Goal: Task Accomplishment & Management: Use online tool/utility

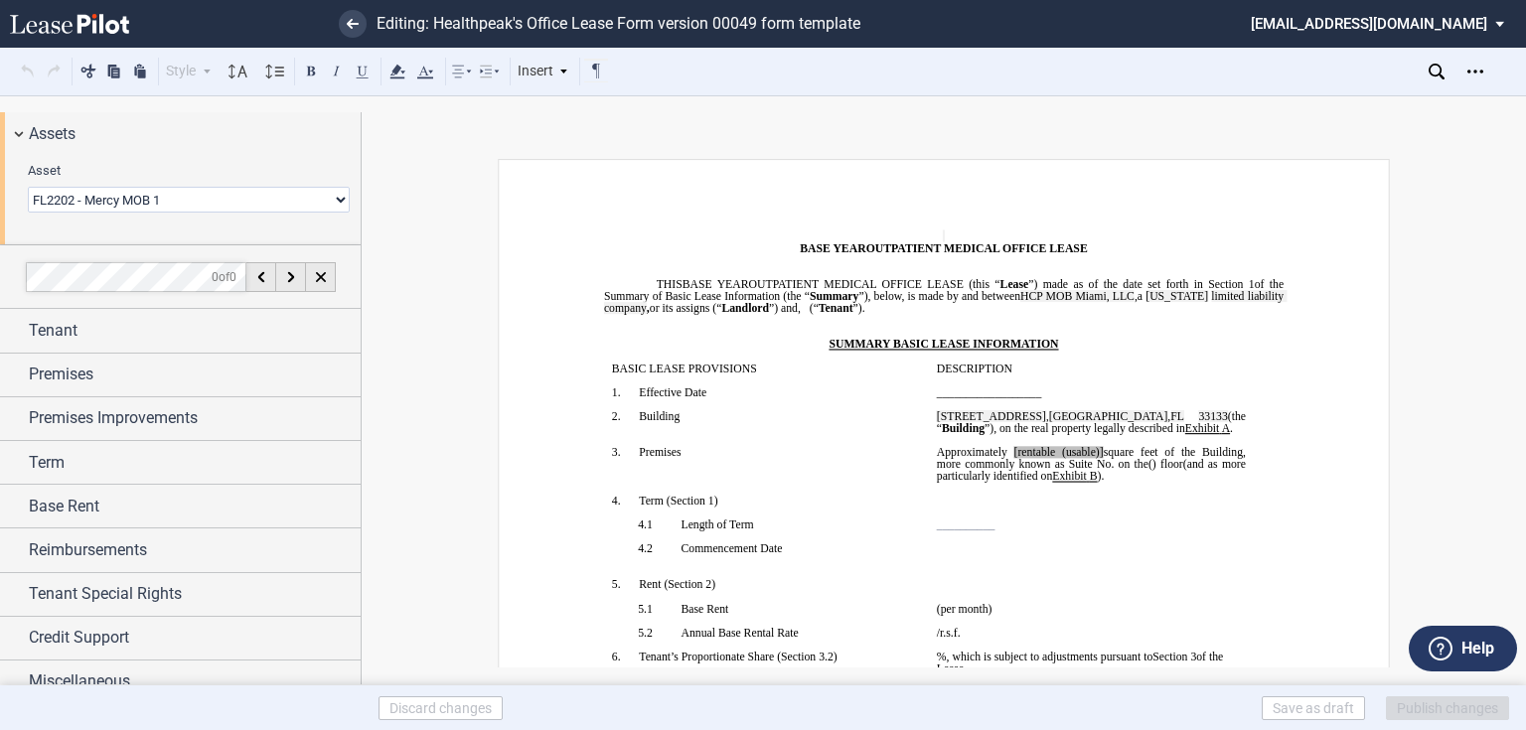
select select "object:5119"
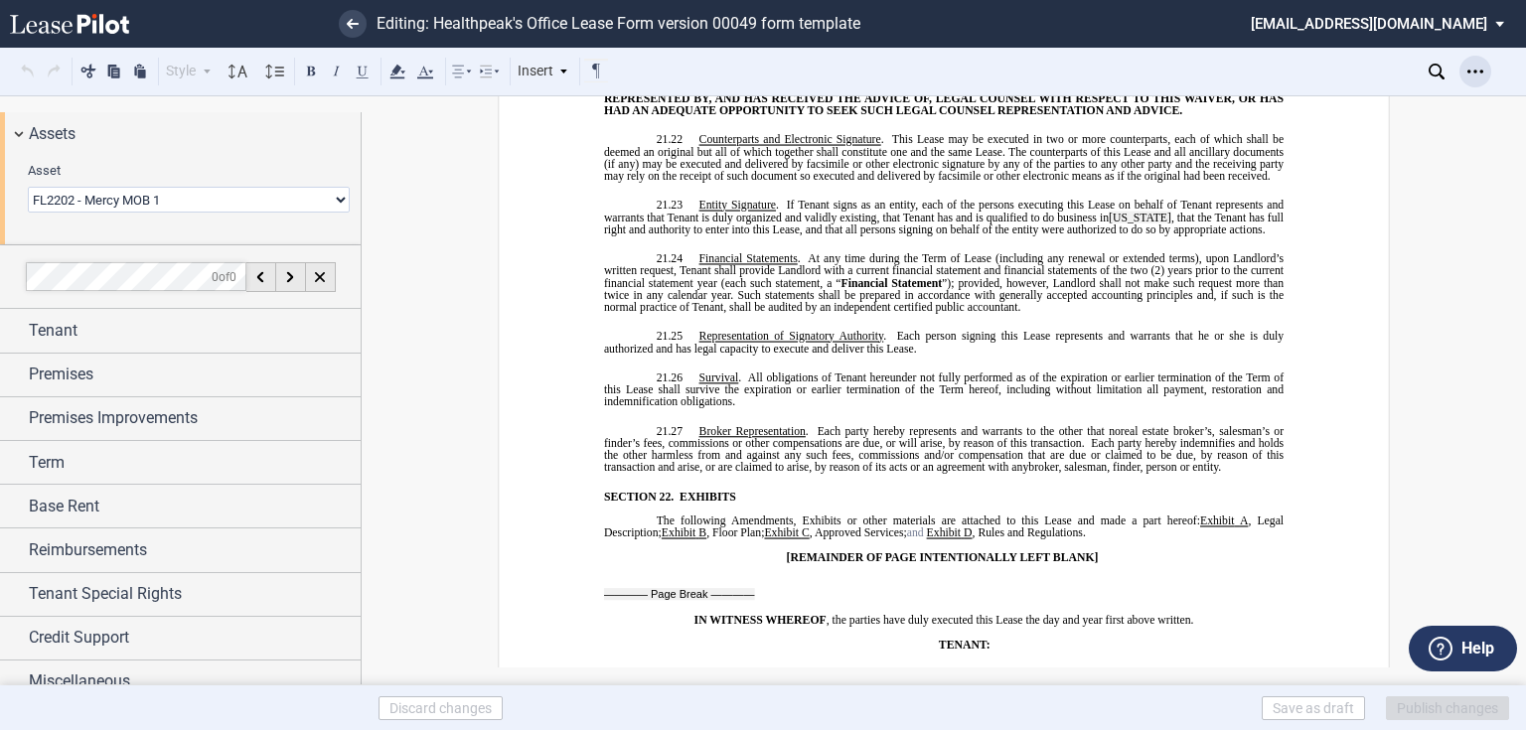
click at [1470, 78] on icon "Open Lease options menu" at bounding box center [1475, 72] width 16 height 16
click at [1292, 104] on div "Download" at bounding box center [1360, 106] width 242 height 17
click at [339, 20] on link at bounding box center [353, 24] width 28 height 28
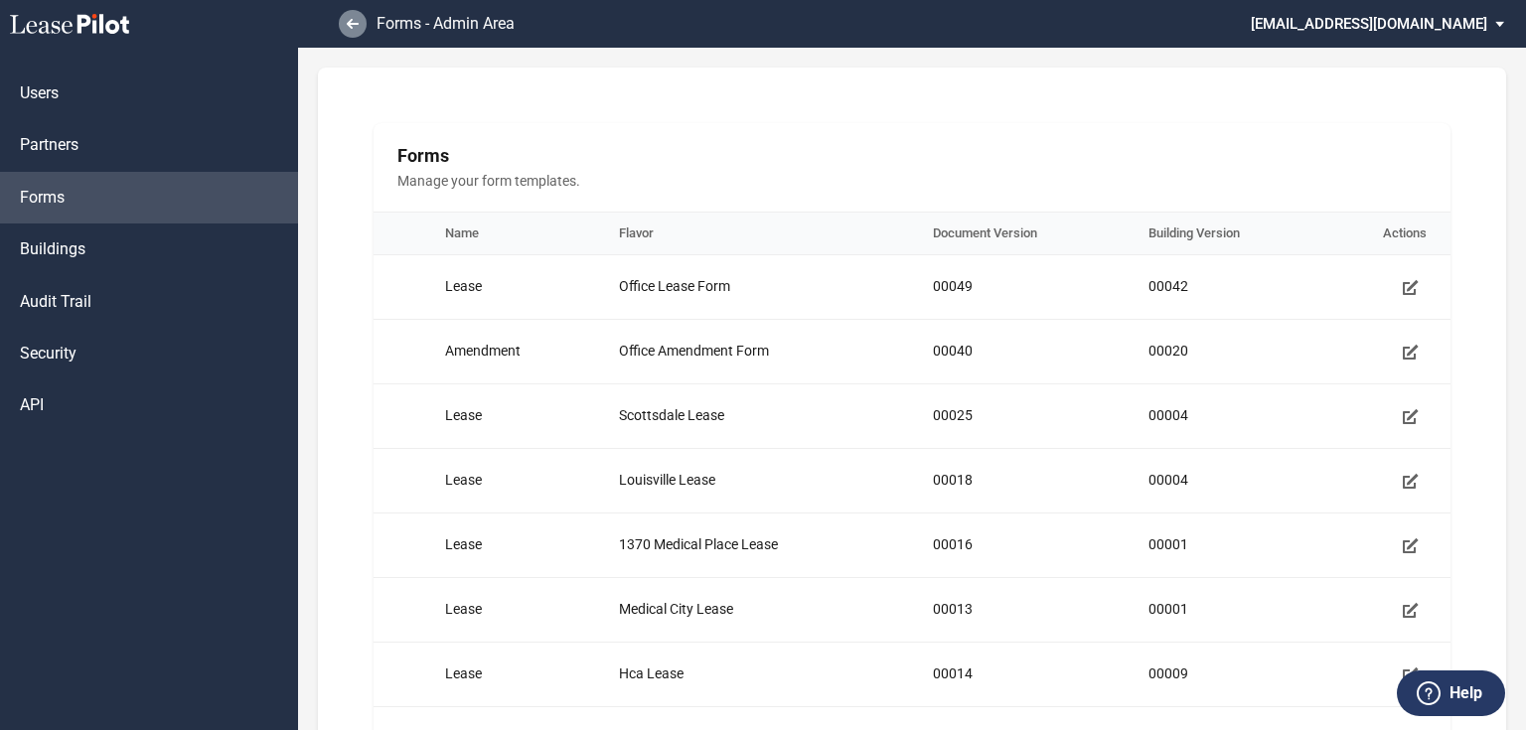
click at [349, 25] on use at bounding box center [353, 24] width 12 height 10
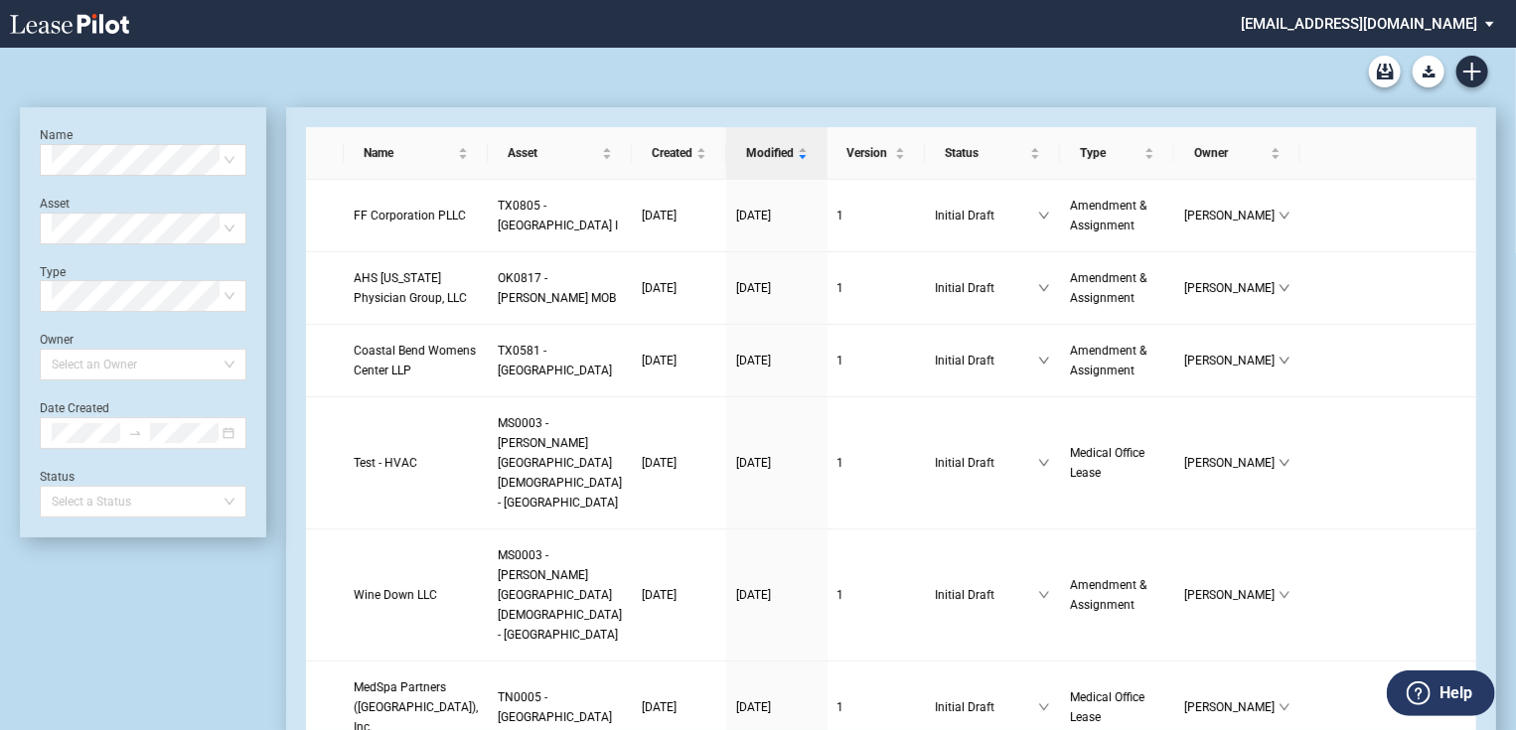
click at [1492, 74] on div "Medical Office Lease Blank Form Medical Office Amendment Blank Form Medical Off…" at bounding box center [758, 72] width 1476 height 48
click at [1484, 74] on link "Create new document" at bounding box center [1472, 72] width 32 height 32
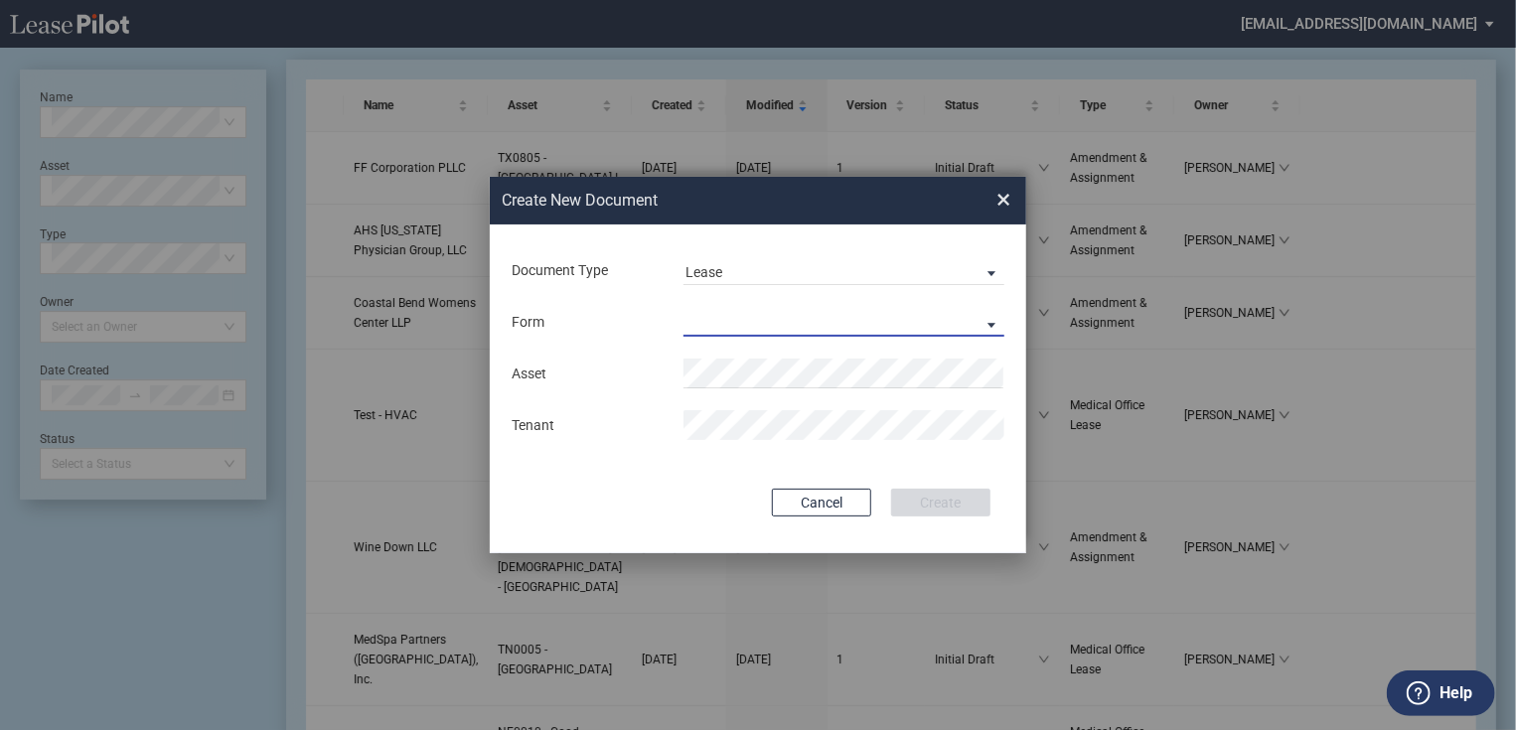
click at [749, 319] on md-select "Medical Office Lease Scottsdale Lease Louisville Lease 1370 Medical Place Lease…" at bounding box center [844, 322] width 321 height 30
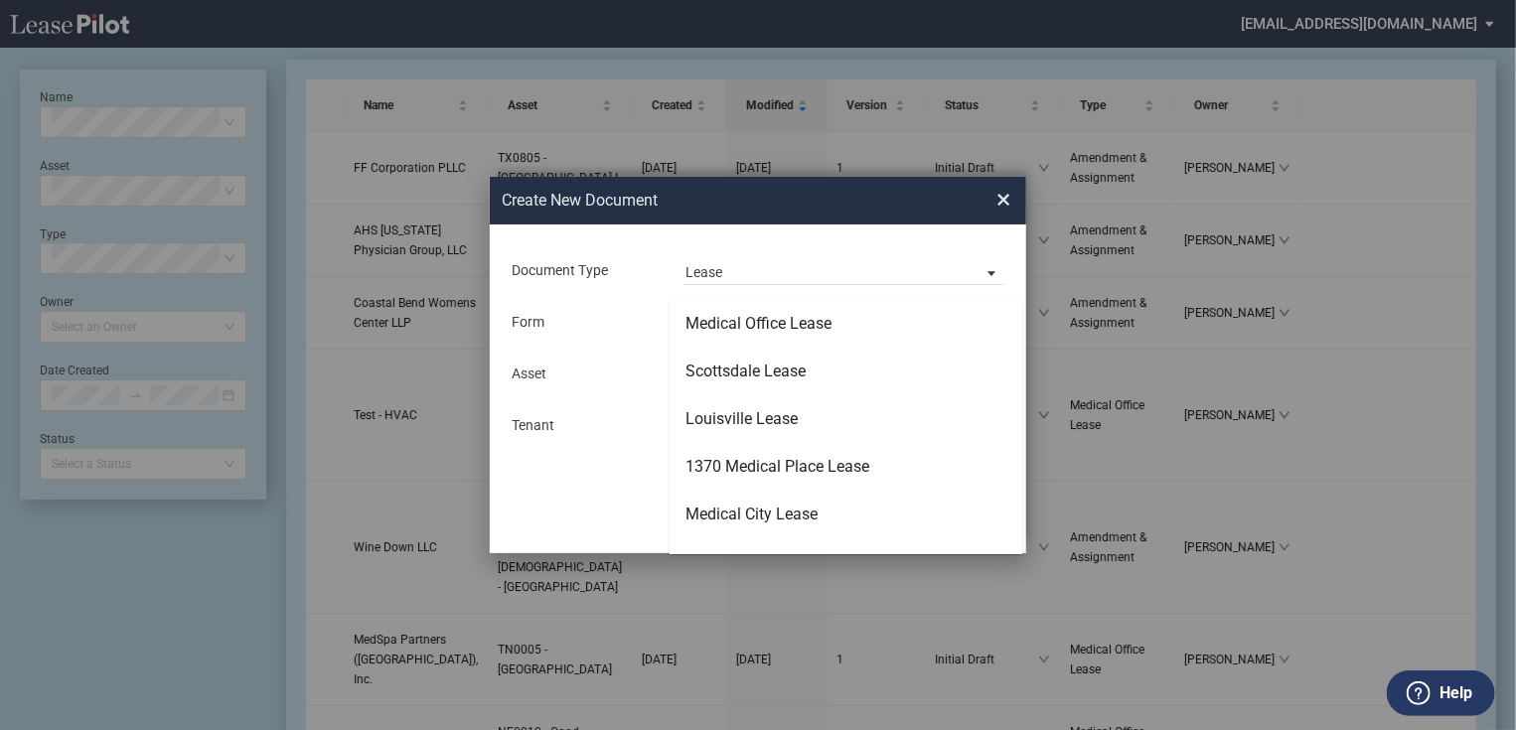
type md-option "Medical Office Lease"
click at [533, 317] on md-backdrop at bounding box center [758, 389] width 1516 height 778
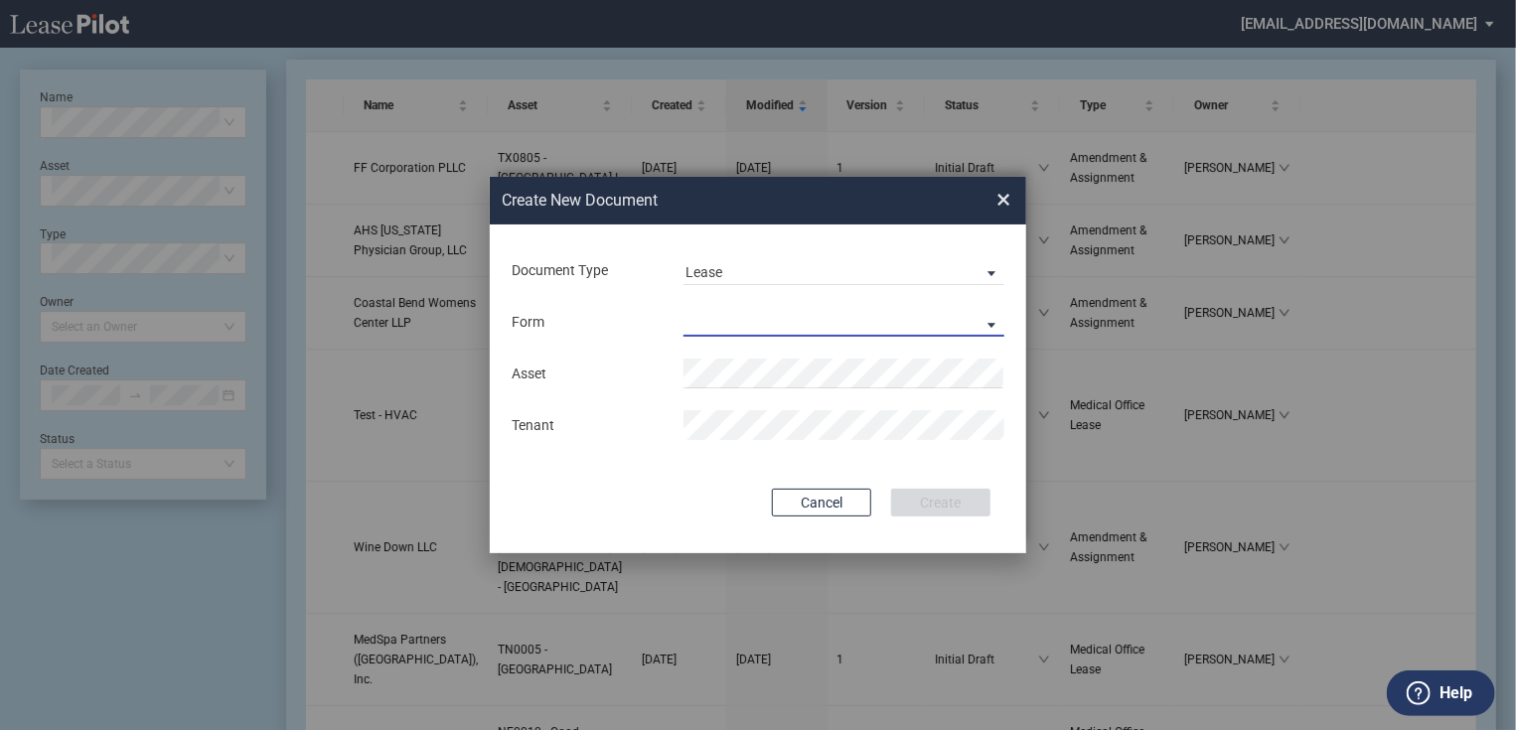
click at [701, 326] on md-select "Lease Form" at bounding box center [844, 322] width 321 height 30
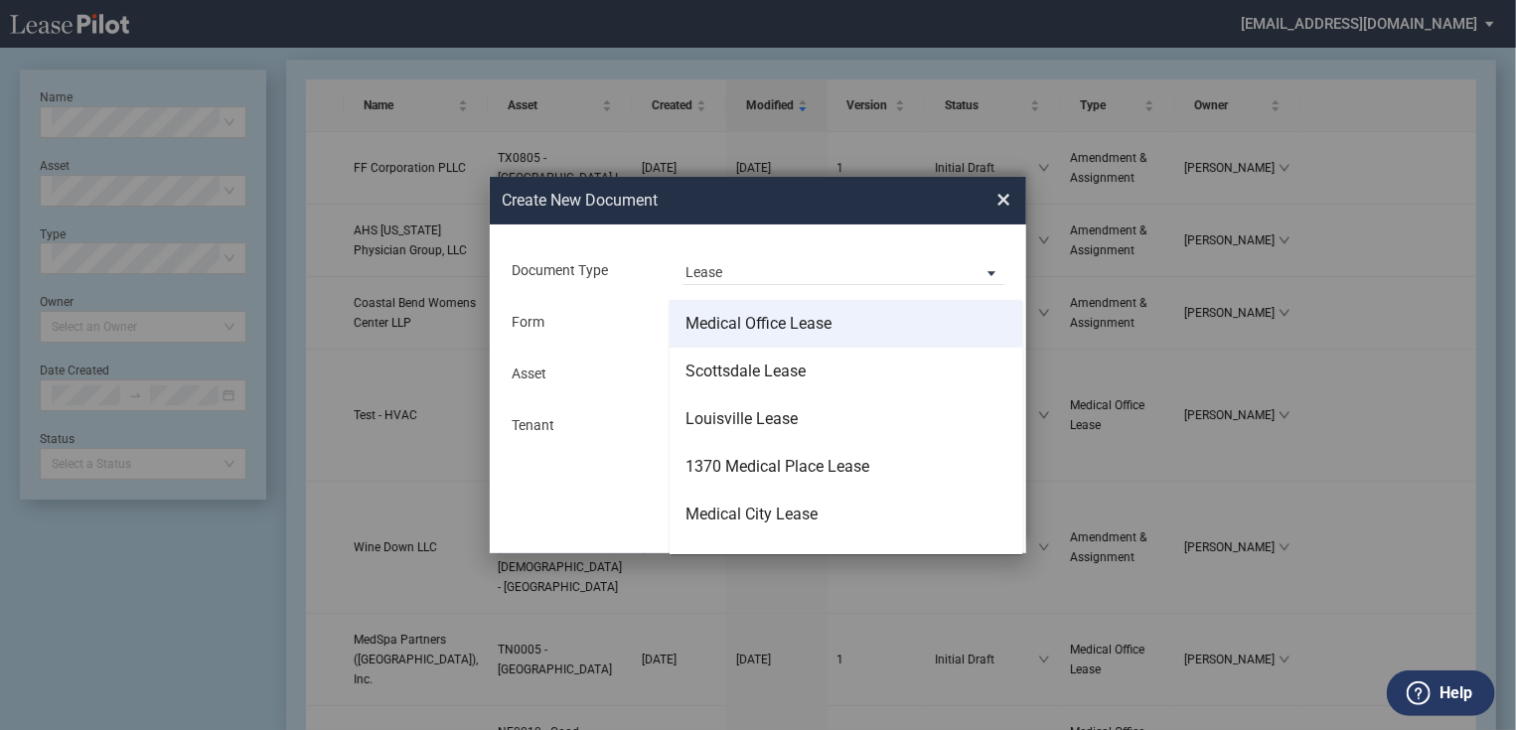
click at [746, 330] on div "Medical Office Lease" at bounding box center [759, 324] width 146 height 22
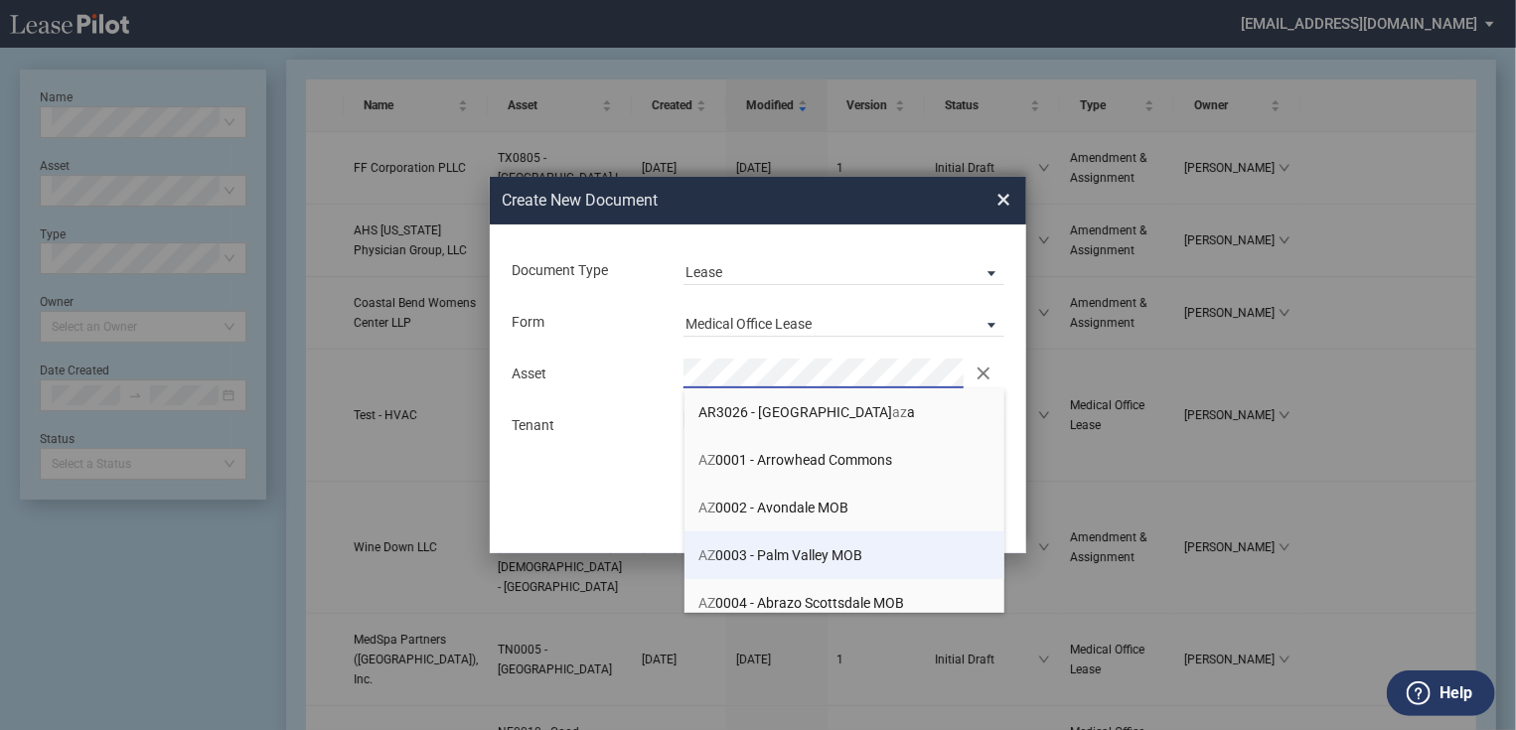
click at [758, 559] on span "AZ 0003 - Palm Valley MOB" at bounding box center [781, 555] width 164 height 16
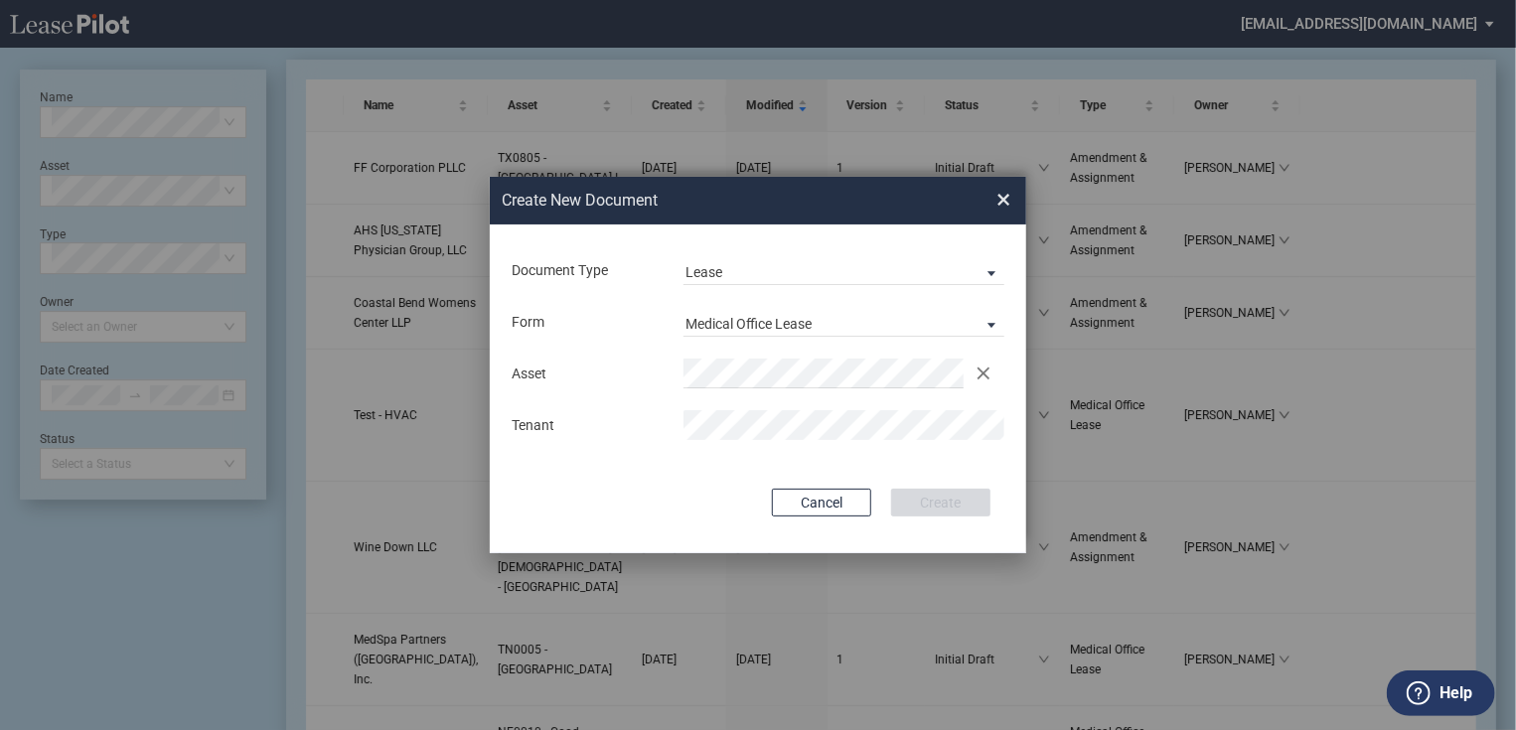
click at [683, 421] on div "Create New ..." at bounding box center [844, 425] width 345 height 30
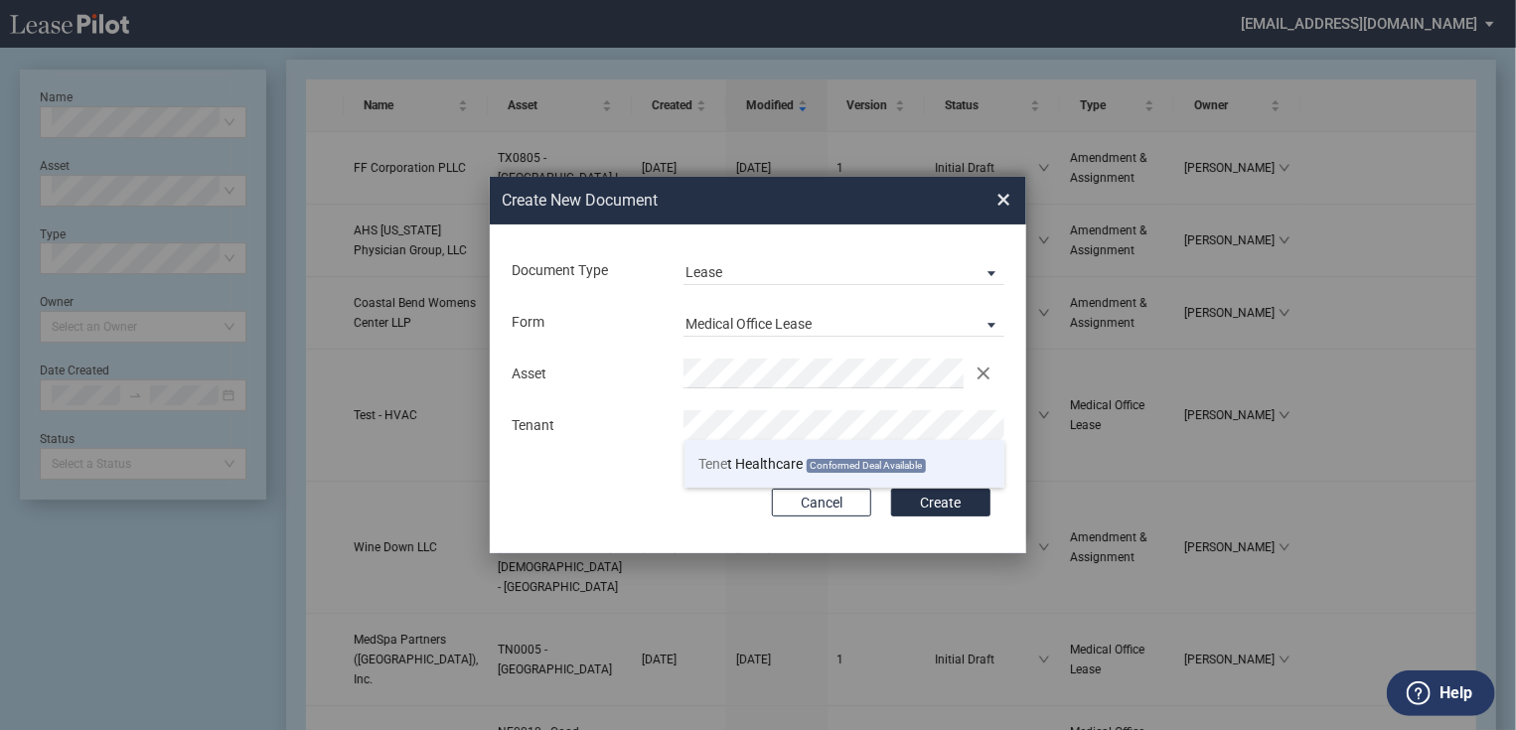
click at [747, 458] on span "Tene t Healthcare" at bounding box center [751, 464] width 104 height 16
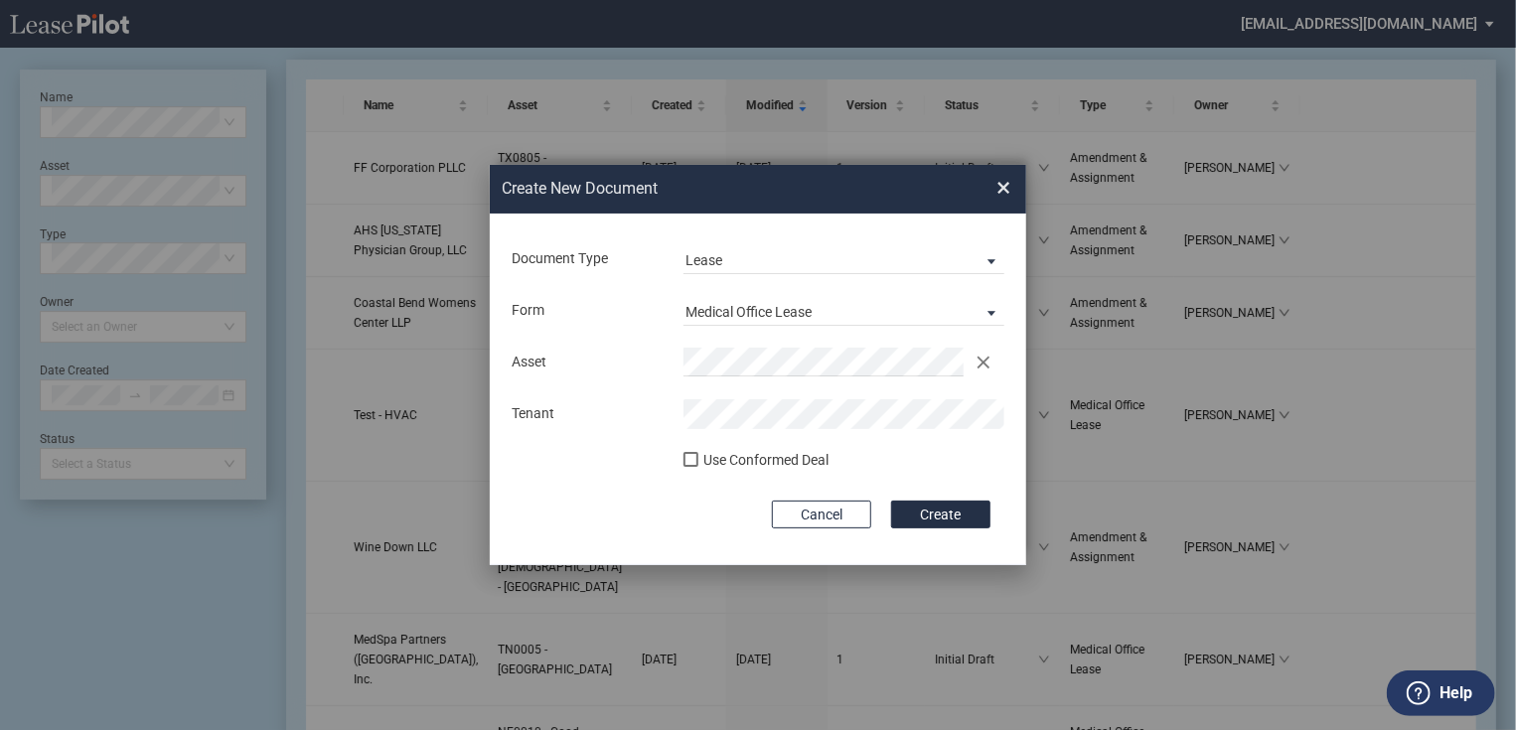
click at [730, 449] on md-input-container "Use Conformed Deal The selected building was not in your LeasePilot platform wh…" at bounding box center [758, 463] width 497 height 28
click at [743, 465] on div "Use Conformed Deal" at bounding box center [765, 461] width 125 height 20
click at [935, 514] on button "Create" at bounding box center [940, 515] width 99 height 28
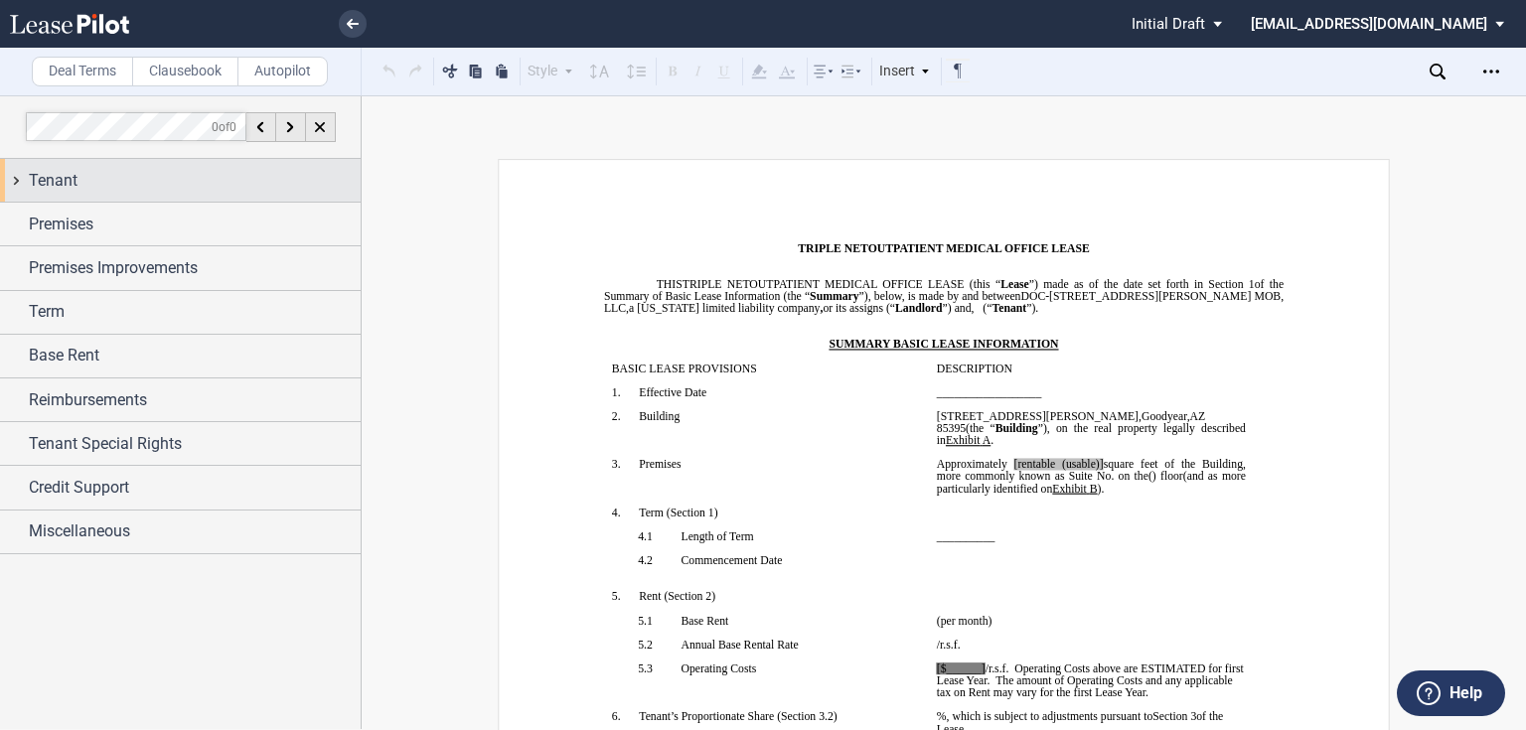
click at [37, 175] on span "Tenant" at bounding box center [53, 181] width 49 height 24
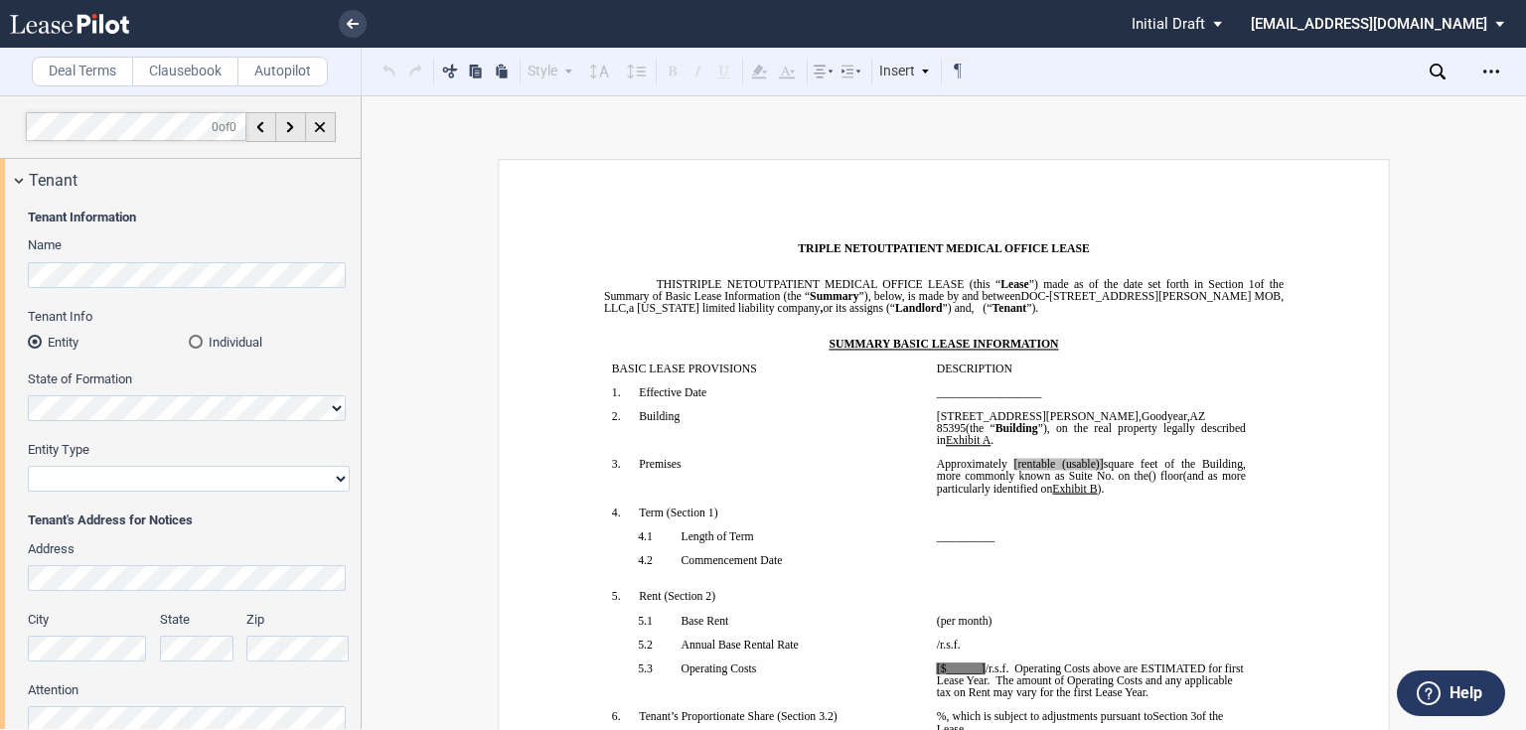
click at [0, 275] on html ".bocls-1{fill:#26354a;fill-rule:evenodd} Loading... × Pending... Pending... Ini…" at bounding box center [763, 365] width 1526 height 730
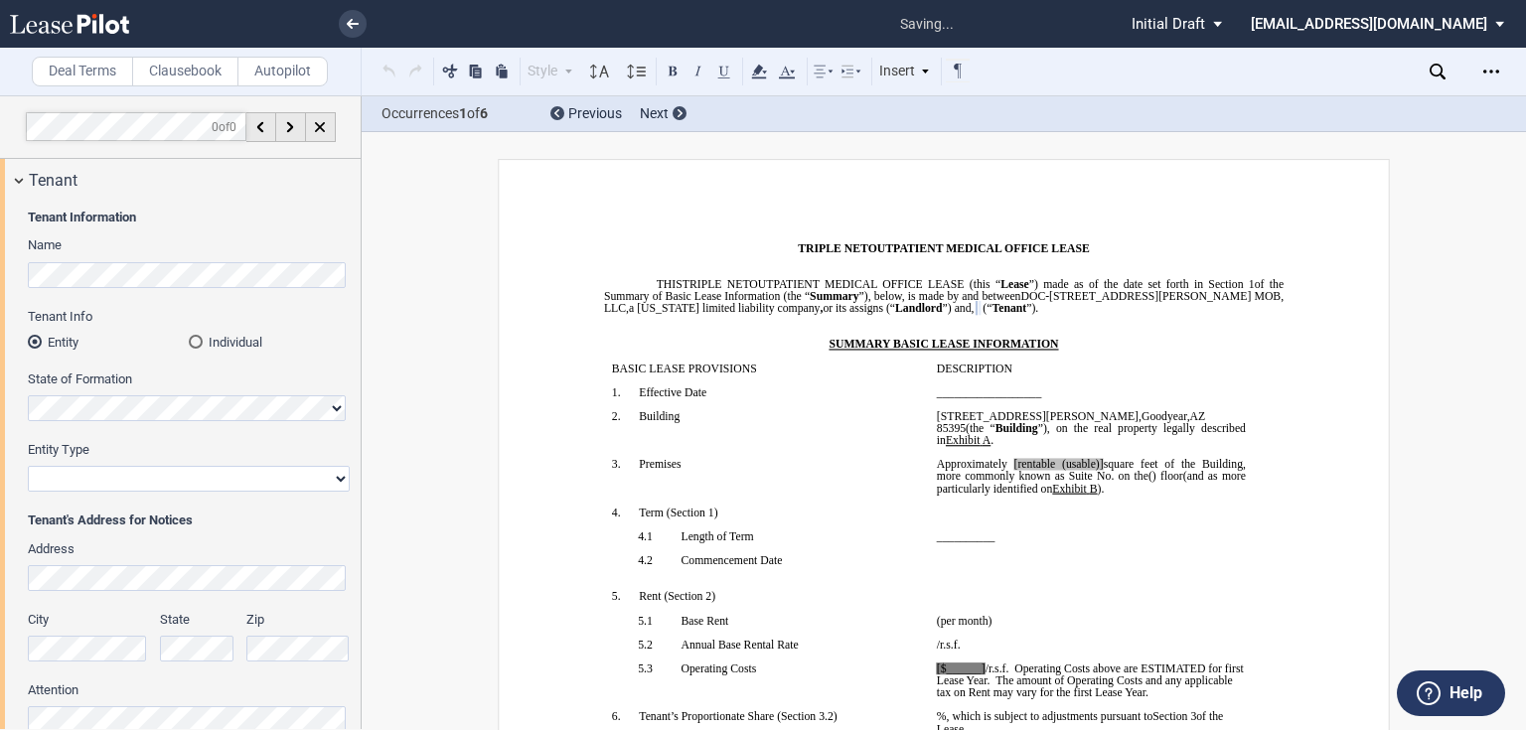
click at [107, 487] on select "Corporation Limited Liability Company General Partnership Limited Partnership O…" at bounding box center [189, 479] width 322 height 26
click at [28, 466] on select "Corporation Limited Liability Company General Partnership Limited Partnership O…" at bounding box center [189, 479] width 322 height 26
click at [108, 486] on select "Corporation Limited Liability Company General Partnership Limited Partnership O…" at bounding box center [189, 479] width 322 height 26
select select "Other"
click at [28, 466] on select "Corporation Limited Liability Company General Partnership Limited Partnership O…" at bounding box center [189, 479] width 322 height 26
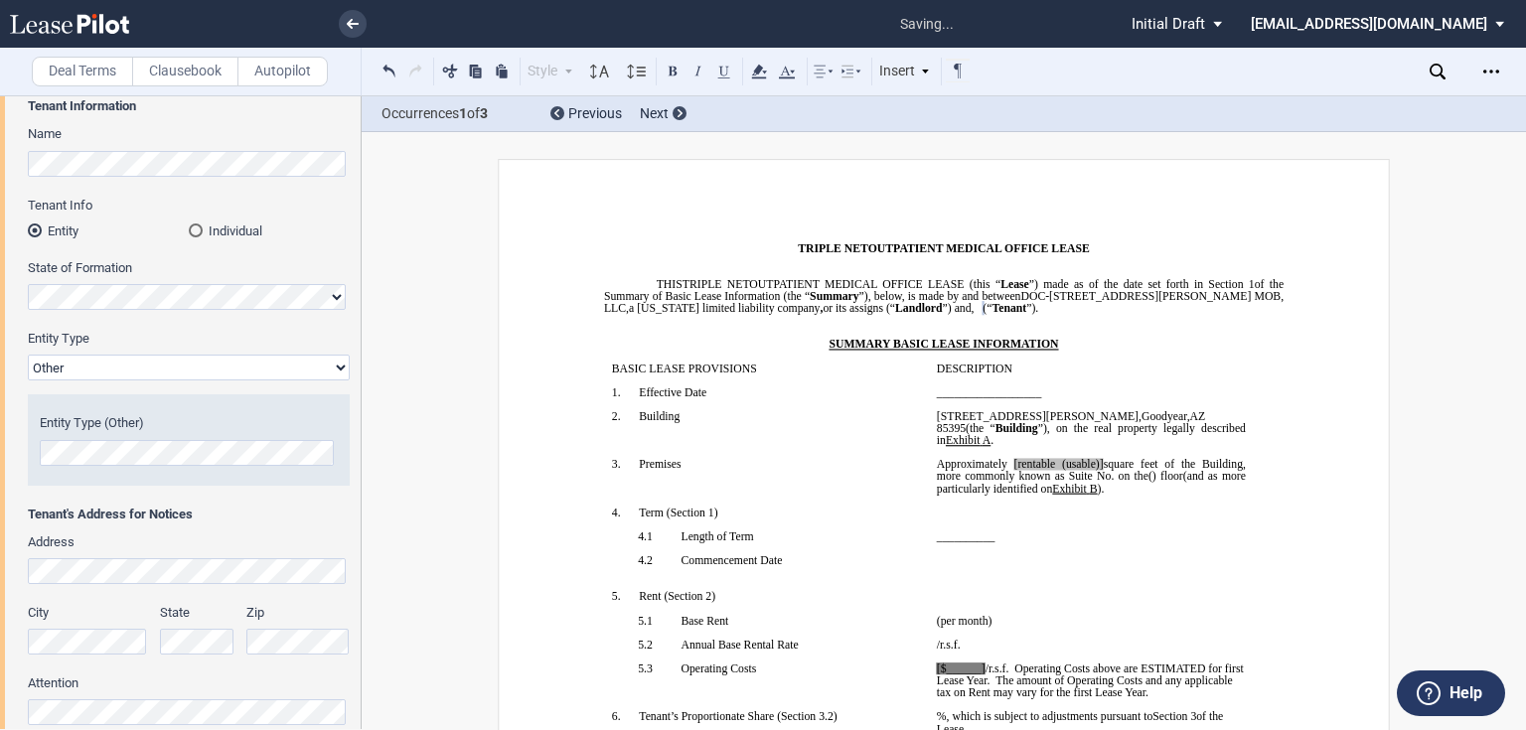
scroll to position [117, 0]
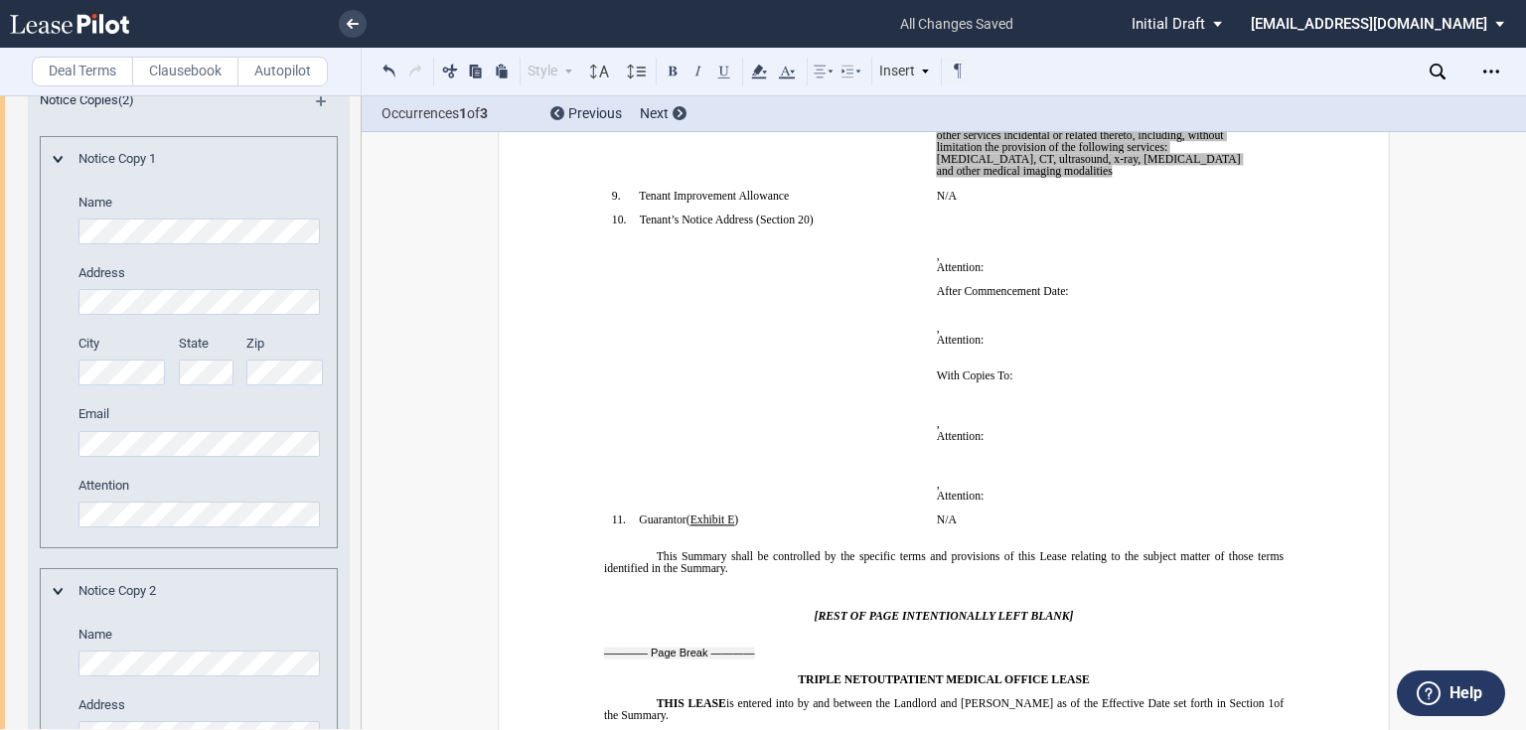
scroll to position [658, 0]
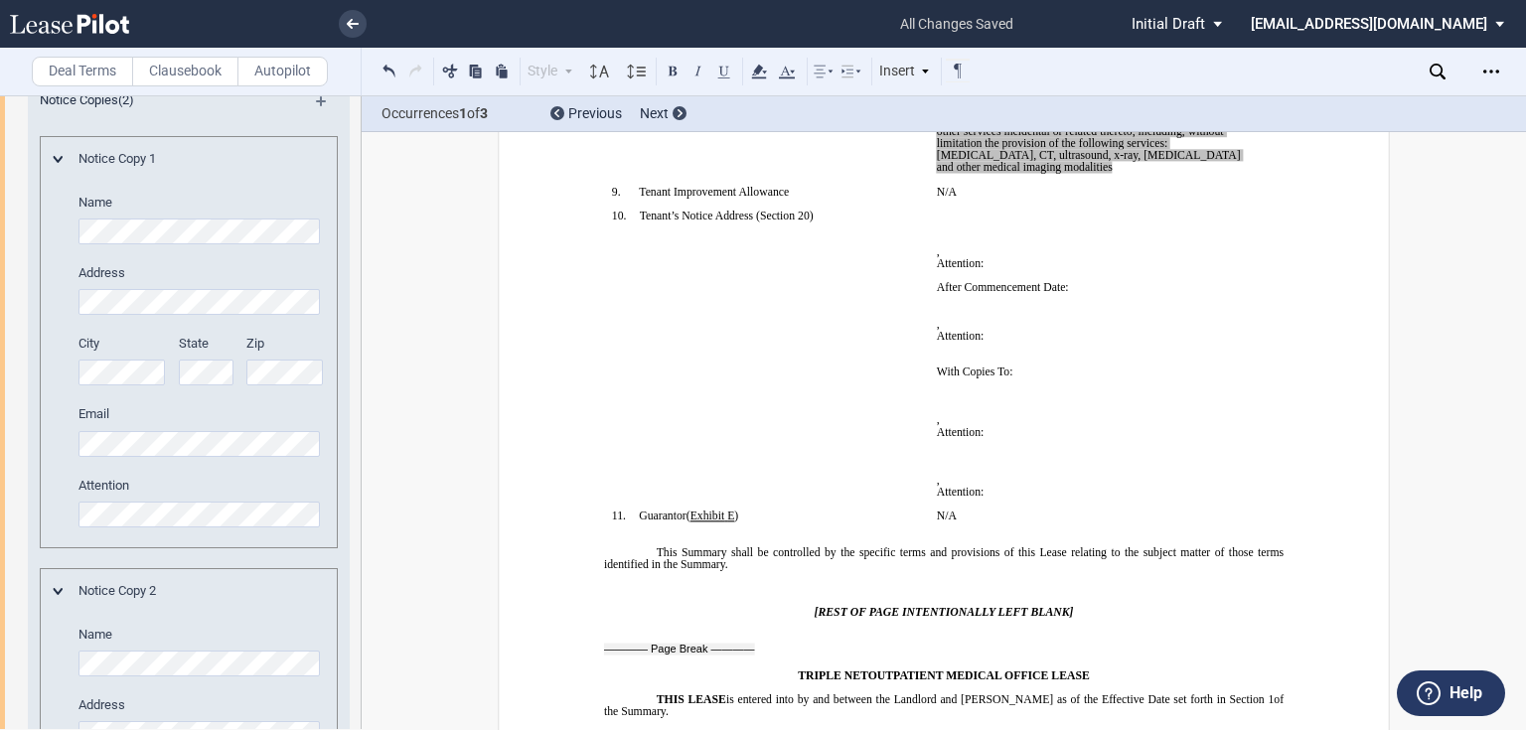
click at [1019, 378] on p "With a Copy To With Copies To :" at bounding box center [1091, 372] width 309 height 12
drag, startPoint x: 1028, startPoint y: 475, endPoint x: 929, endPoint y: 361, distance: 151.4
click at [929, 361] on td "﻿ ﻿ ﻿ ﻿ ﻿ ﻿ , ﻿ ﻿ ﻿ ﻿ Attention: ﻿ ﻿ ﻿ After Commencement Date: ﻿ ﻿ ﻿ ﻿ ﻿ , ﻿ ﻿…" at bounding box center [1091, 360] width 325 height 301
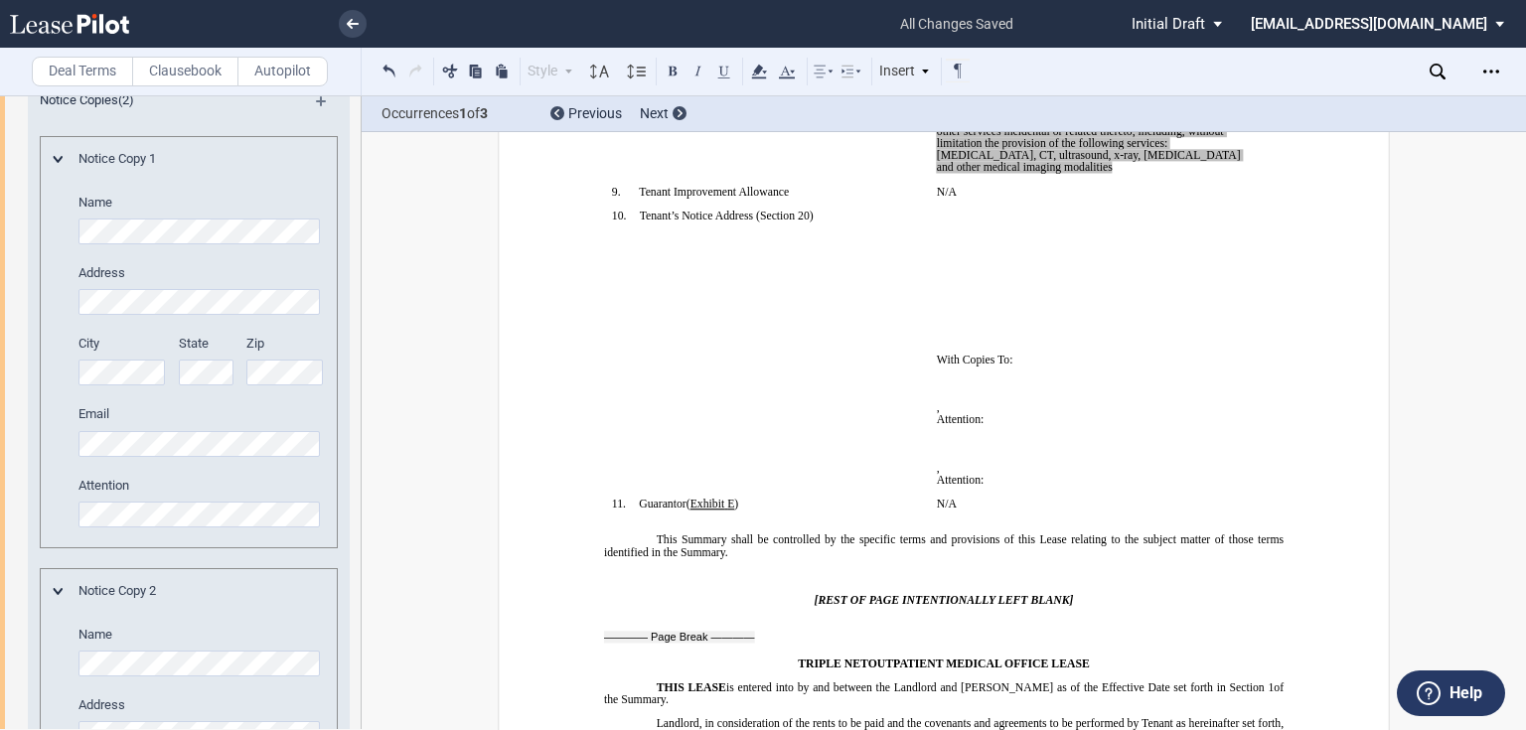
drag, startPoint x: 957, startPoint y: 350, endPoint x: 938, endPoint y: 378, distance: 33.6
click at [952, 233] on p "﻿" at bounding box center [1091, 228] width 309 height 12
drag, startPoint x: 1029, startPoint y: 506, endPoint x: 915, endPoint y: 380, distance: 170.2
click at [915, 380] on tr "!!SET_LEVEL_0!! !!SBL_LEVEL_1!! 10. Tenant’s Notice Address ( ﻿ Section 20 ﻿ ) …" at bounding box center [929, 354] width 650 height 288
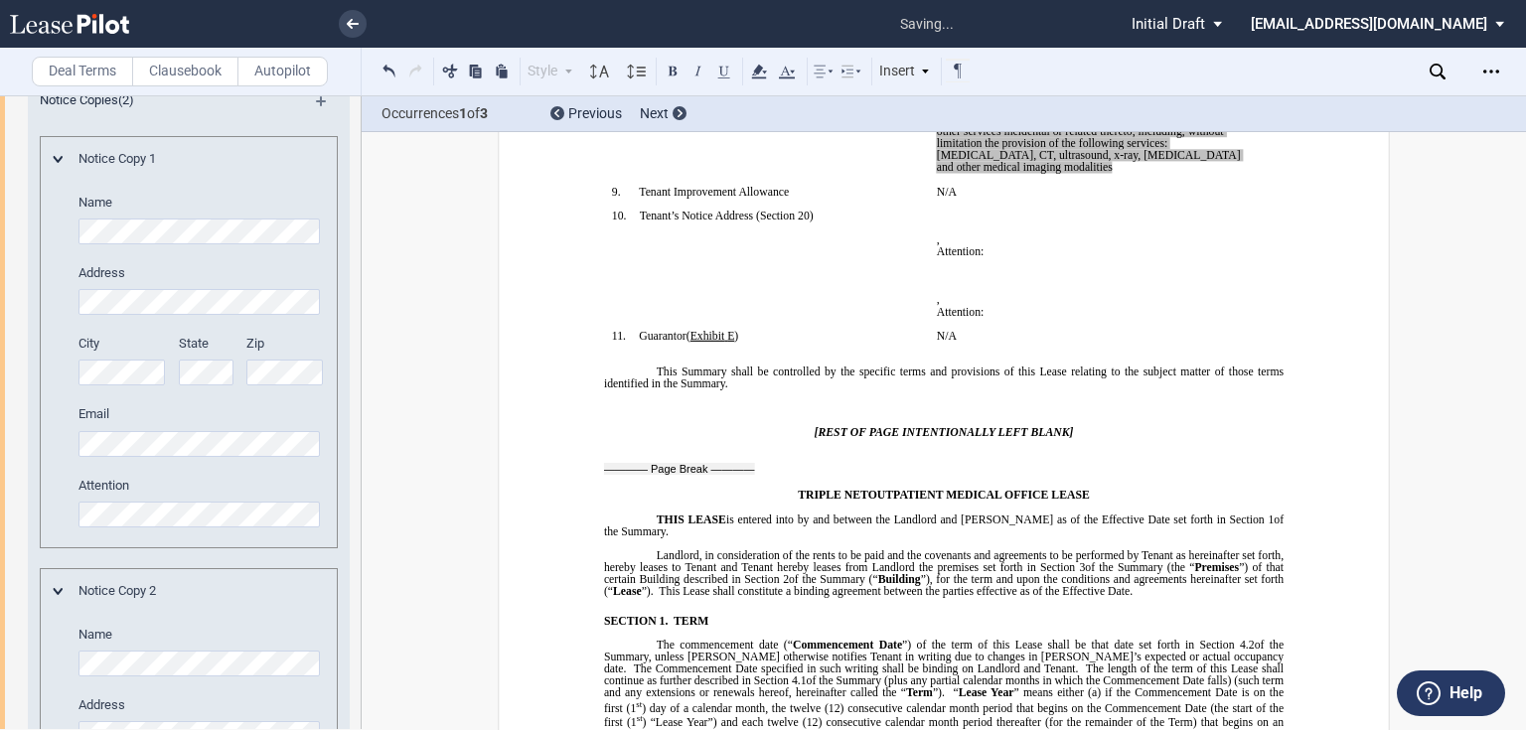
click at [930, 330] on td "﻿ ﻿ ﻿ ﻿ , ﻿ ﻿ ﻿ ﻿ Attention: ﻿ ﻿ With a Copy To ﻿ ﻿ ﻿ ﻿ ﻿ ﻿ , ﻿ ﻿ ﻿ ﻿ ﻿ Attenti…" at bounding box center [1091, 270] width 325 height 120
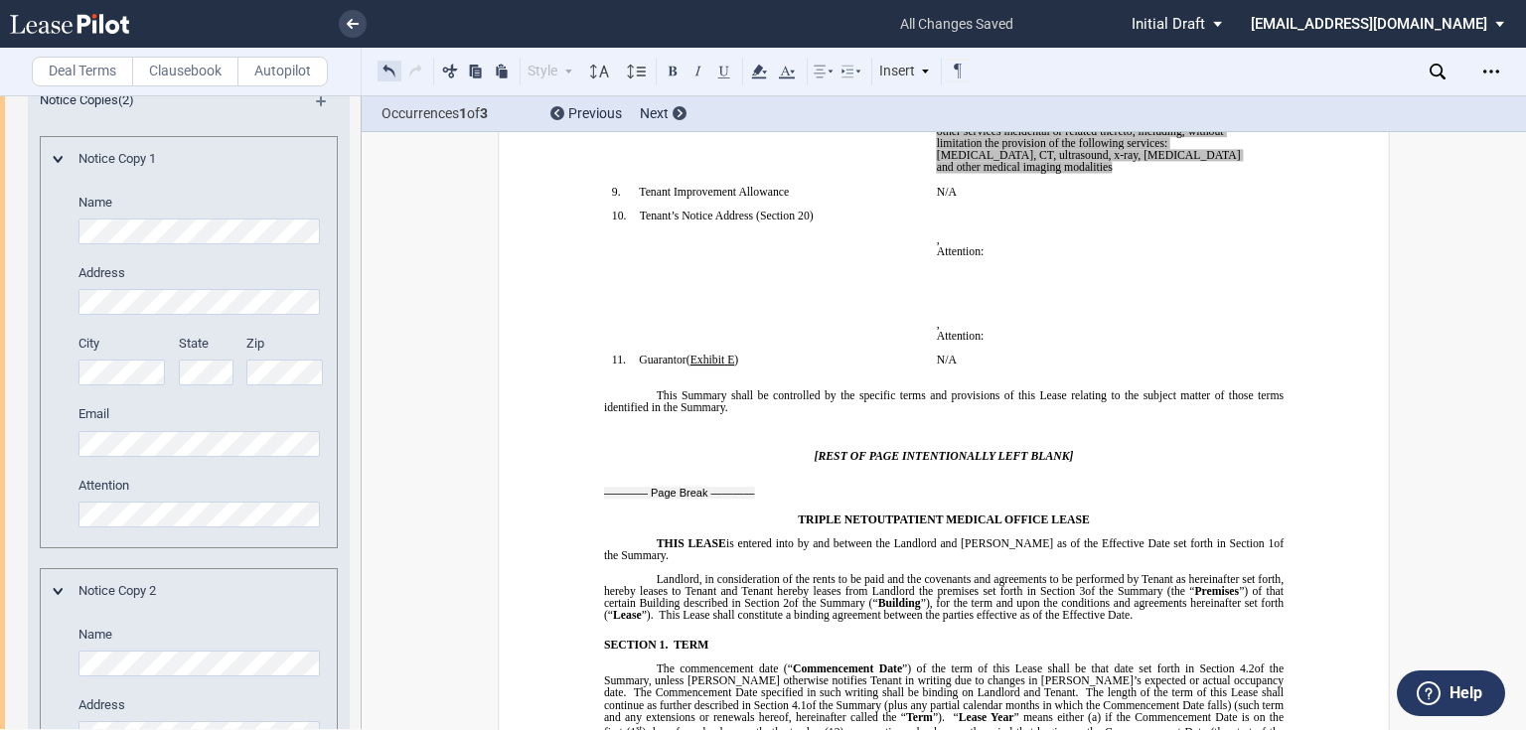
click at [396, 76] on button at bounding box center [390, 71] width 24 height 24
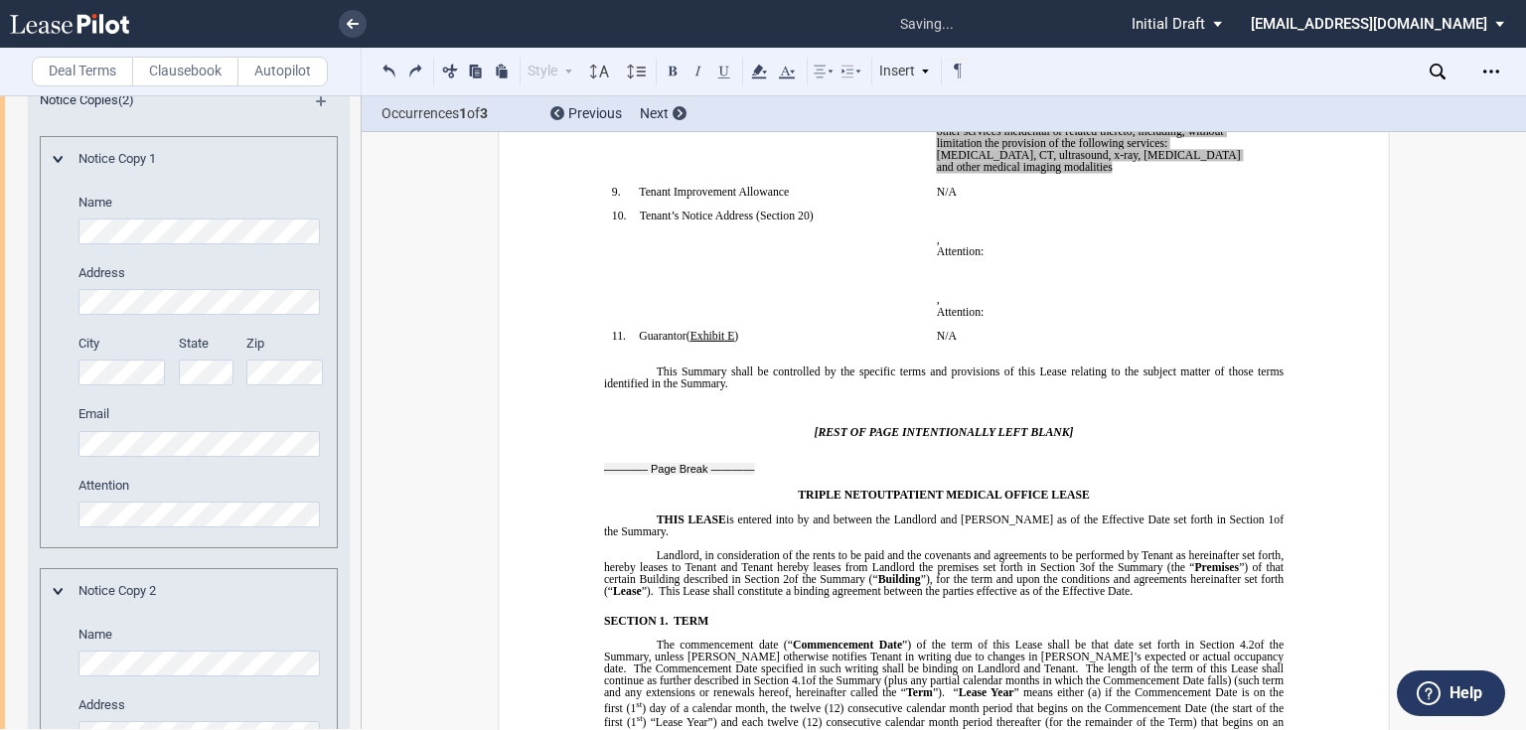
click at [1122, 257] on p "Attention: ﻿ ﻿" at bounding box center [1091, 251] width 309 height 12
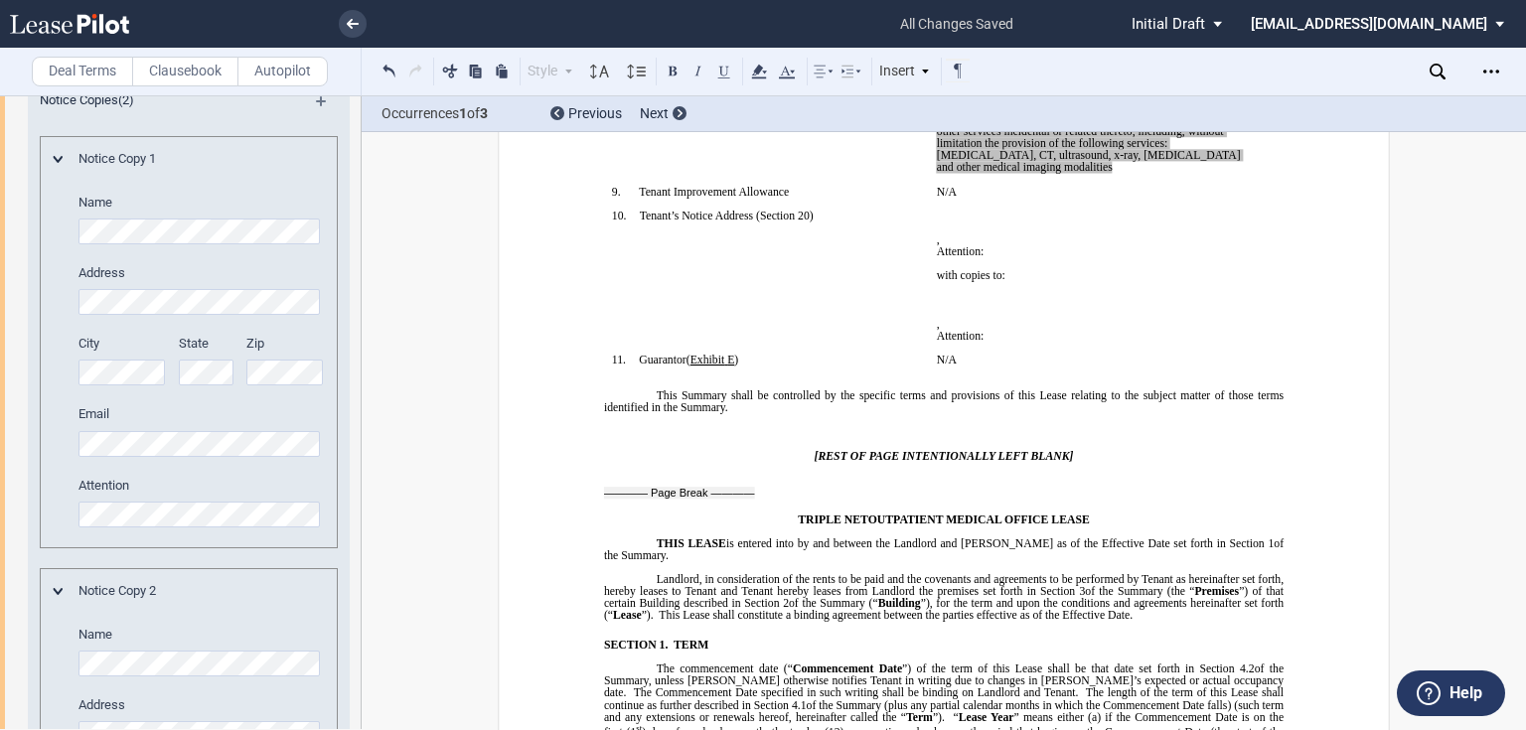
click at [983, 174] on span "Medical office to engage in the private practice of medicine and other services…" at bounding box center [1090, 143] width 307 height 61
drag, startPoint x: 984, startPoint y: 278, endPoint x: 931, endPoint y: 227, distance: 73.8
click at [937, 174] on p "Medical office to engage in the private practice of medicine and other services…" at bounding box center [1091, 143] width 309 height 61
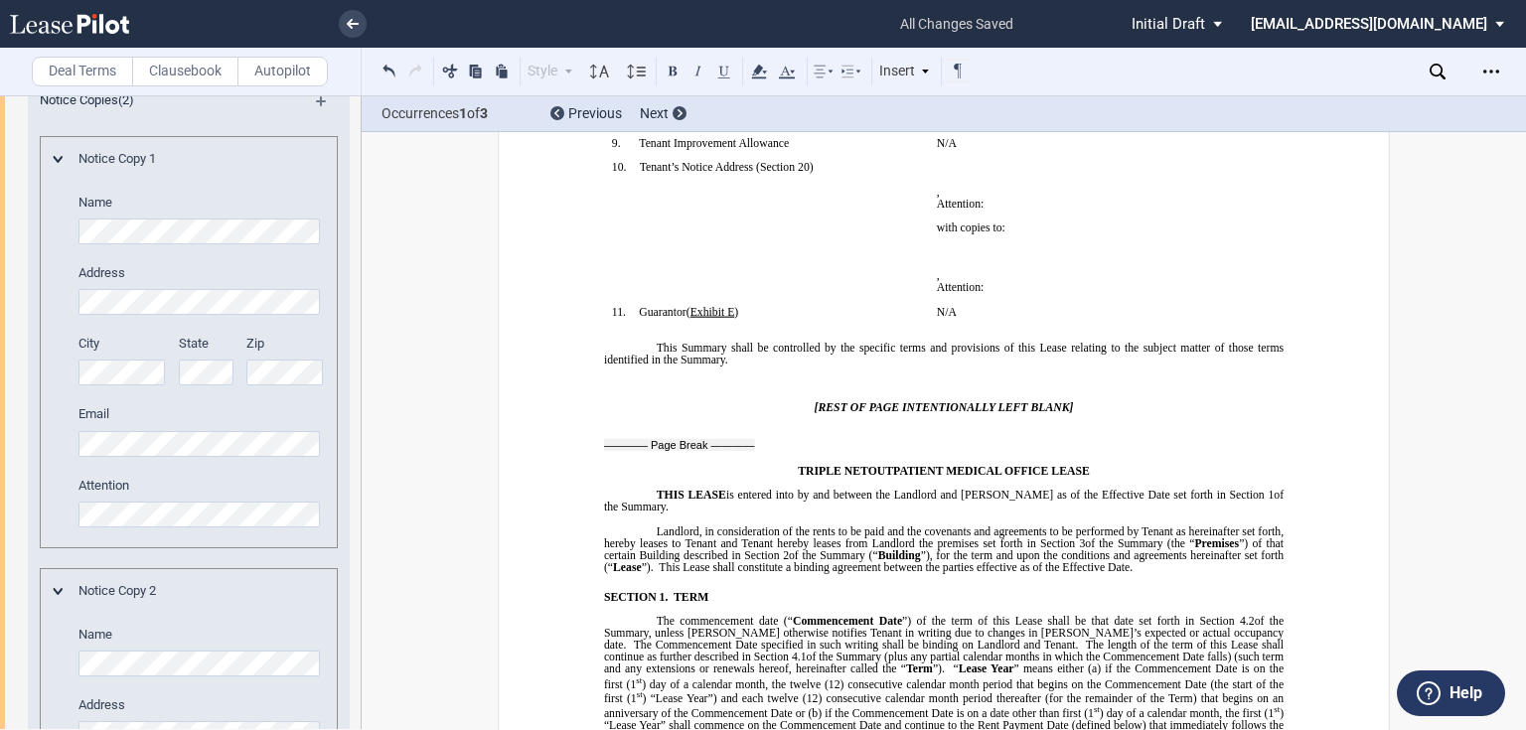
click at [791, 305] on td "!!SET_LEVEL_0!! !!SBL_LEVEL_1!! 10. Tenant’s Notice Address ( ﻿ Section 20 ﻿ )" at bounding box center [766, 233] width 325 height 144
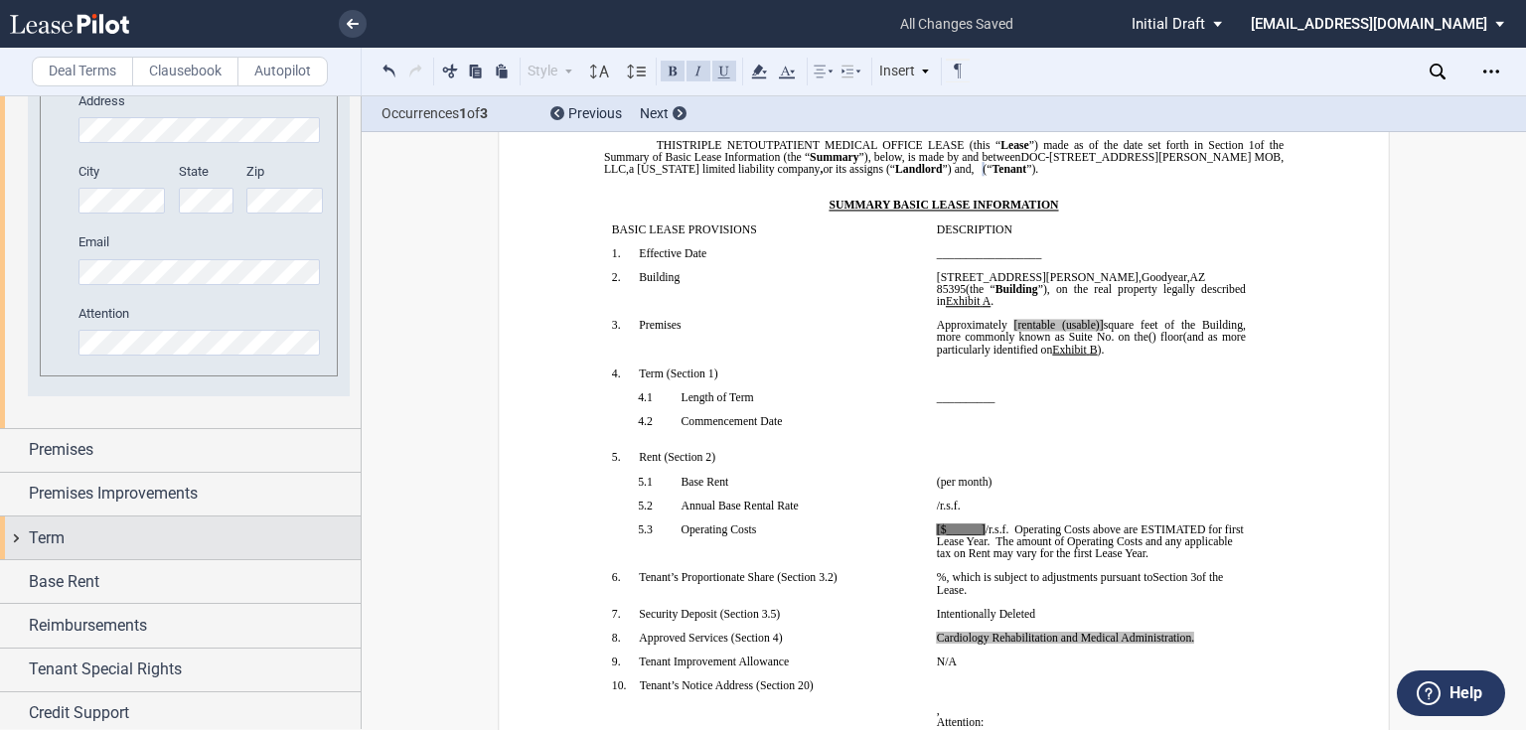
scroll to position [1530, 0]
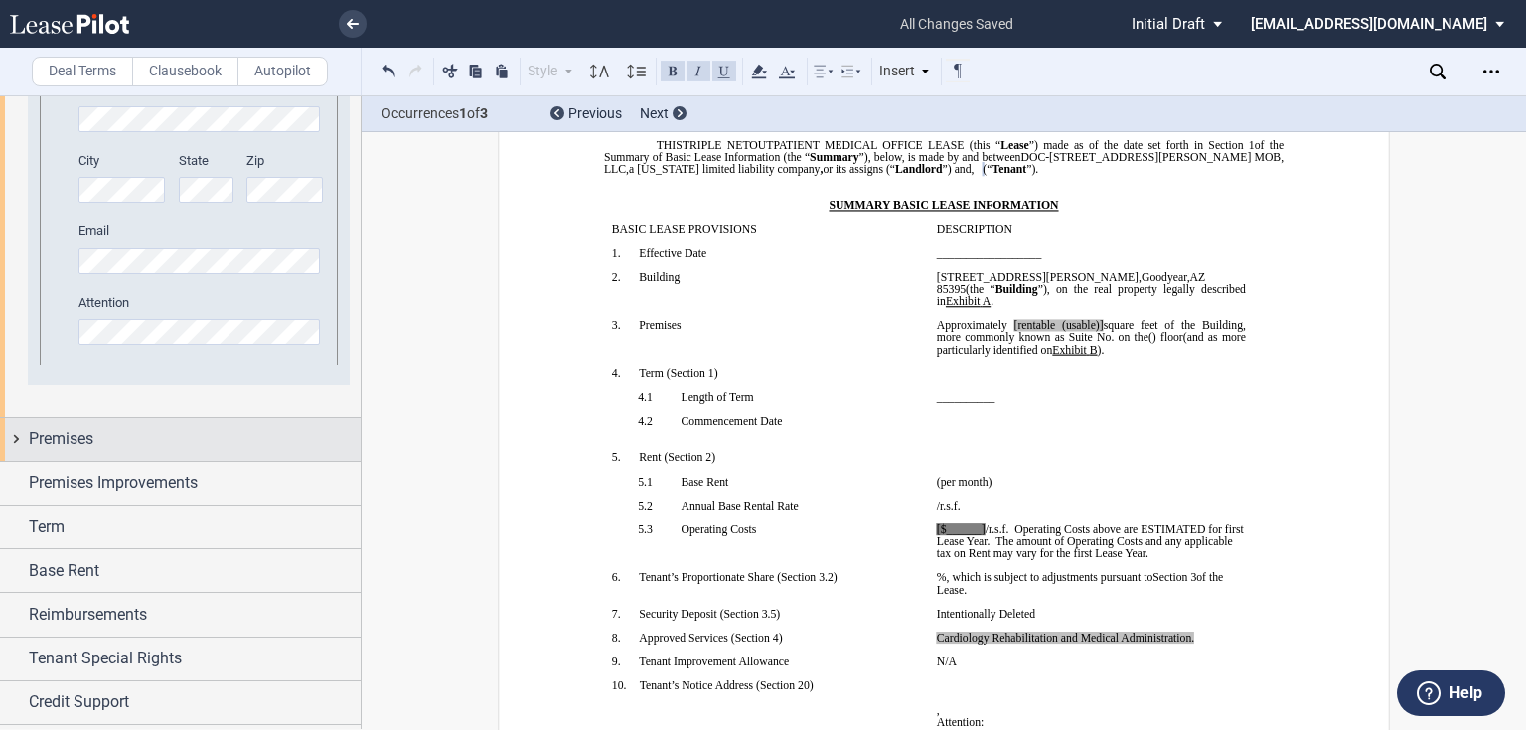
click at [58, 443] on span "Premises" at bounding box center [61, 439] width 65 height 24
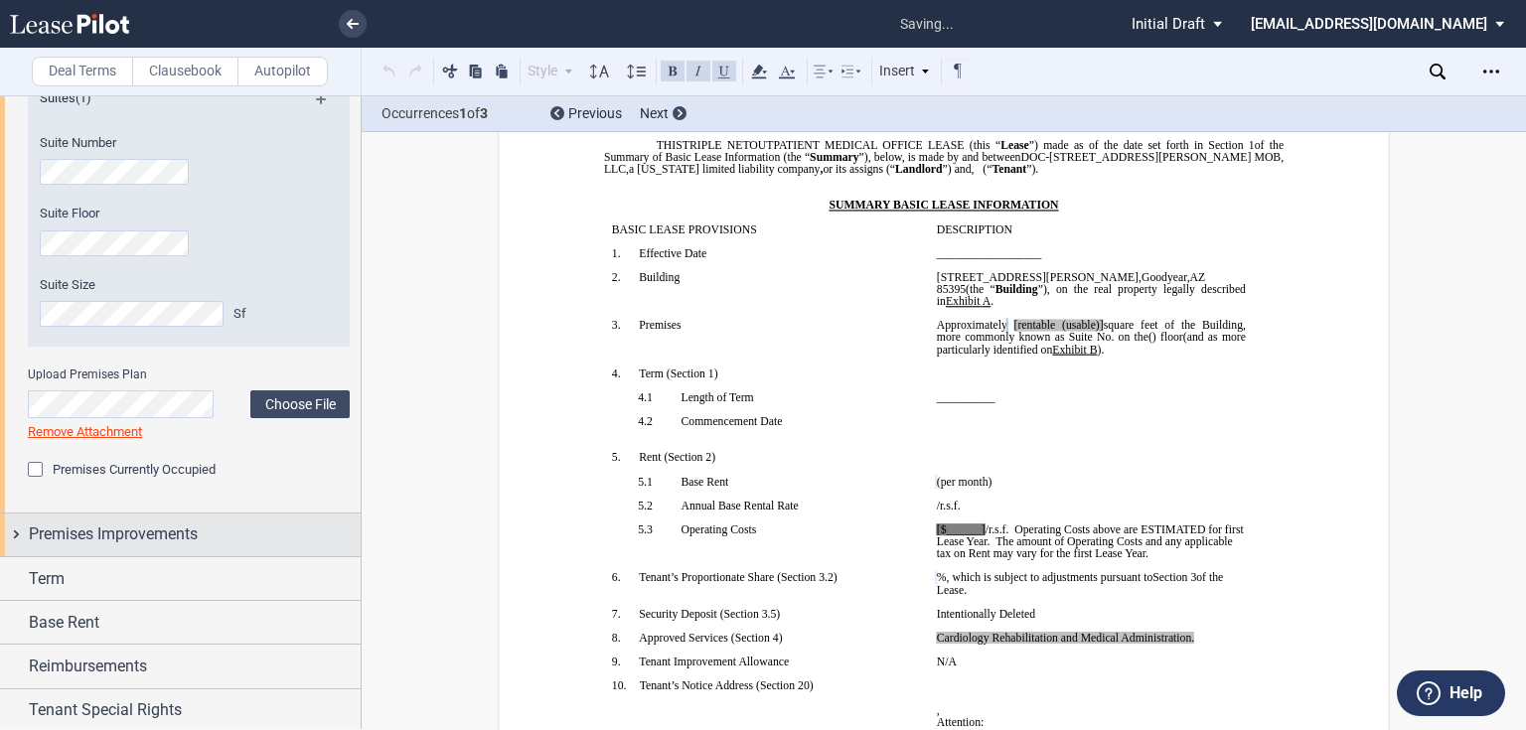
scroll to position [1951, 0]
click at [62, 548] on div "Premises Improvements" at bounding box center [180, 534] width 361 height 43
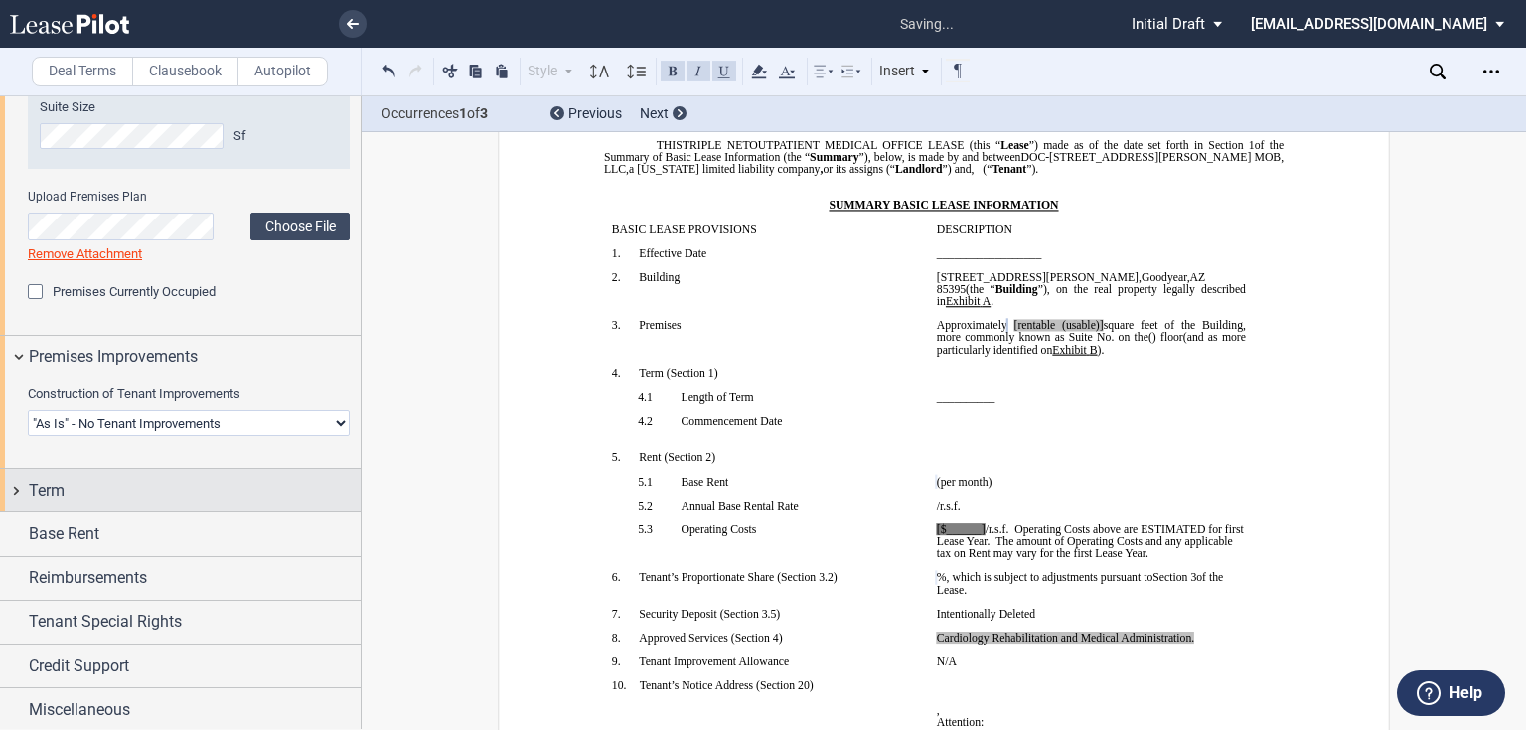
scroll to position [2129, 0]
click at [157, 497] on div "Term" at bounding box center [195, 490] width 332 height 24
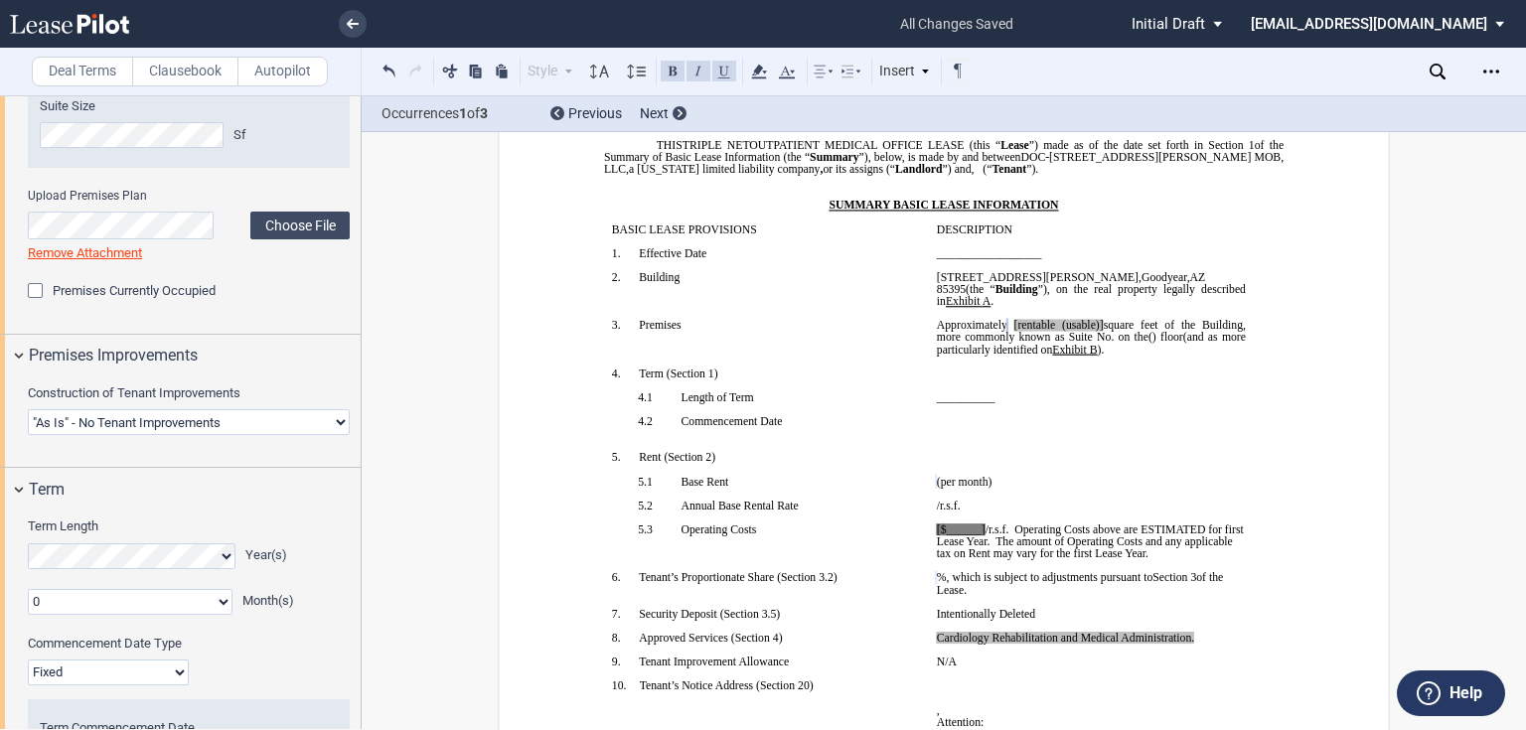
click at [1097, 427] on p "﻿ ﻿ The earlier of (i) the date upon which [PERSON_NAME] opens to conduct busin…" at bounding box center [1091, 421] width 309 height 12
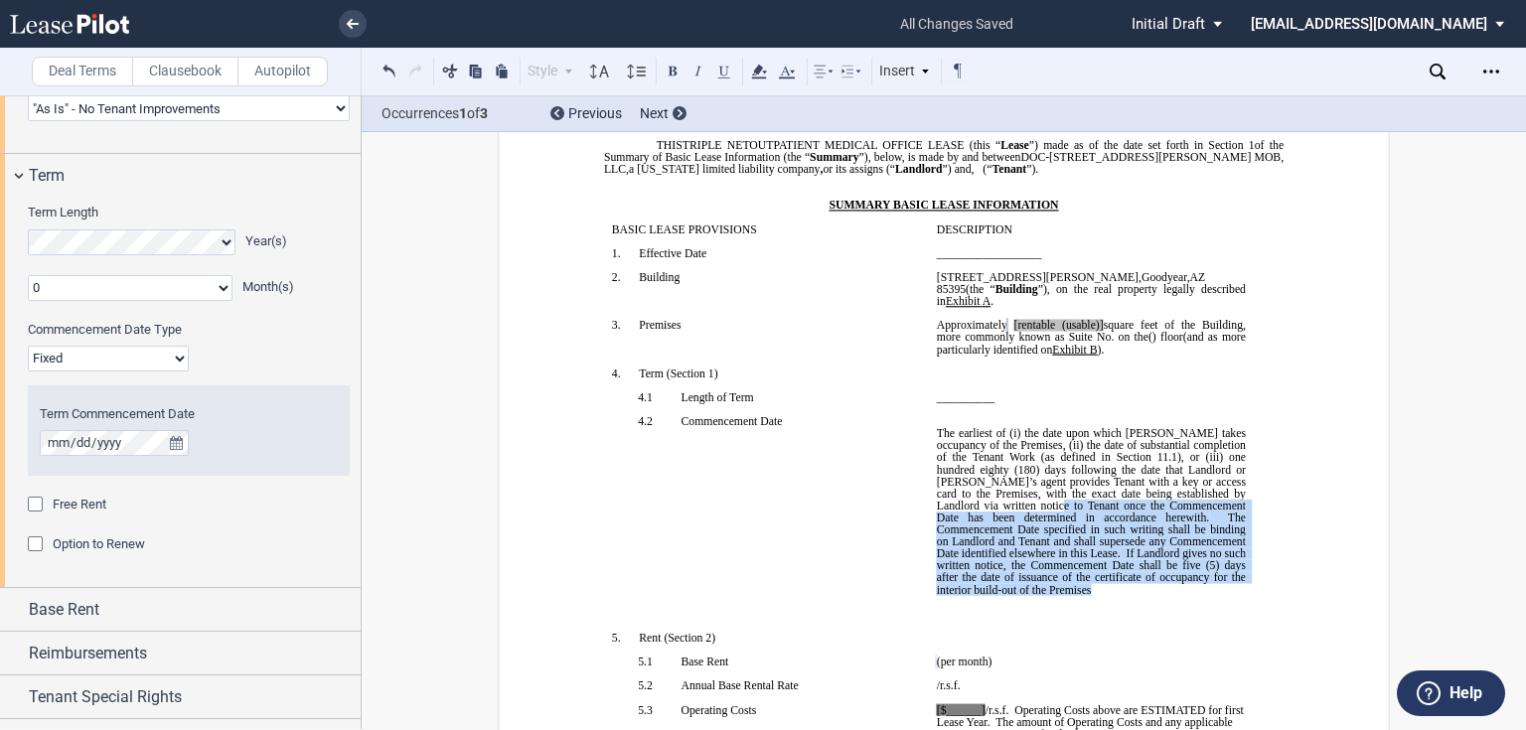
drag, startPoint x: 1018, startPoint y: 677, endPoint x: 970, endPoint y: 574, distance: 113.3
click at [970, 574] on p "The earliest of (i) the date upon which [PERSON_NAME] takes occupancy of the Pr…" at bounding box center [1091, 511] width 309 height 168
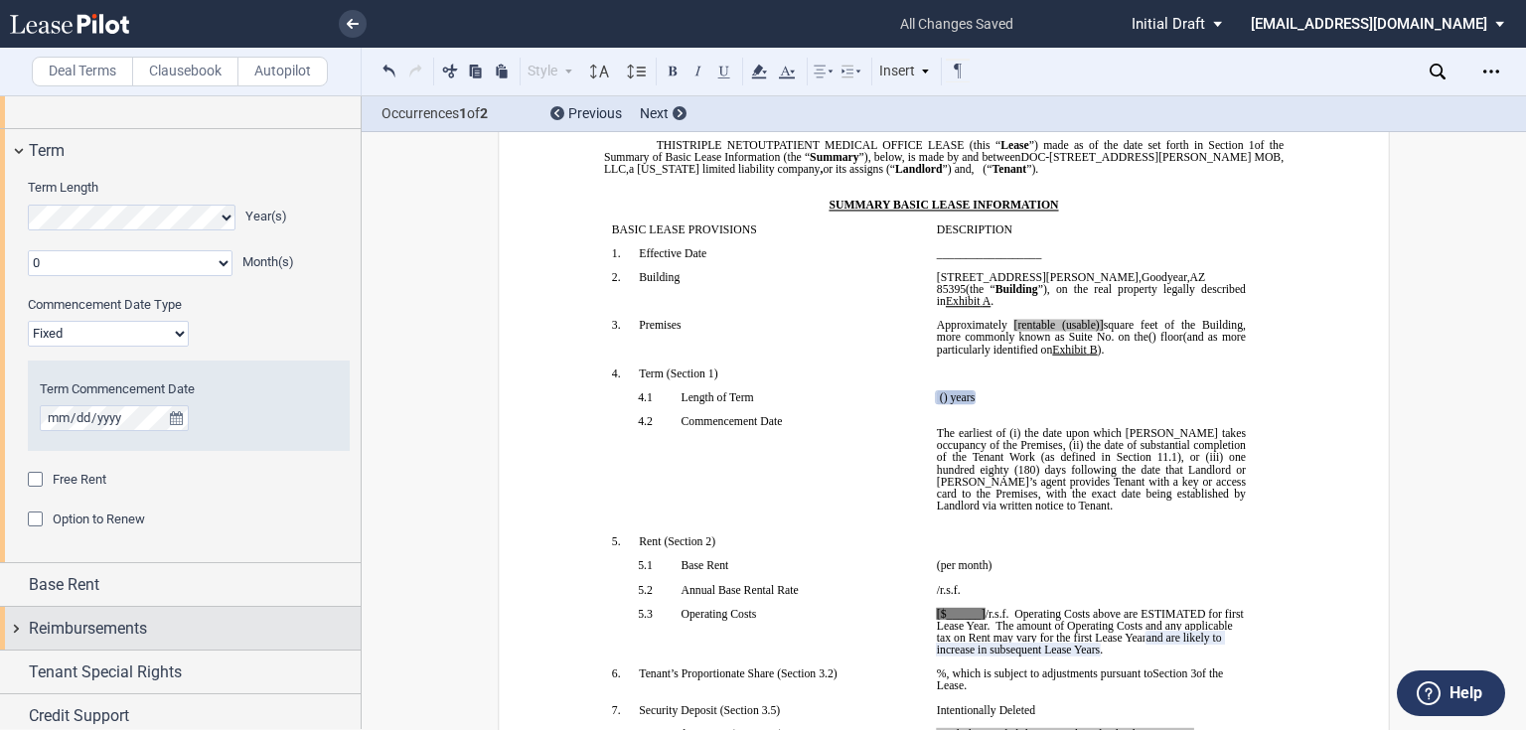
scroll to position [2519, 0]
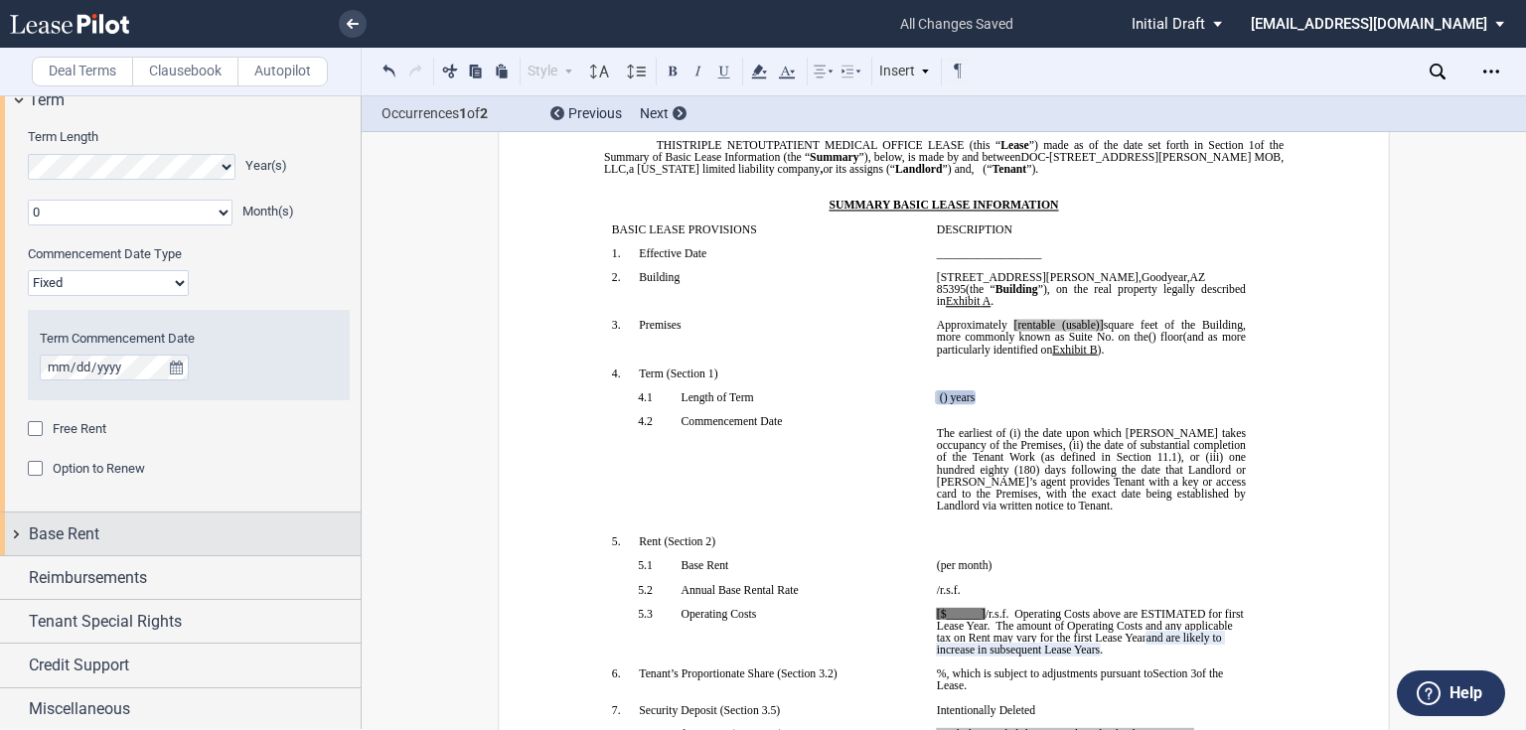
click at [153, 530] on div "Base Rent" at bounding box center [195, 535] width 332 height 24
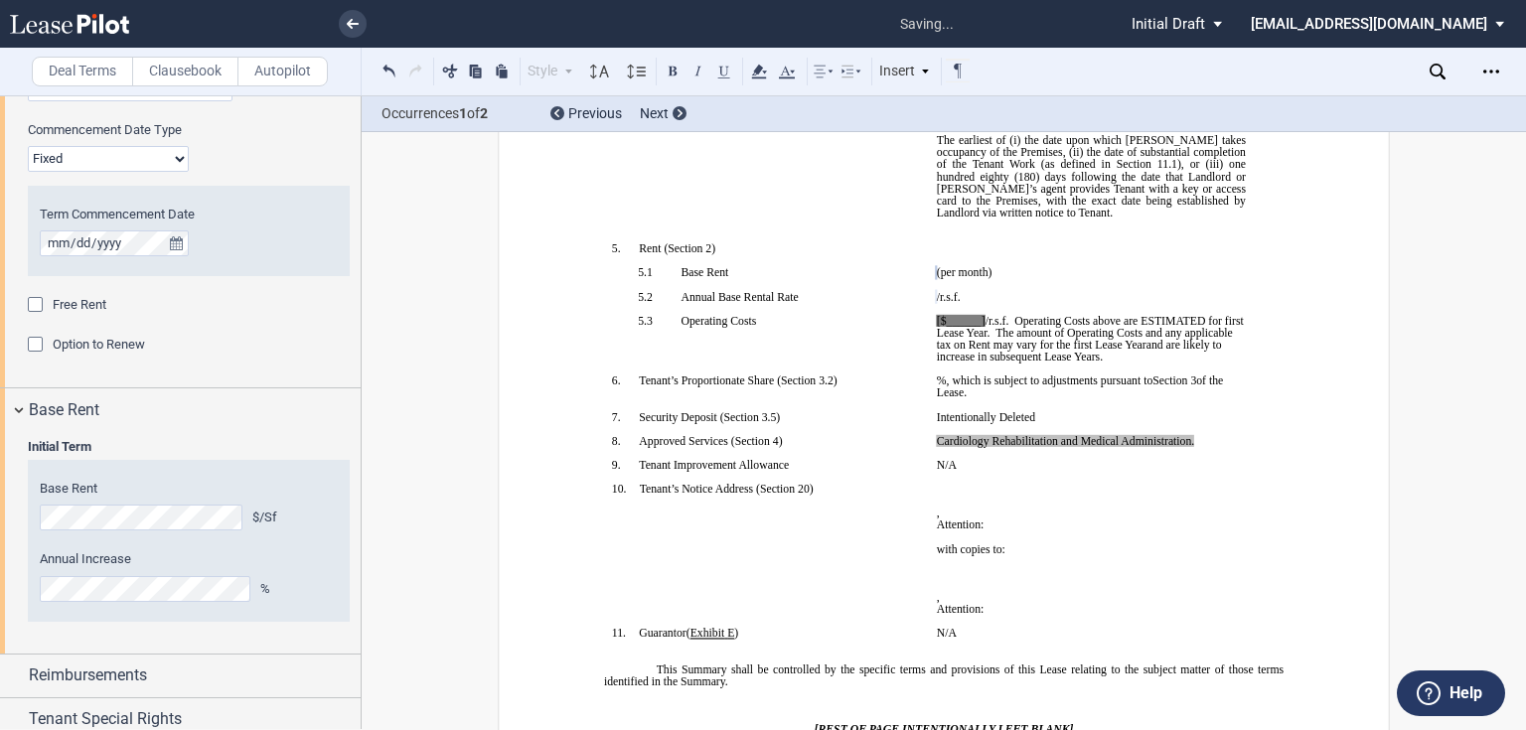
scroll to position [2644, 0]
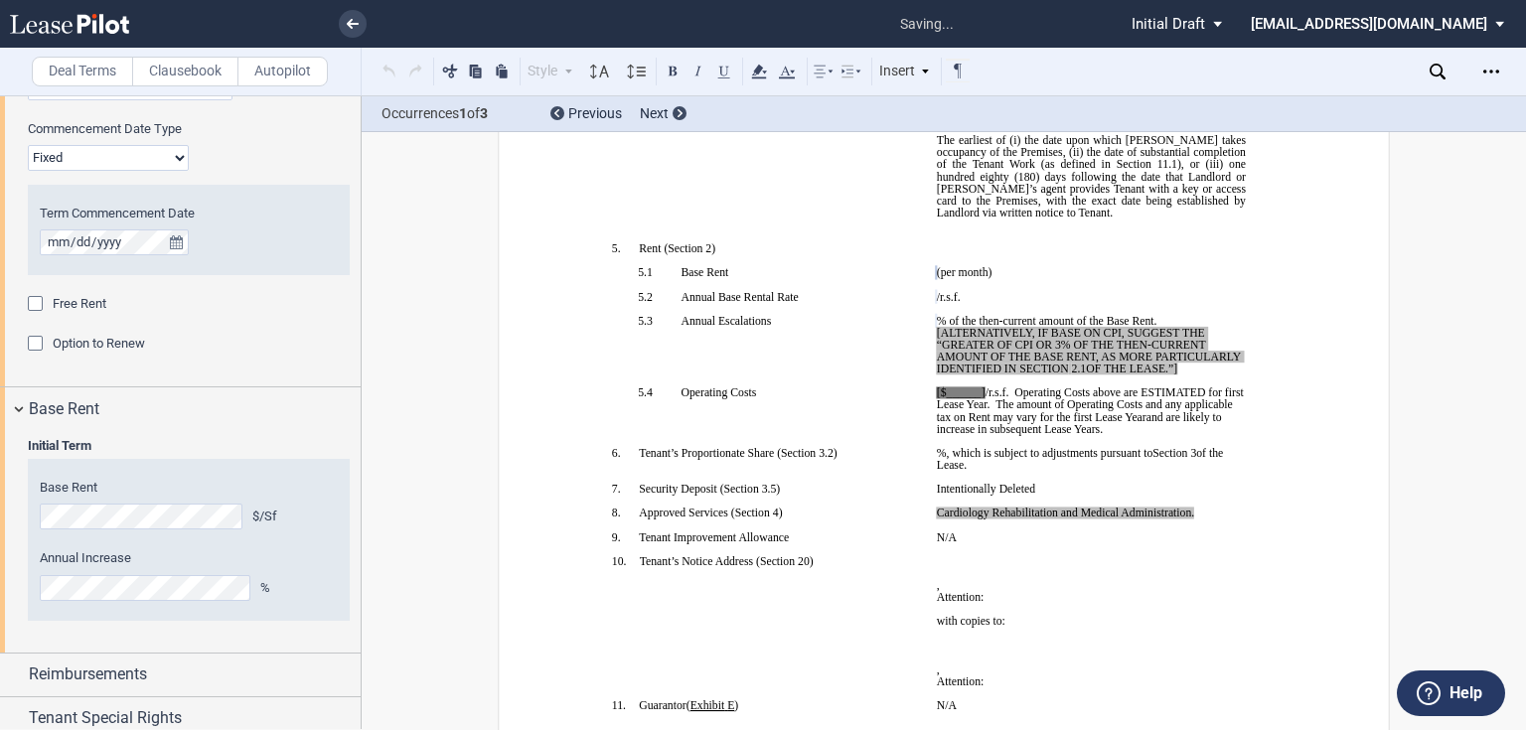
click at [178, 644] on div "Initial Term Year 1 $/Sf Year 2 $/Sf Year 3 $/Sf Year 4 $/Sf Year 5 $/Sf Year 6…" at bounding box center [180, 541] width 361 height 223
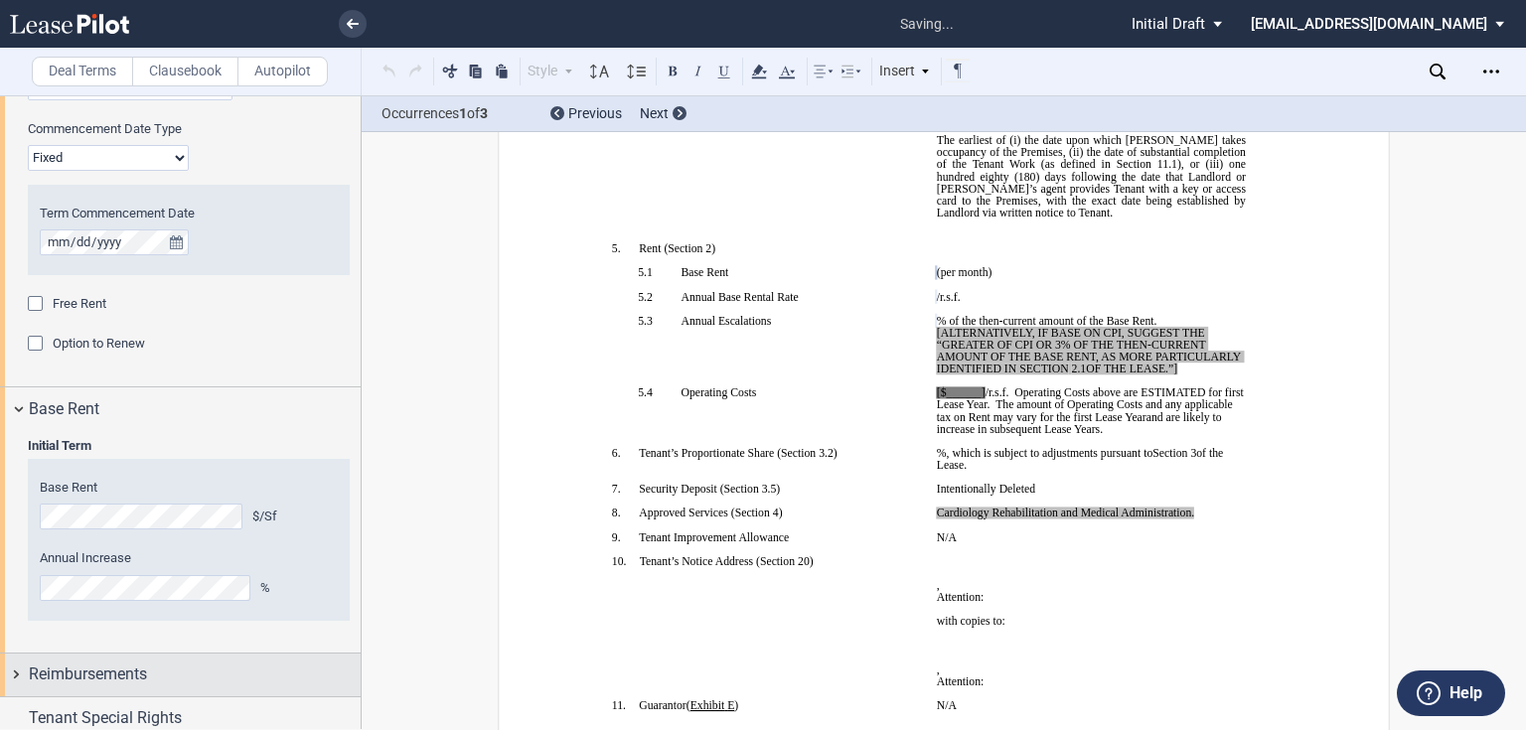
click at [151, 668] on div "Reimbursements" at bounding box center [195, 675] width 332 height 24
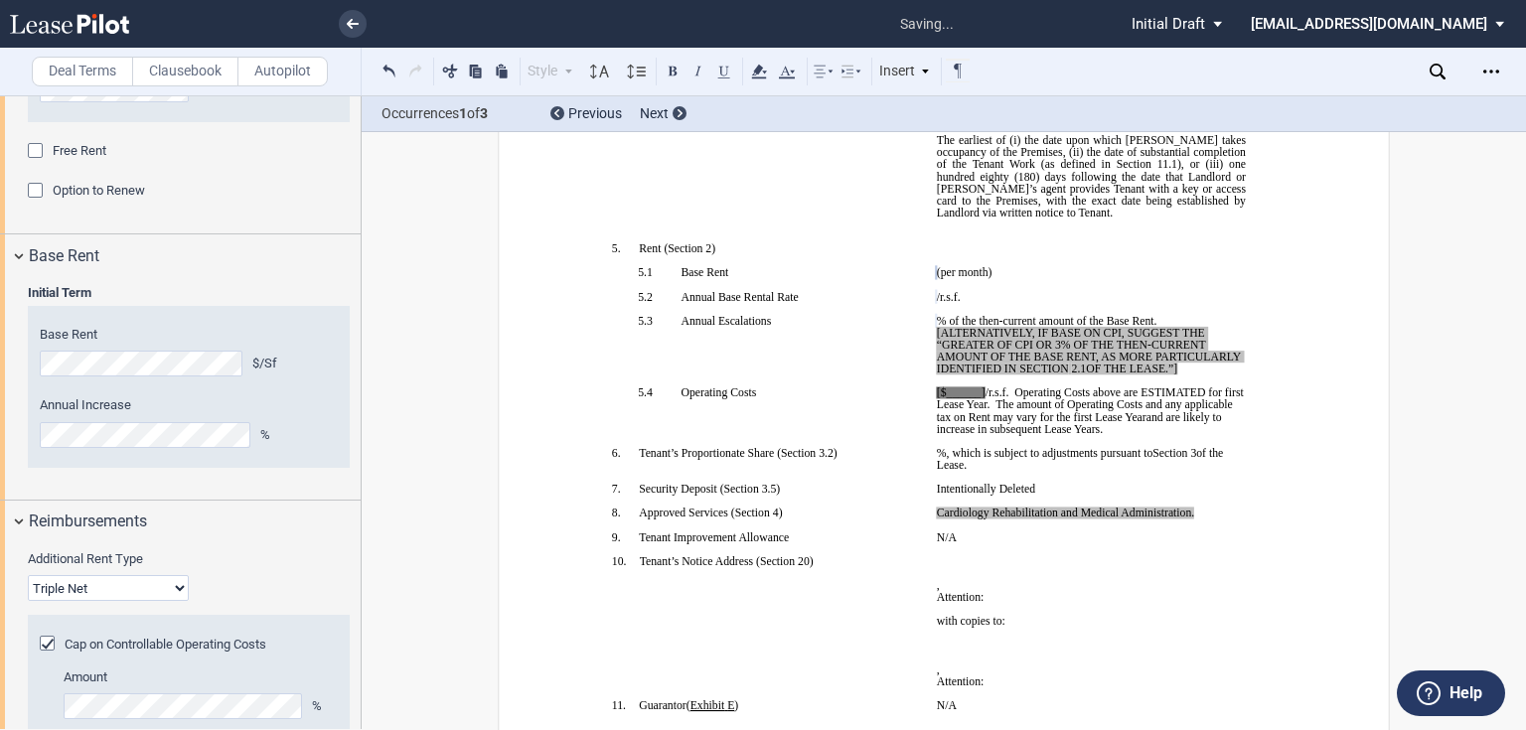
scroll to position [3008, 0]
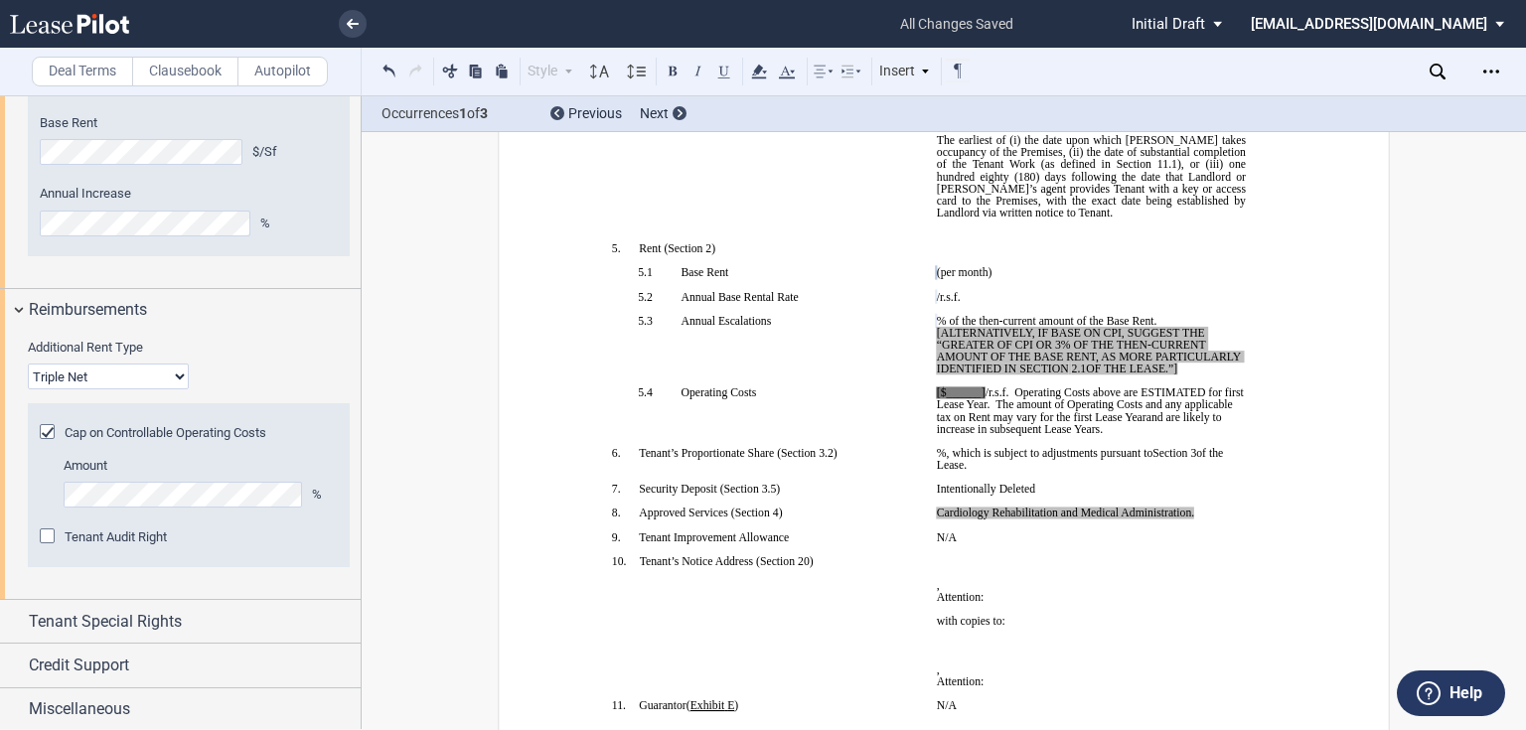
click at [978, 398] on span "[$______]" at bounding box center [961, 392] width 49 height 12
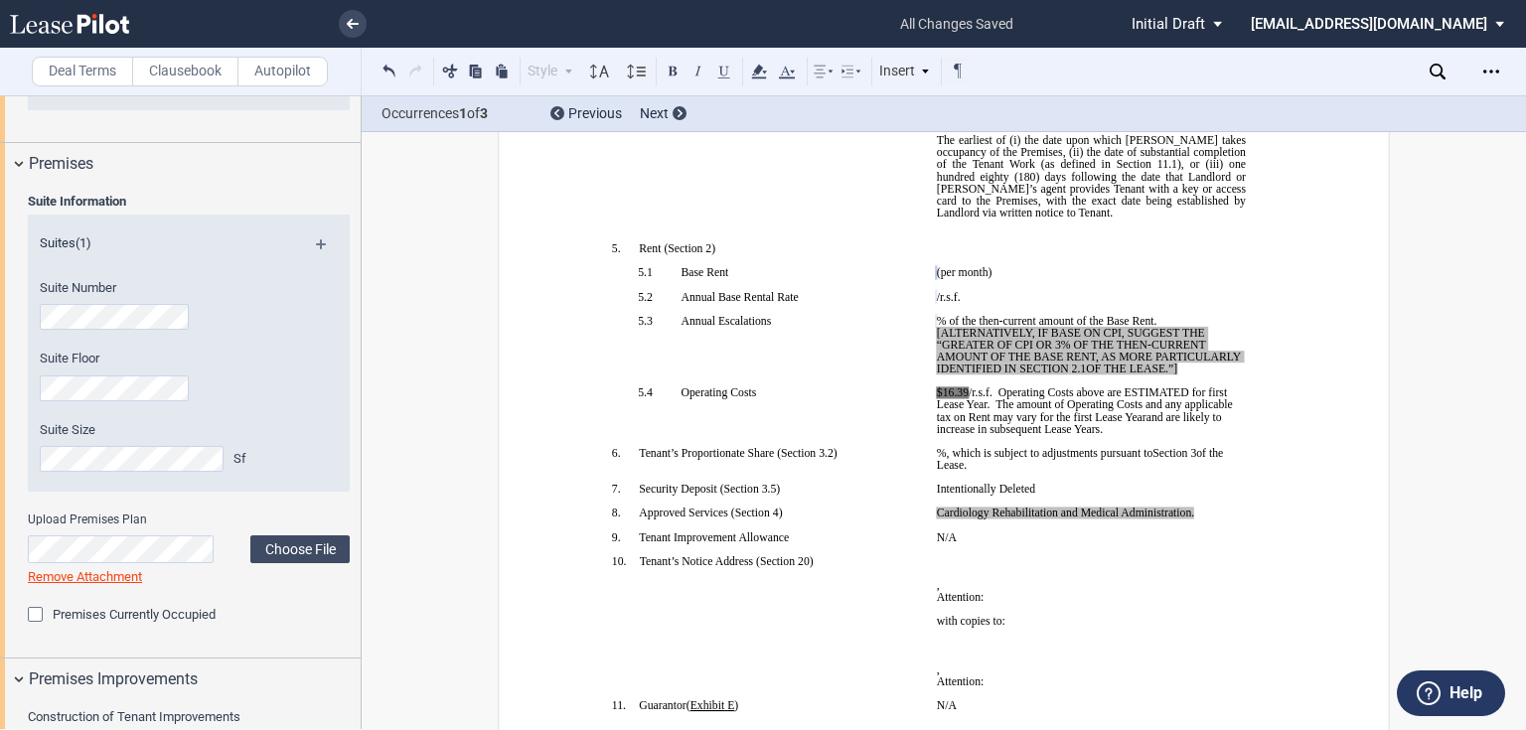
scroll to position [1954, 0]
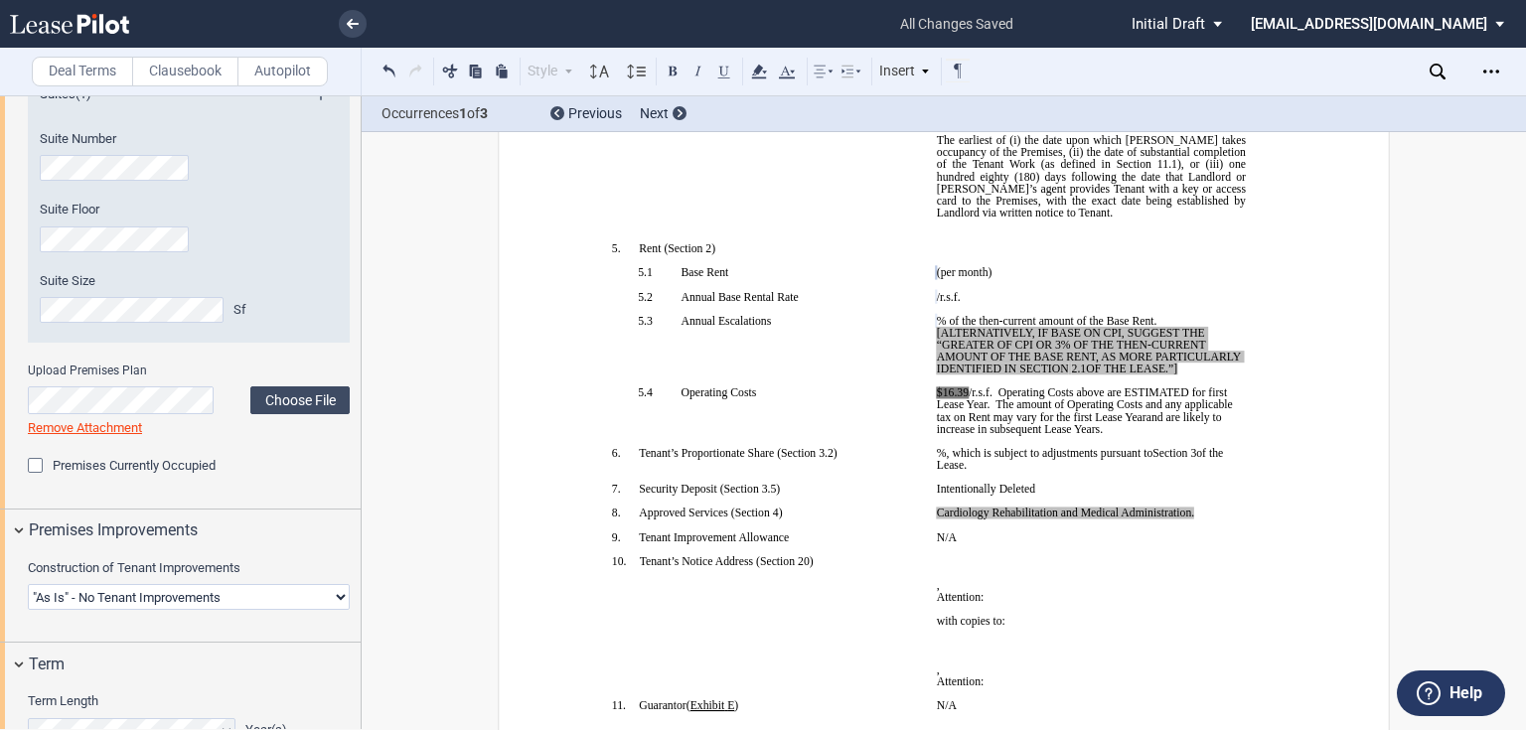
click at [78, 462] on span "Premises Currently Occupied" at bounding box center [134, 465] width 163 height 15
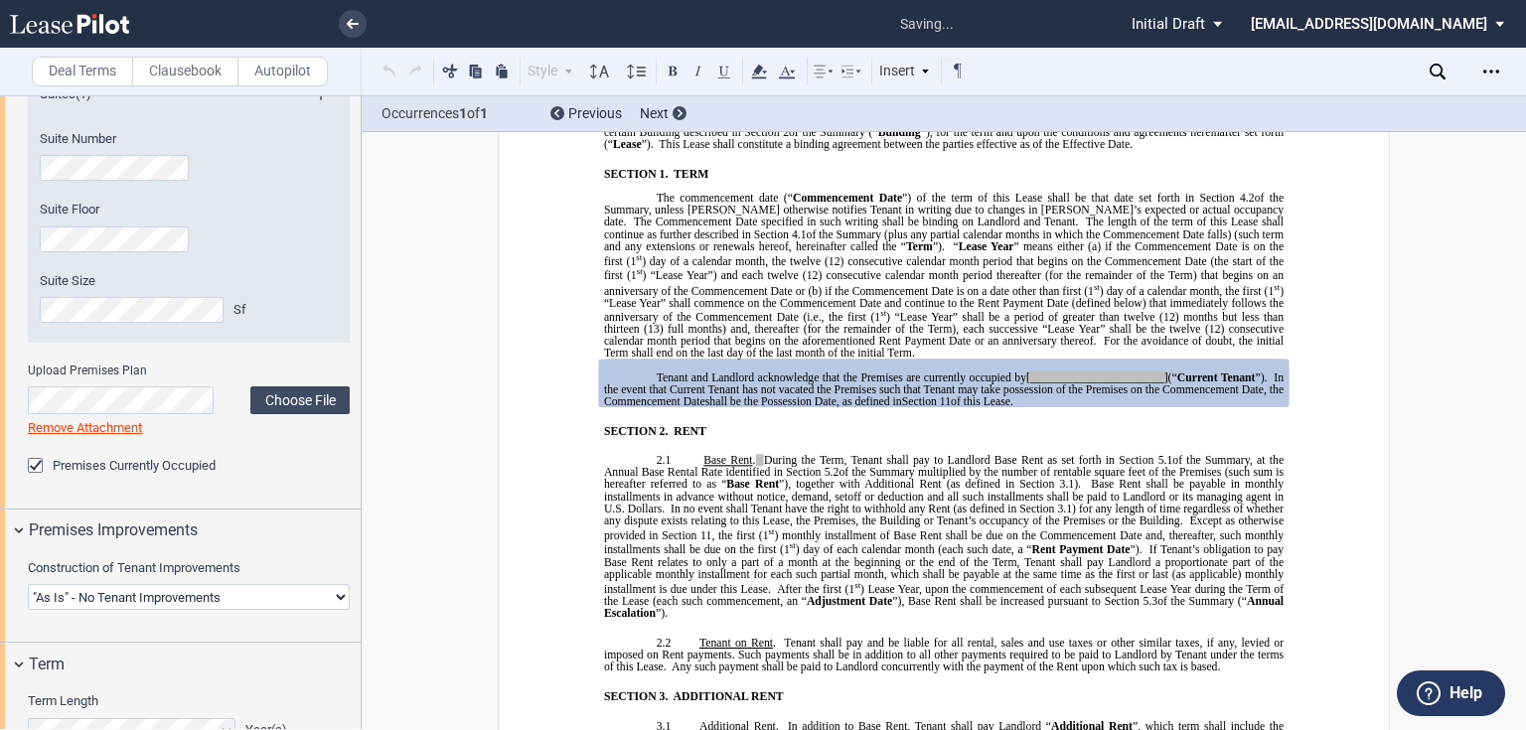
scroll to position [1482, 0]
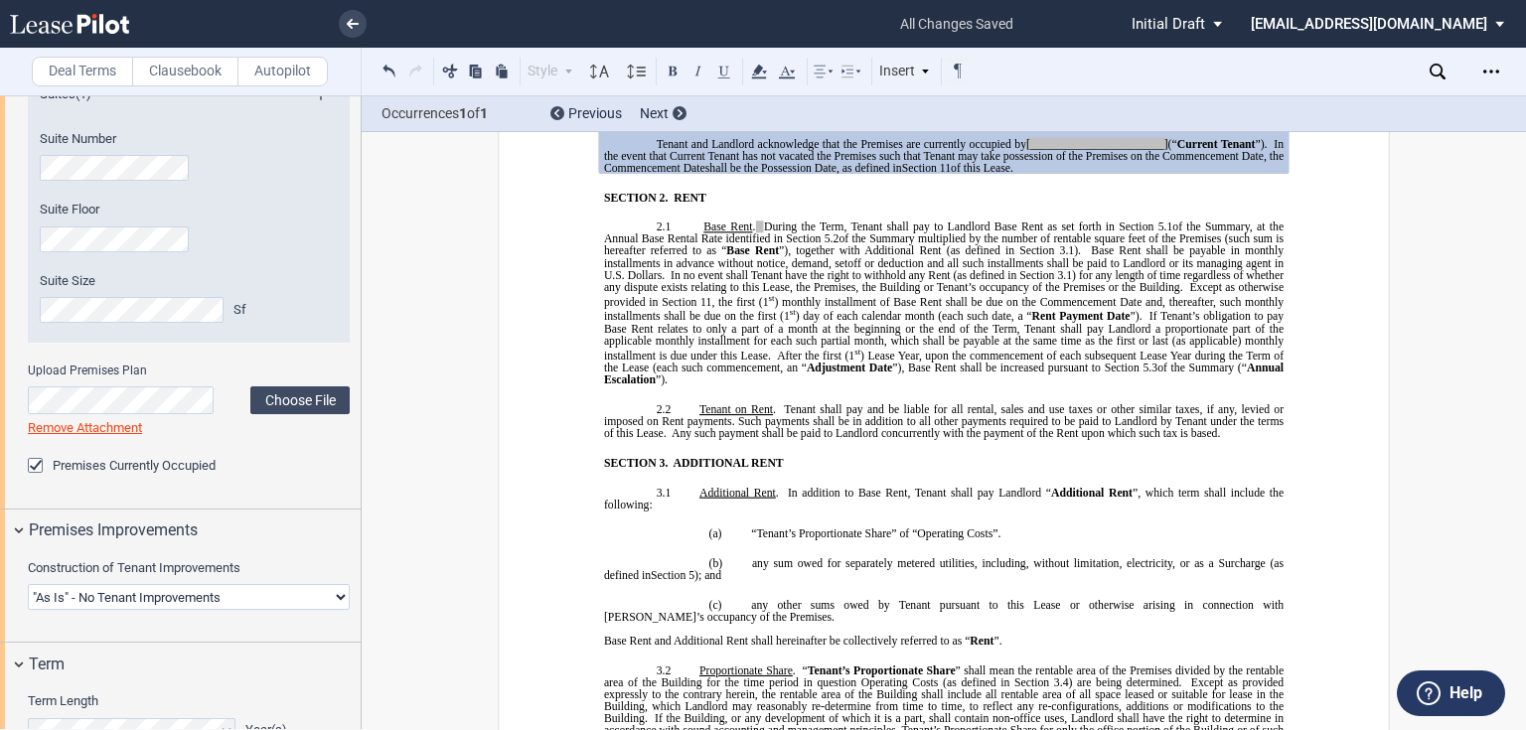
drag, startPoint x: 957, startPoint y: 388, endPoint x: 670, endPoint y: 356, distance: 289.0
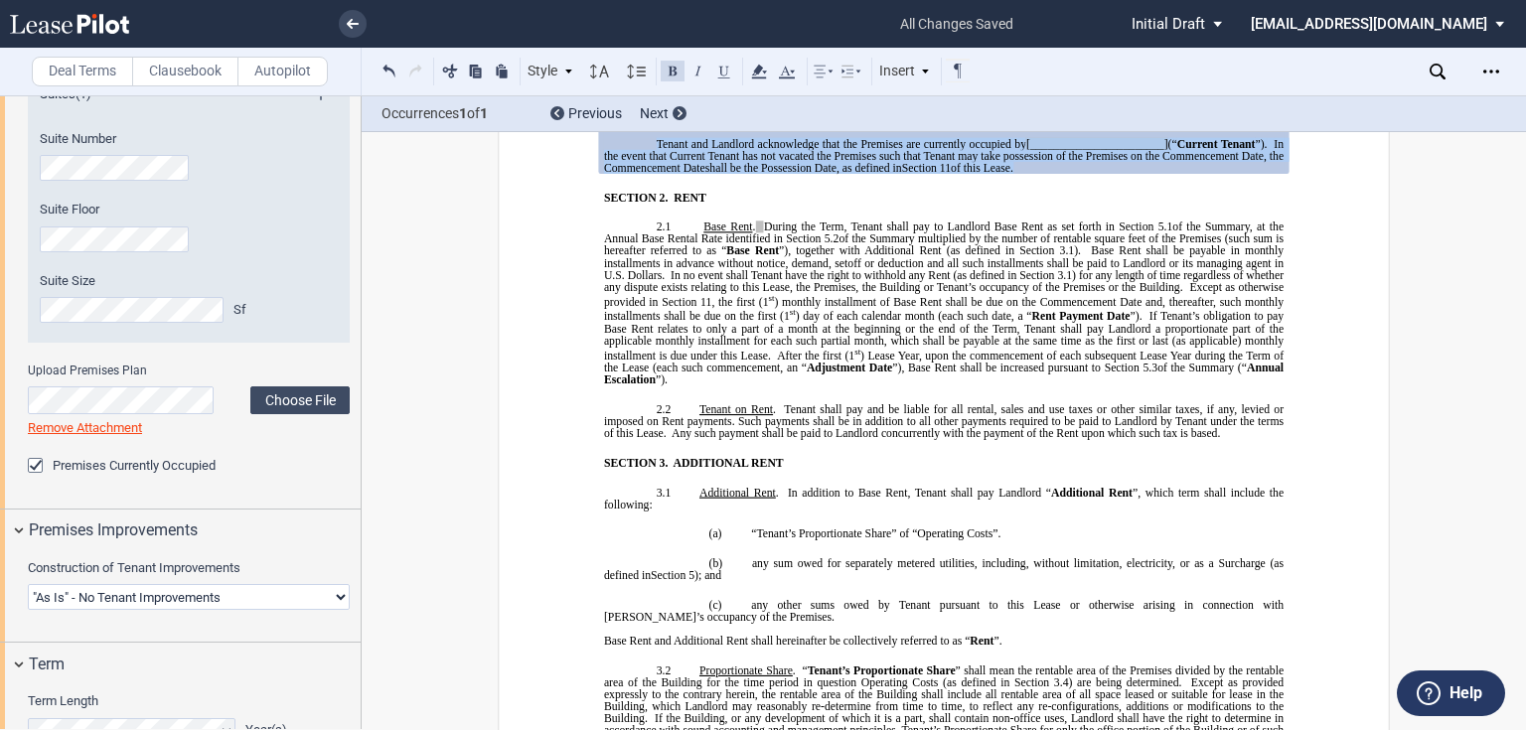
drag, startPoint x: 653, startPoint y: 344, endPoint x: 1025, endPoint y: 373, distance: 373.7
click at [1025, 174] on p "Tenant and Landlord acknowledge that the Premises are currently occupied by [__…" at bounding box center [944, 156] width 680 height 36
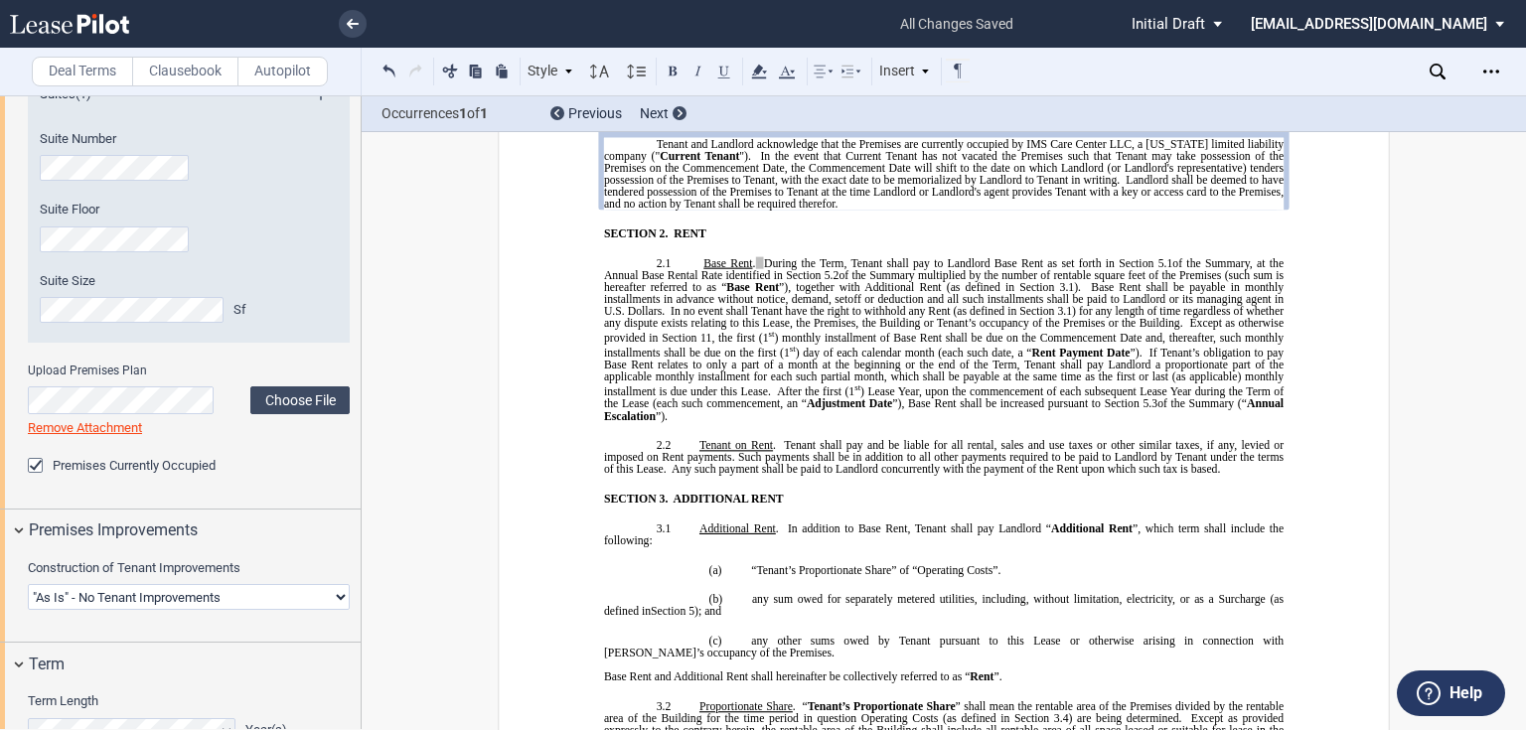
click at [1032, 210] on span "Landlord shall be deemed to have tendered possession of the Premises to Tenant …" at bounding box center [945, 192] width 683 height 36
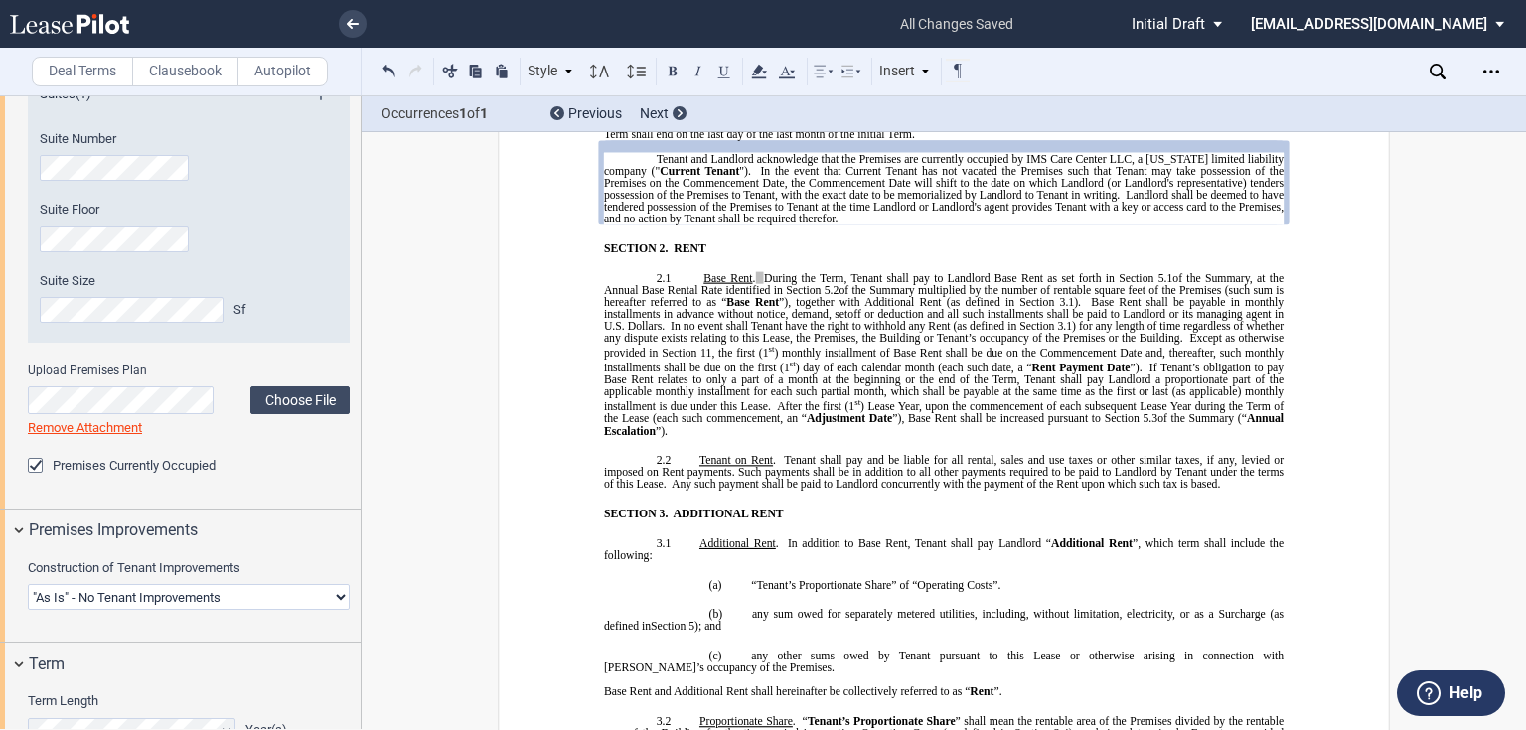
scroll to position [1942, 0]
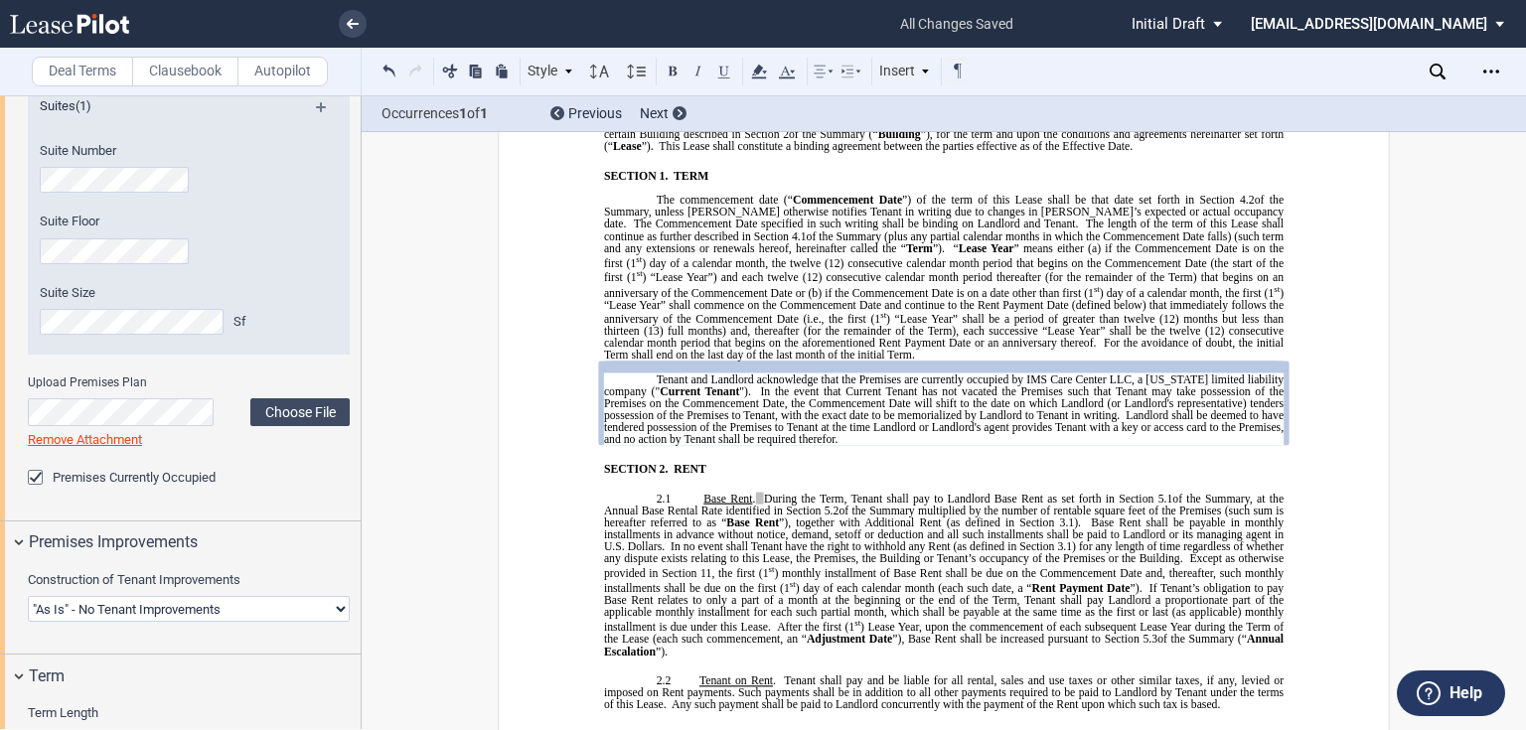
click at [1001, 230] on span "of the Summary, unless [PERSON_NAME] otherwise notifies Tenant in writing due t…" at bounding box center [945, 212] width 683 height 36
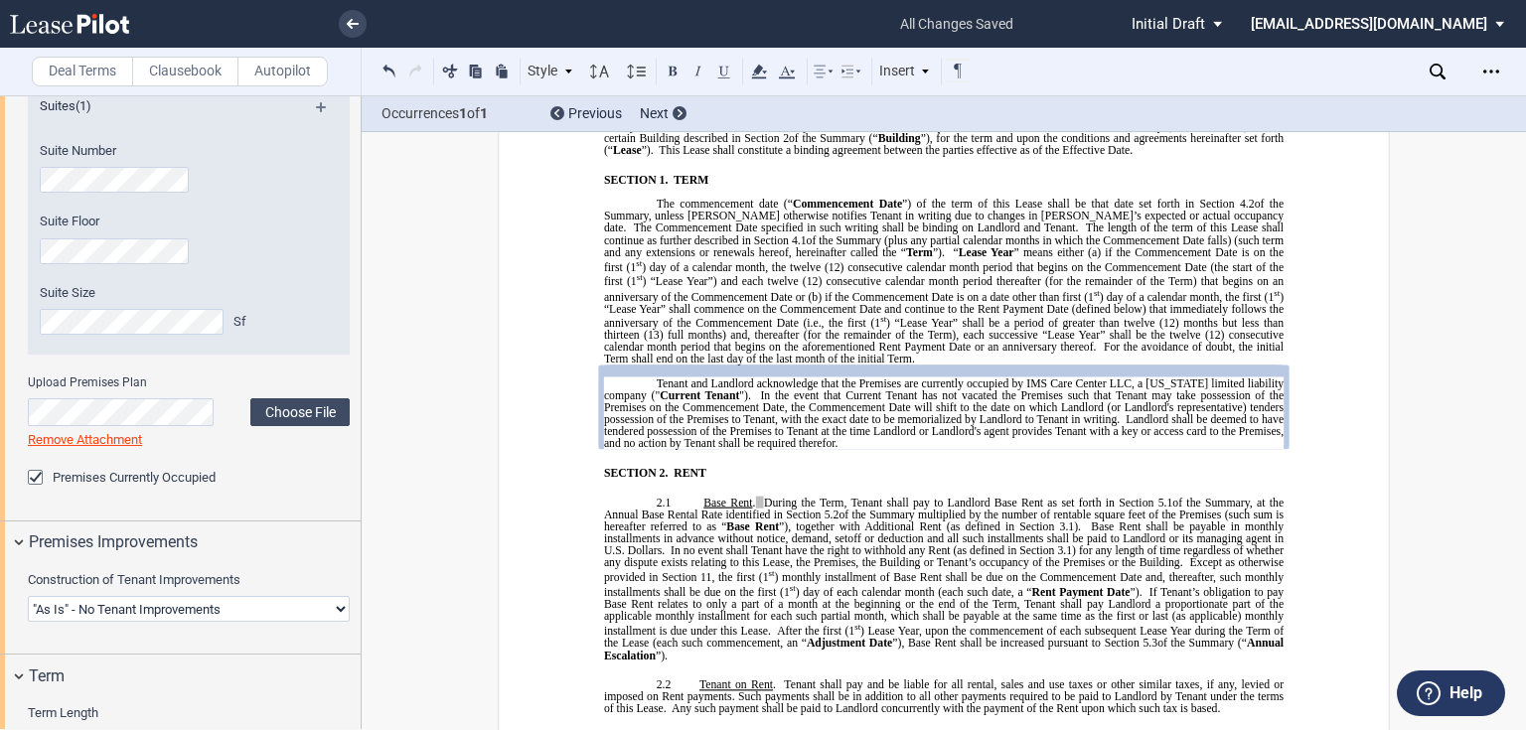
click at [761, 378] on p at bounding box center [944, 372] width 680 height 12
click at [811, 329] on span ") “Lease Year” shall commence on the Commencement Date and continue to the Rent…" at bounding box center [945, 309] width 683 height 39
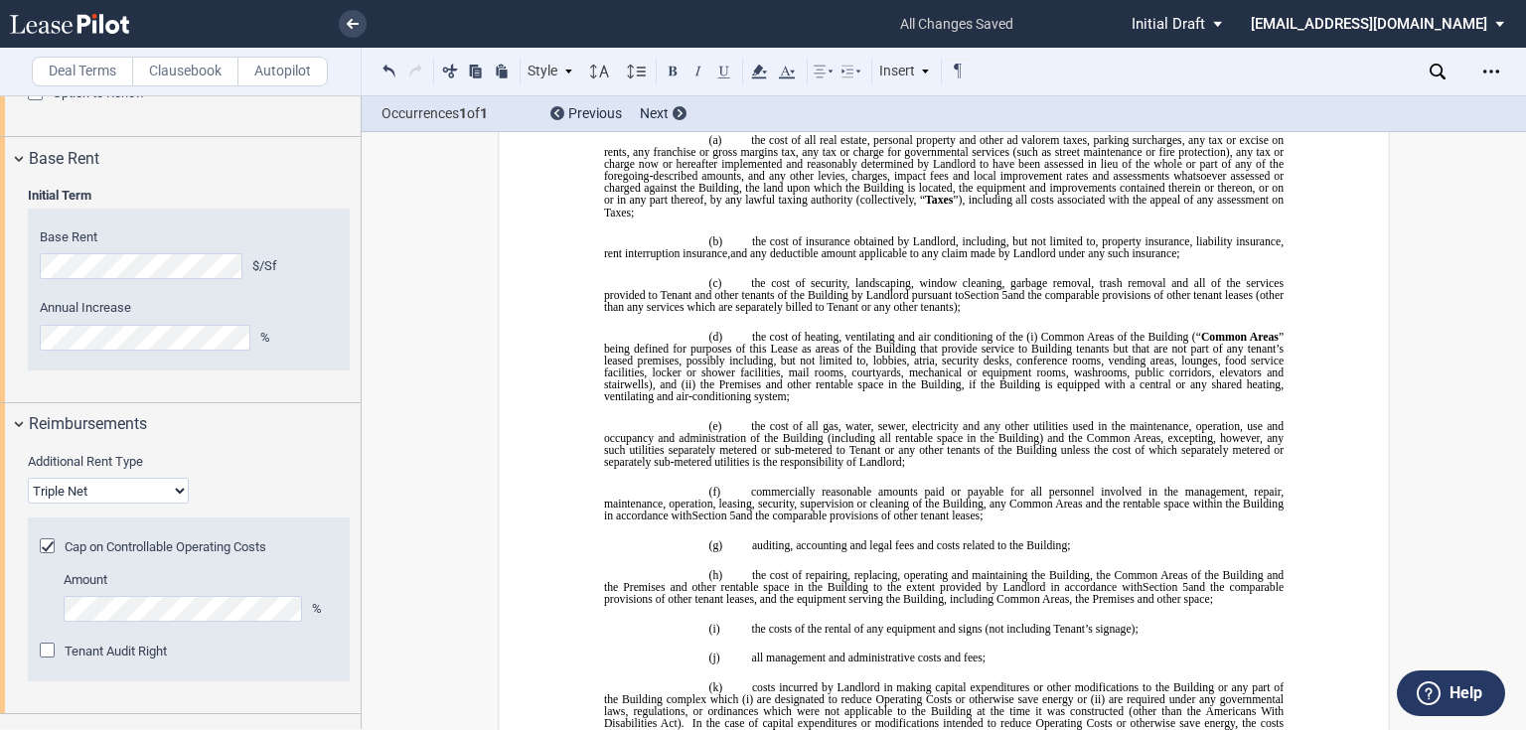
scroll to position [2902, 0]
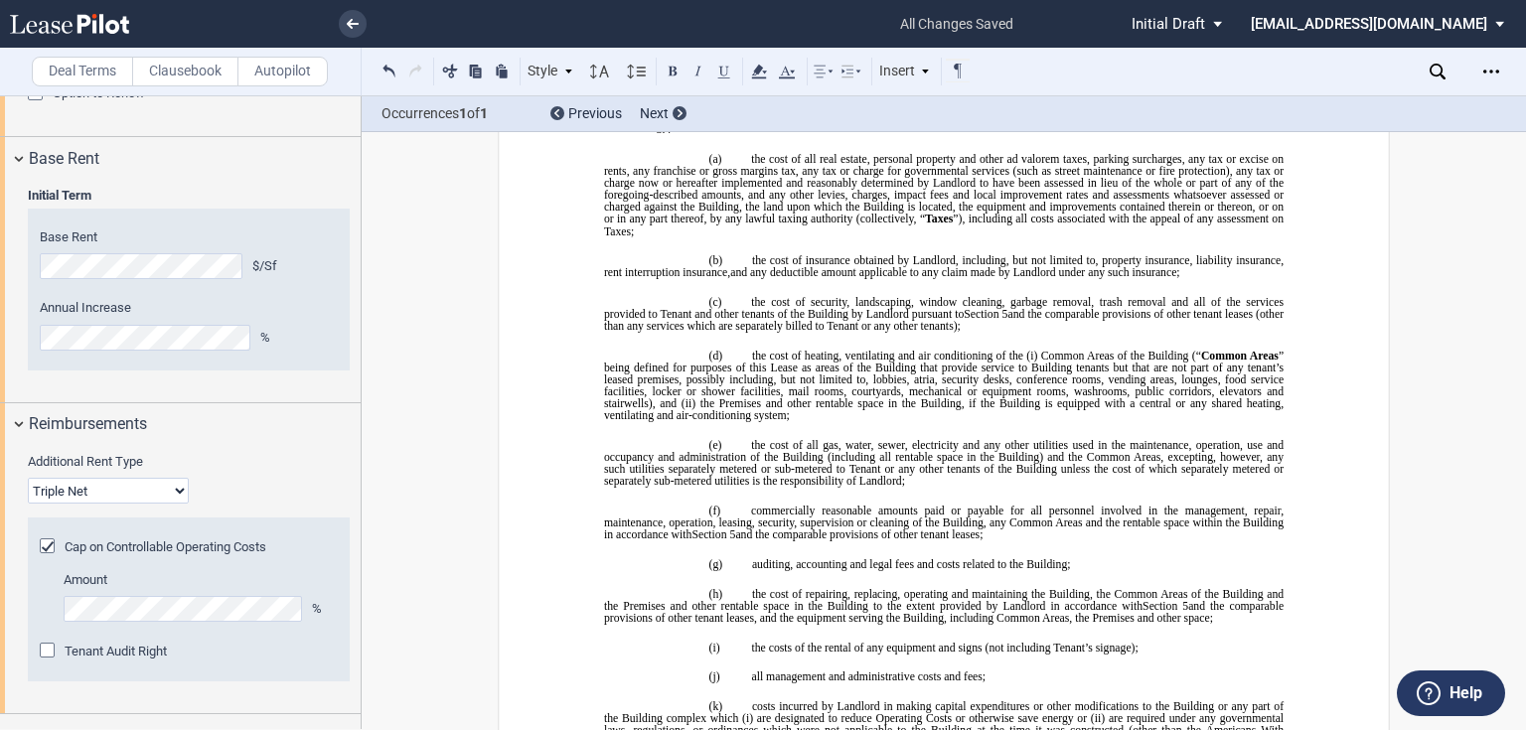
click at [682, 135] on p "3.4 ﻿" at bounding box center [944, 129] width 680 height 12
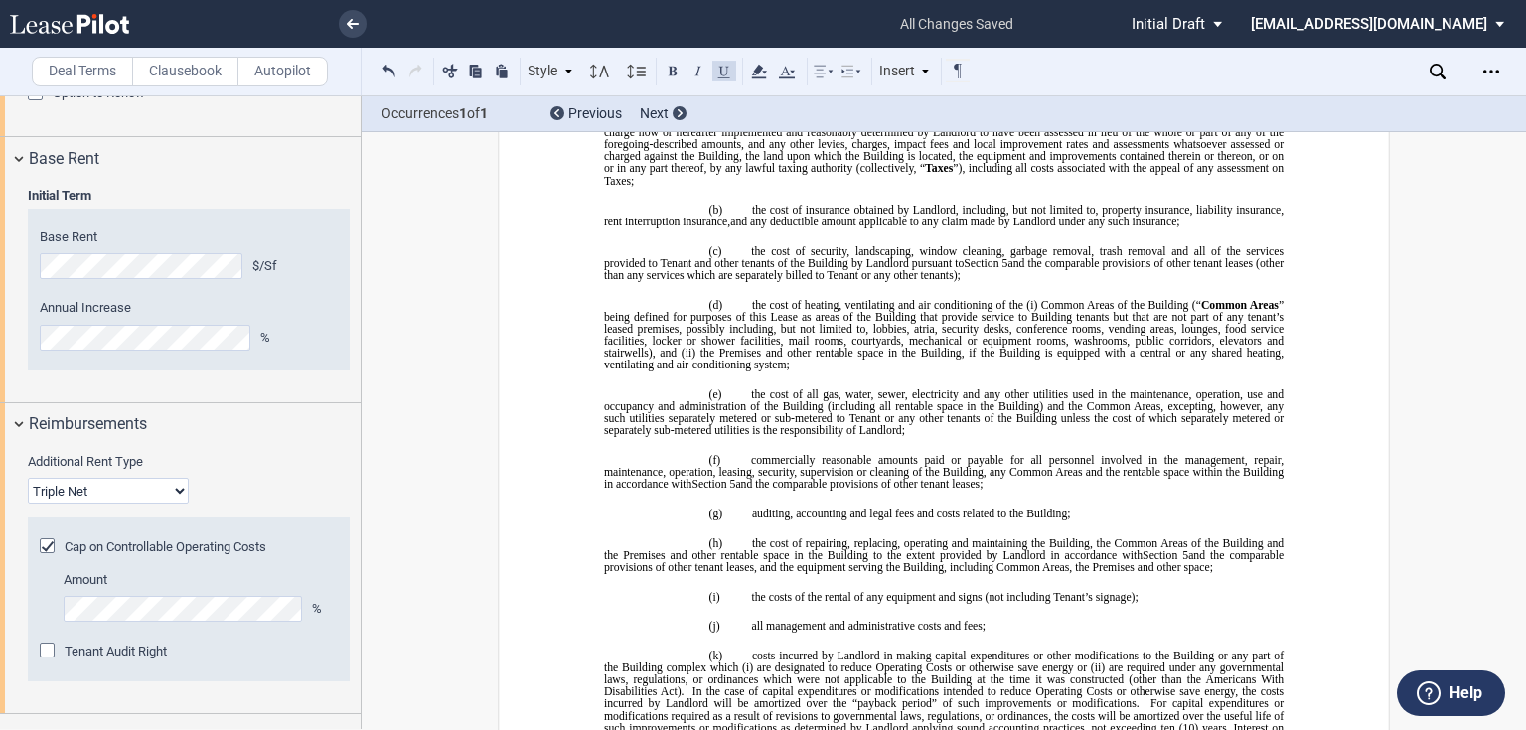
scroll to position [2958, 0]
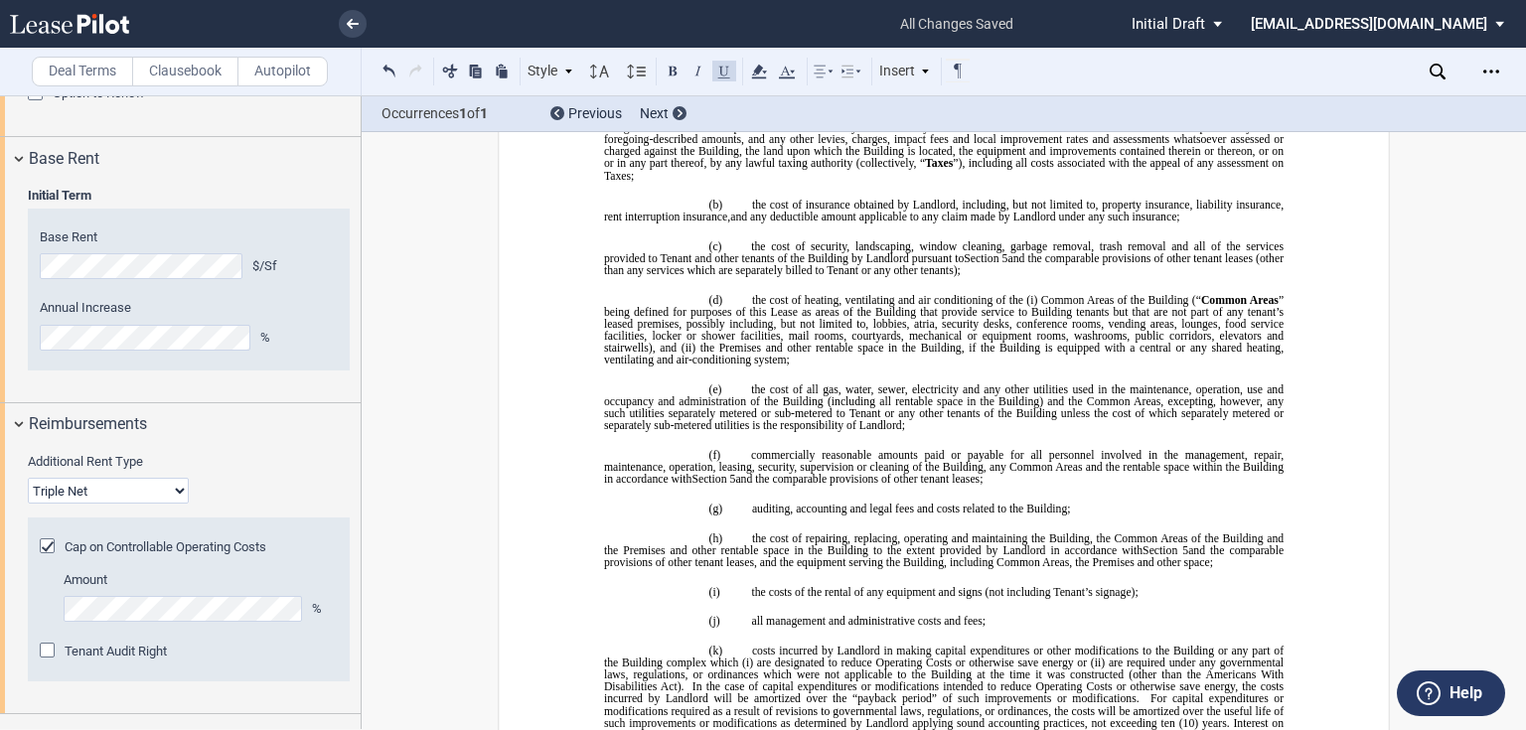
click at [754, 79] on p "3.4 ﻿" at bounding box center [944, 74] width 680 height 12
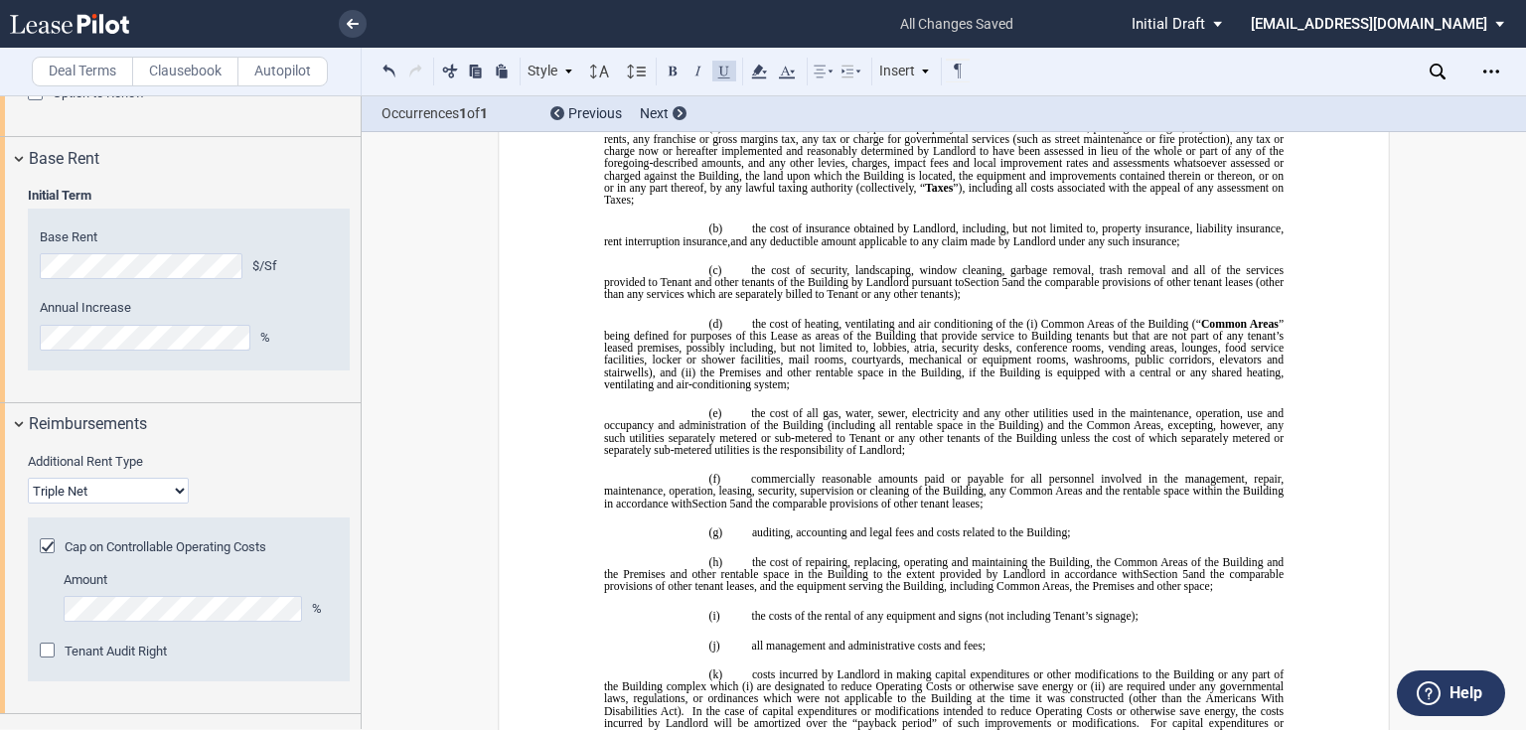
drag, startPoint x: 1280, startPoint y: 466, endPoint x: 815, endPoint y: 440, distance: 465.7
click at [810, 79] on span "Operating Costs Defined" at bounding box center [757, 74] width 116 height 12
drag, startPoint x: 812, startPoint y: 438, endPoint x: 1274, endPoint y: 465, distance: 462.8
click at [1274, 103] on p "3.4 ﻿ Operating Costs Defined . " Operating Costs " shall mean all amounts paid…" at bounding box center [944, 86] width 680 height 36
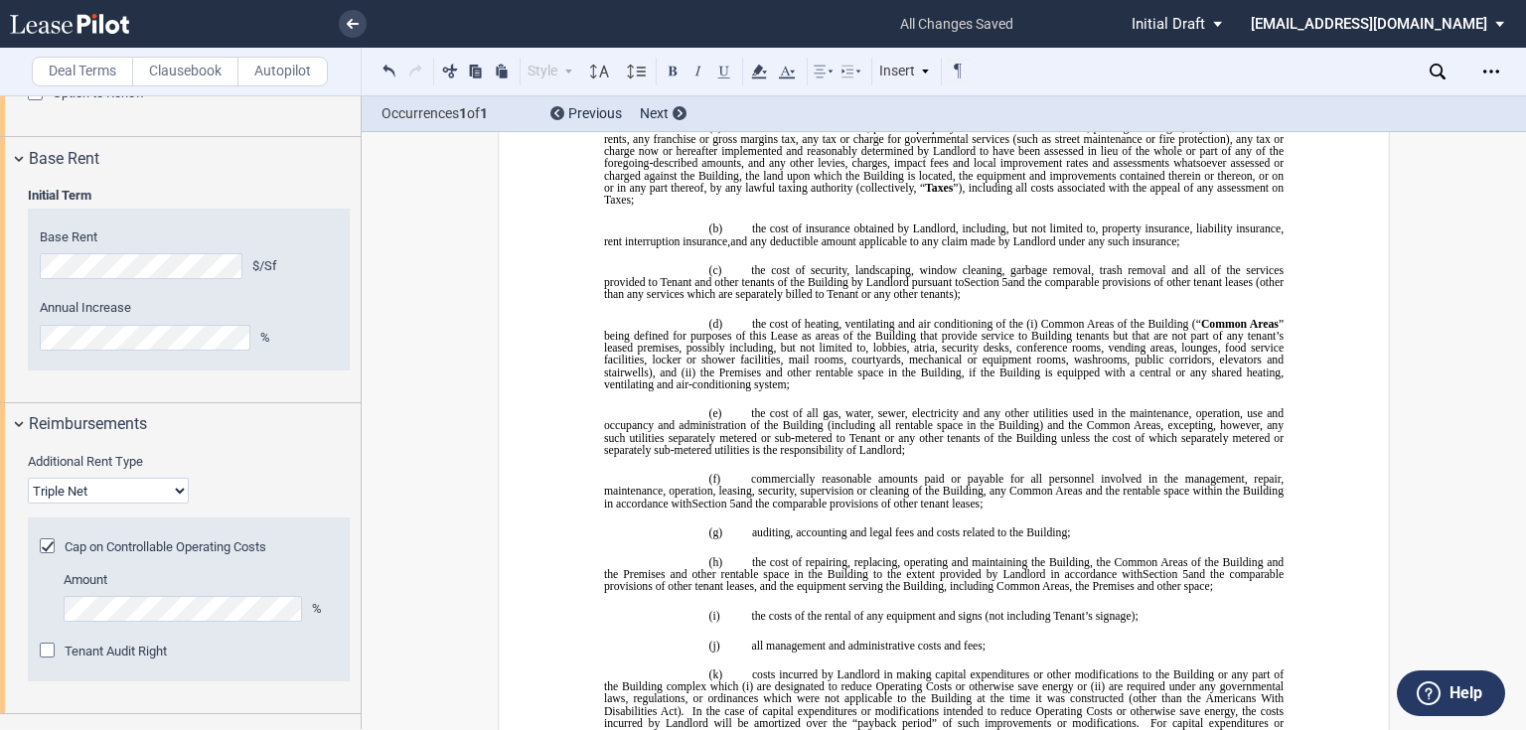
drag, startPoint x: 1253, startPoint y: 465, endPoint x: 813, endPoint y: 439, distance: 440.9
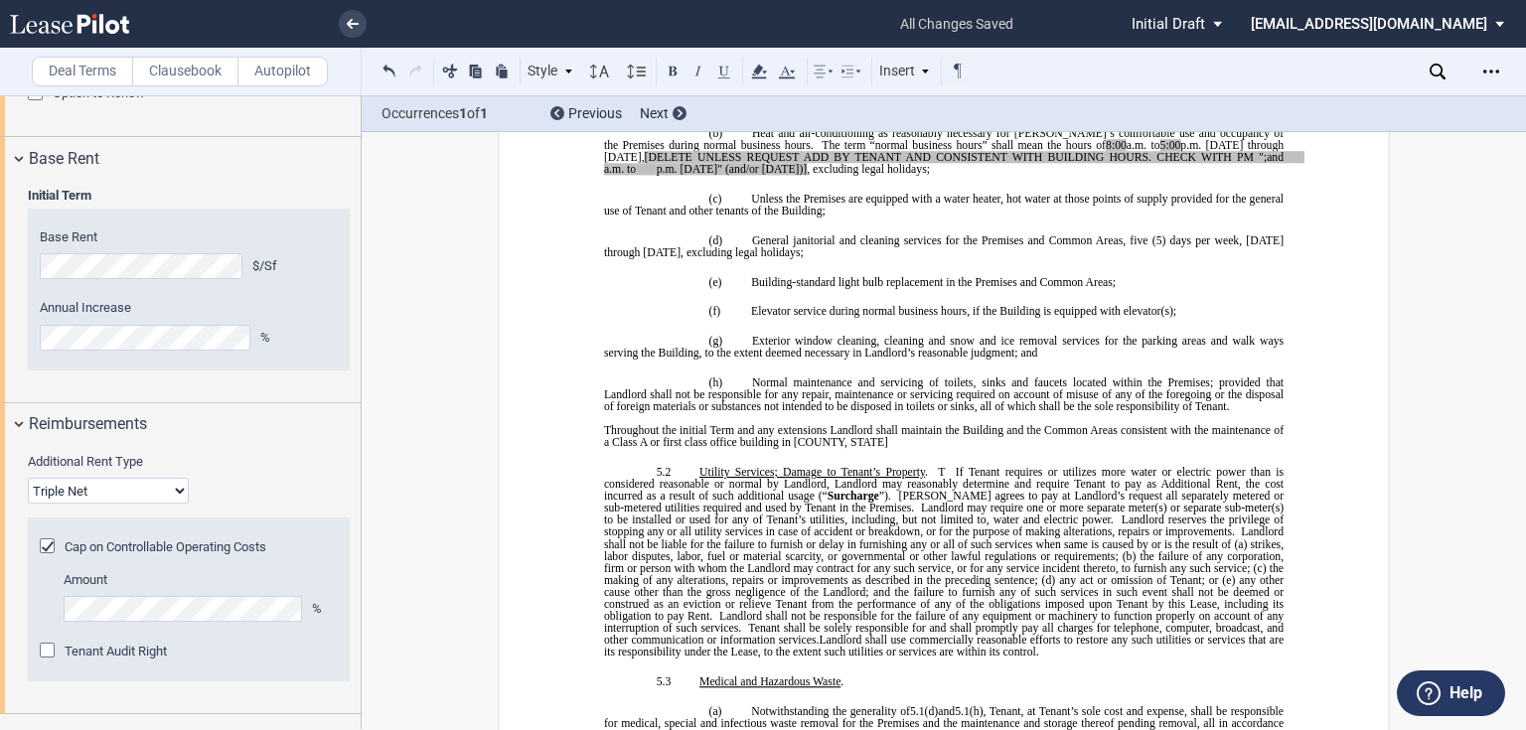
scroll to position [5612, 0]
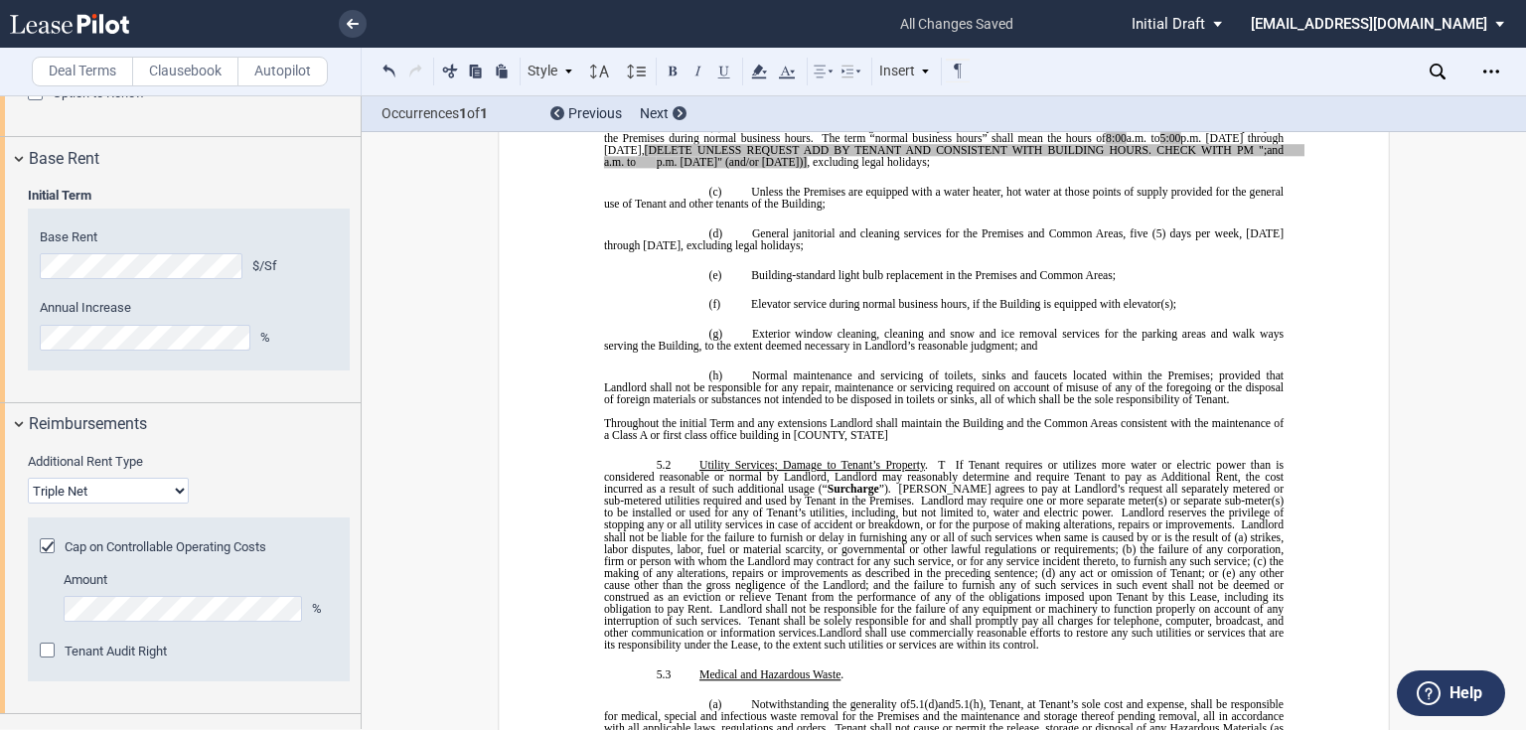
drag, startPoint x: 850, startPoint y: 227, endPoint x: 872, endPoint y: 321, distance: 96.9
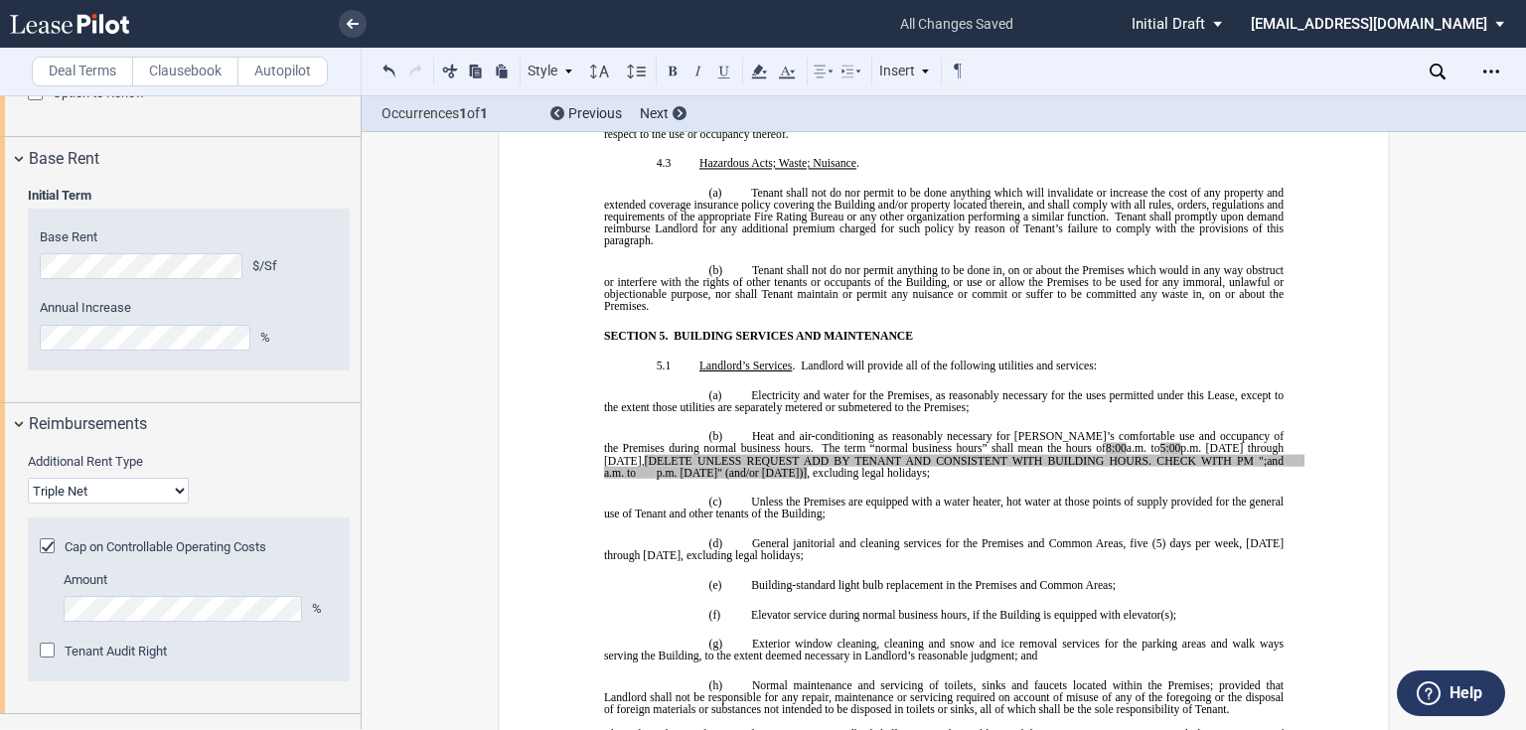
click at [779, 26] on p "(c) ​" at bounding box center [944, 20] width 680 height 12
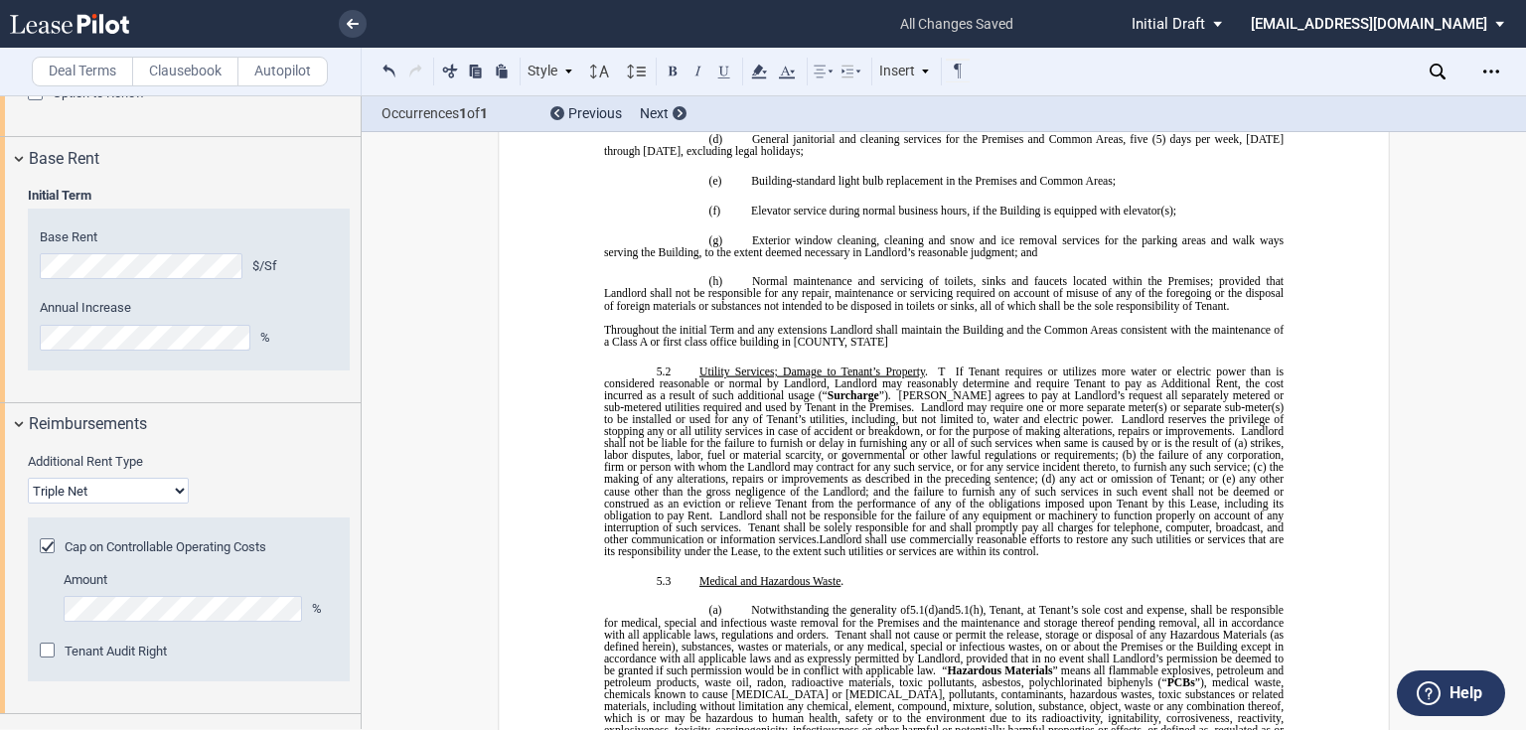
scroll to position [6201, 0]
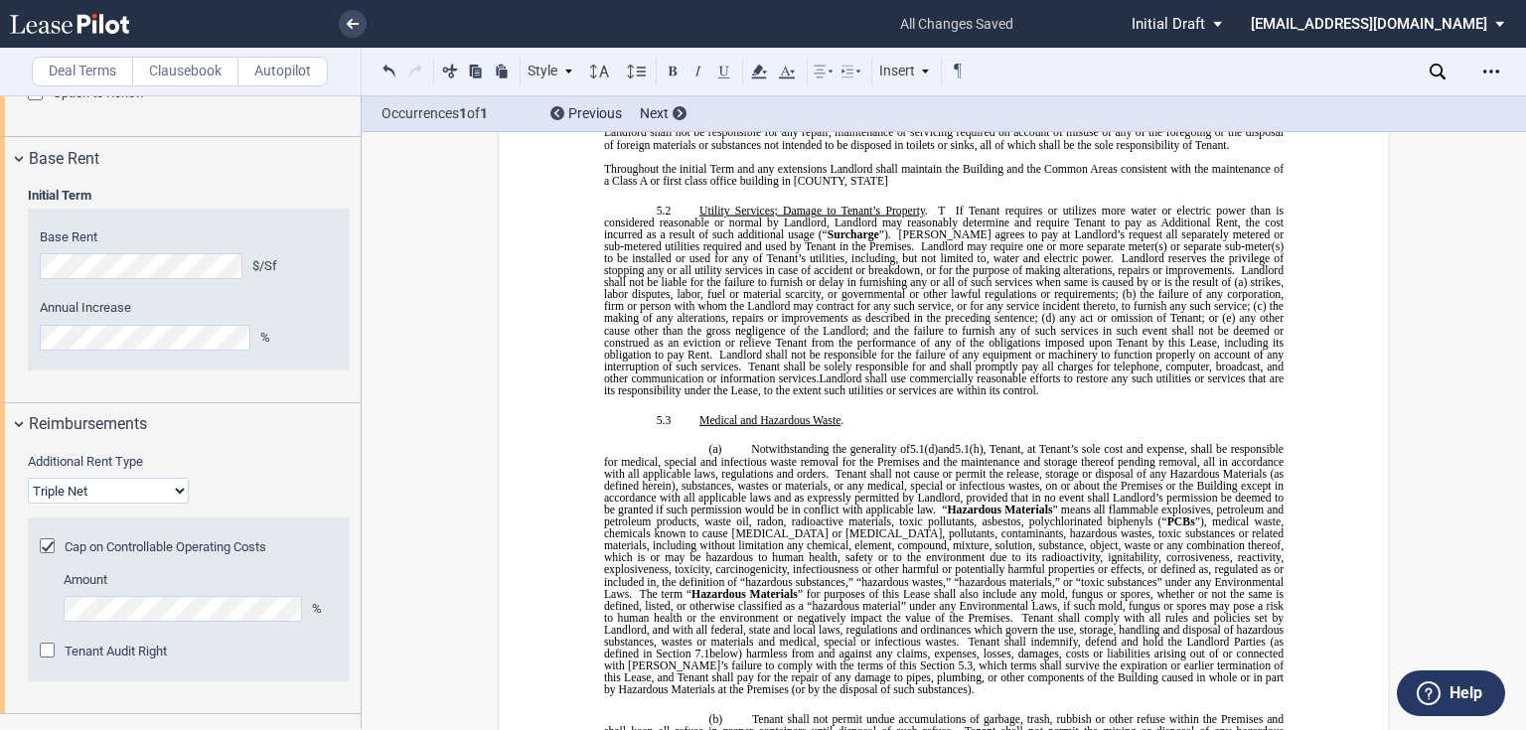
drag, startPoint x: 764, startPoint y: 617, endPoint x: 593, endPoint y: 604, distance: 171.4
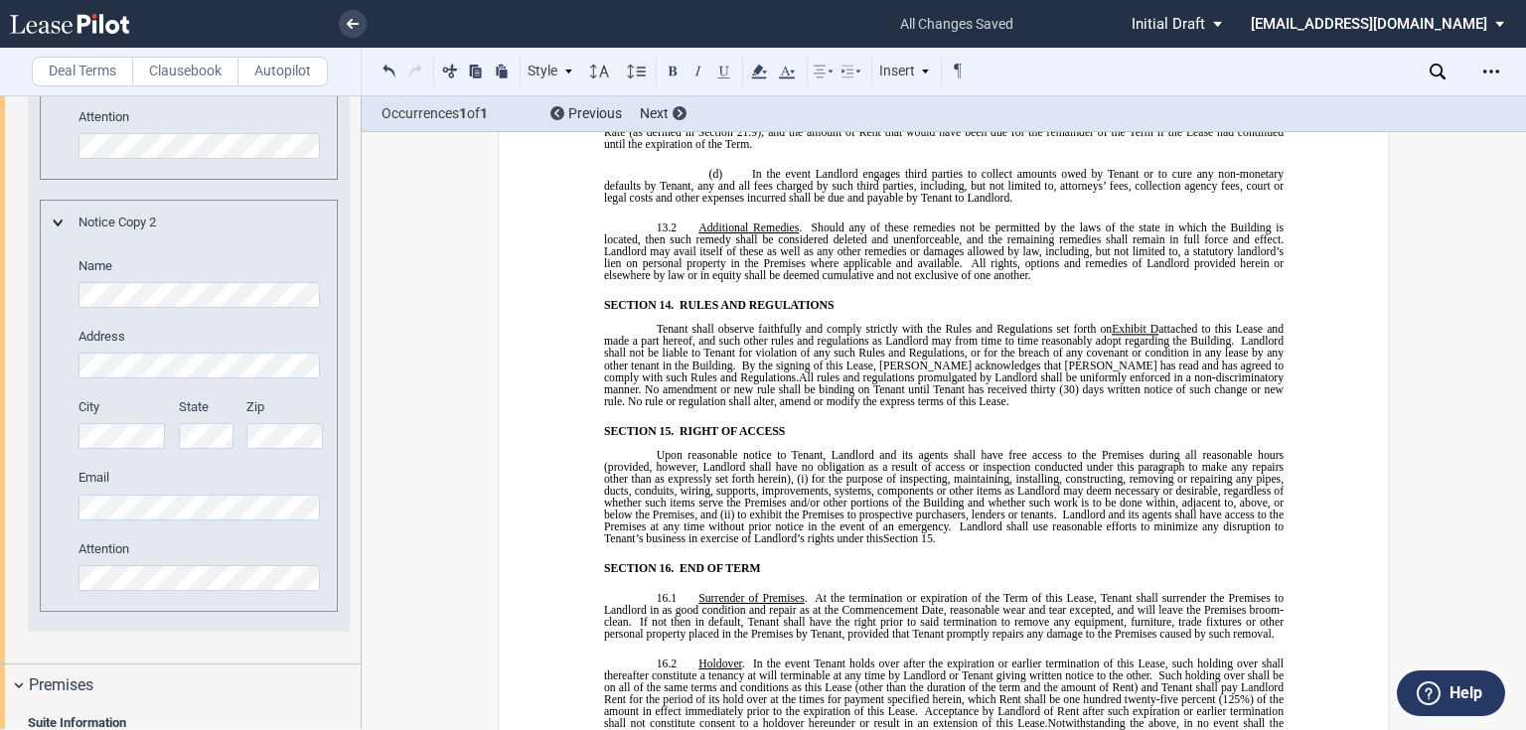
scroll to position [10710, 0]
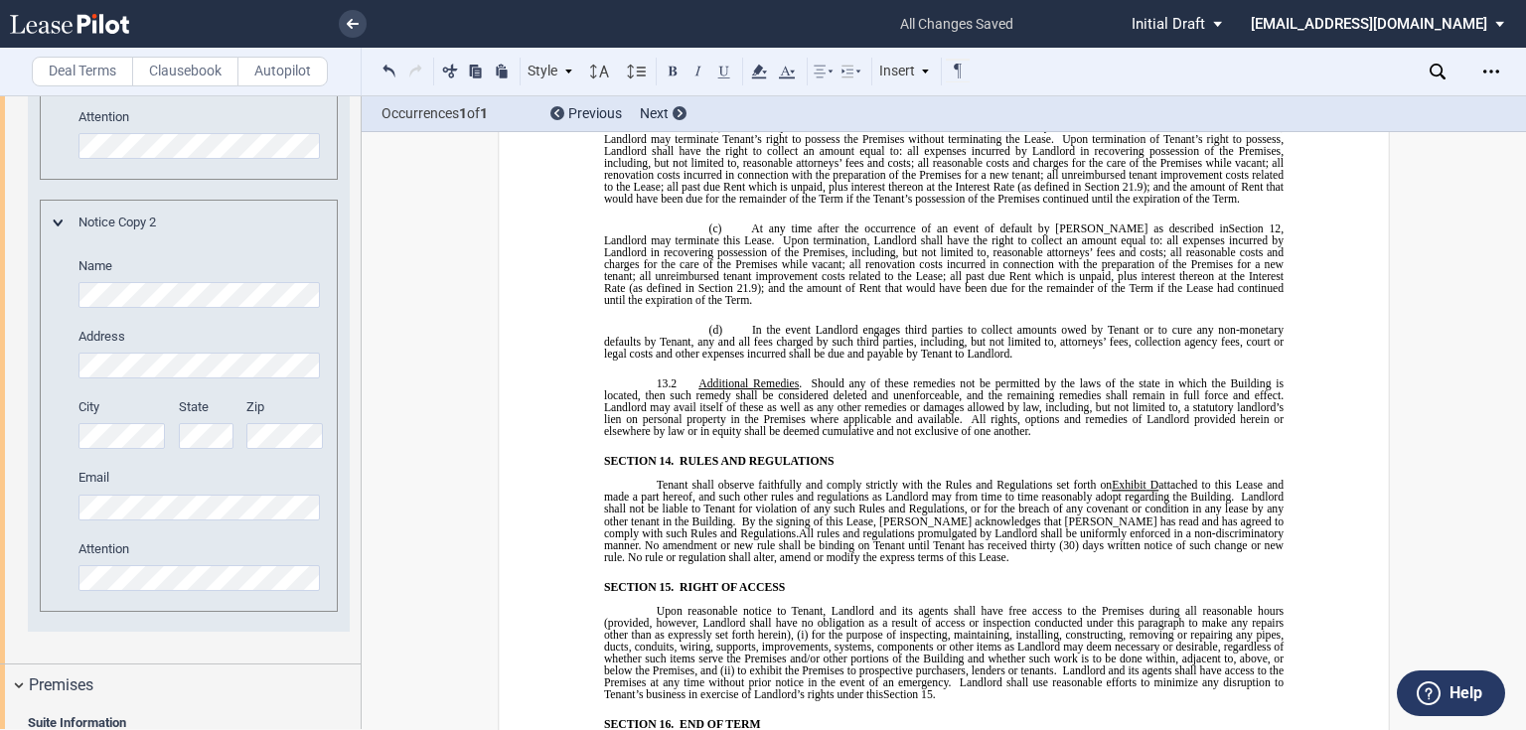
drag, startPoint x: 647, startPoint y: 390, endPoint x: 659, endPoint y: 390, distance: 11.9
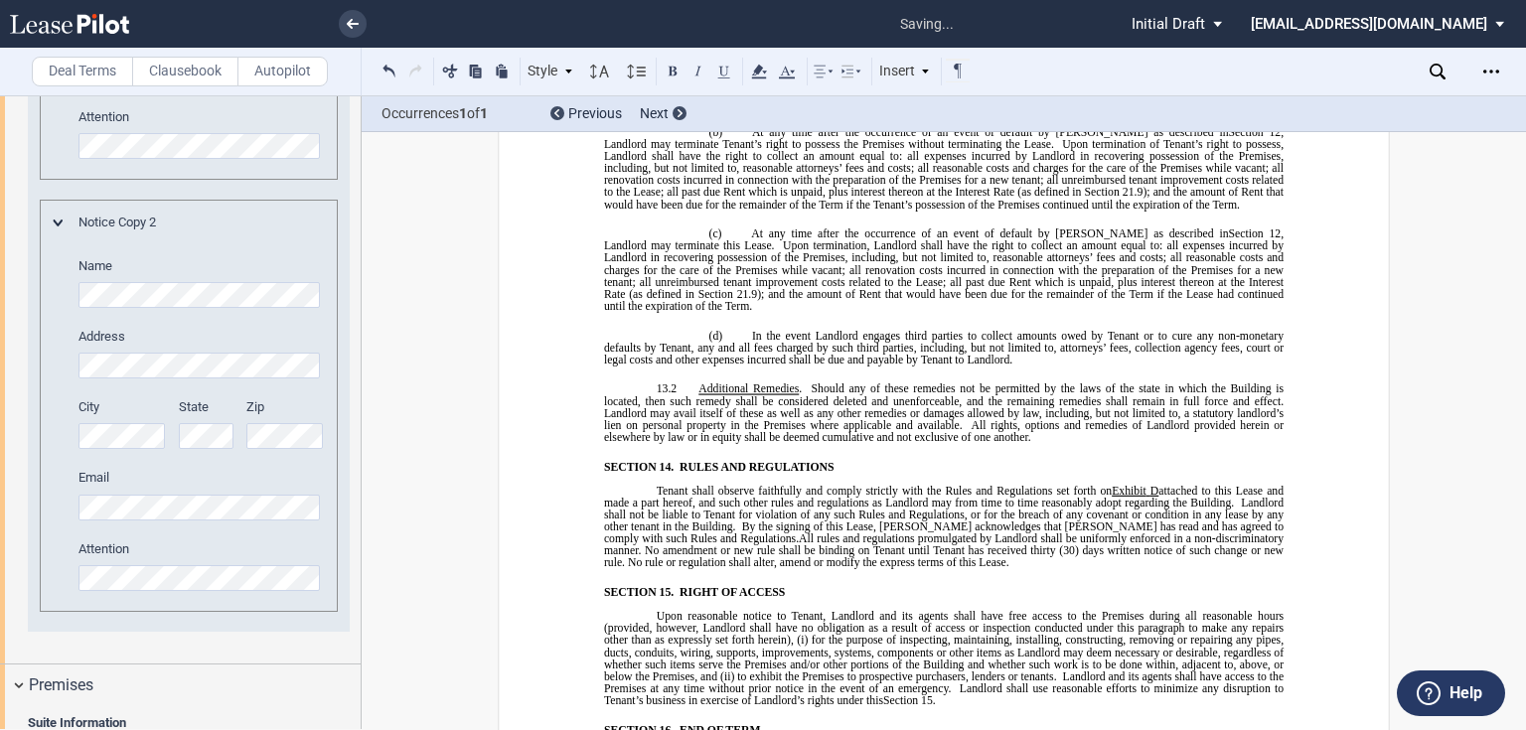
drag, startPoint x: 694, startPoint y: 399, endPoint x: 910, endPoint y: 544, distance: 259.8
drag, startPoint x: 695, startPoint y: 400, endPoint x: 862, endPoint y: 509, distance: 199.0
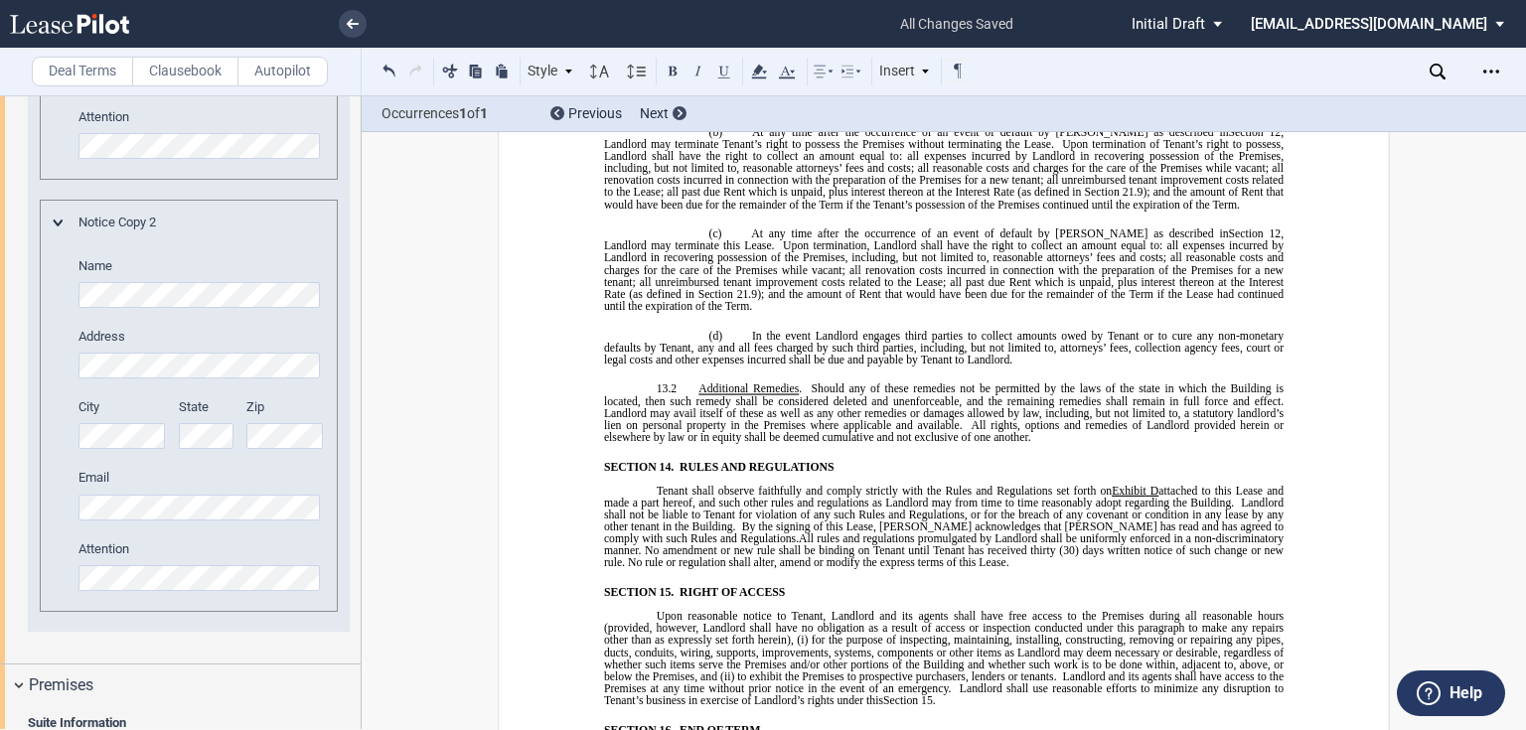
drag, startPoint x: 862, startPoint y: 509, endPoint x: 868, endPoint y: 529, distance: 20.7
drag, startPoint x: 747, startPoint y: 430, endPoint x: 720, endPoint y: 421, distance: 28.3
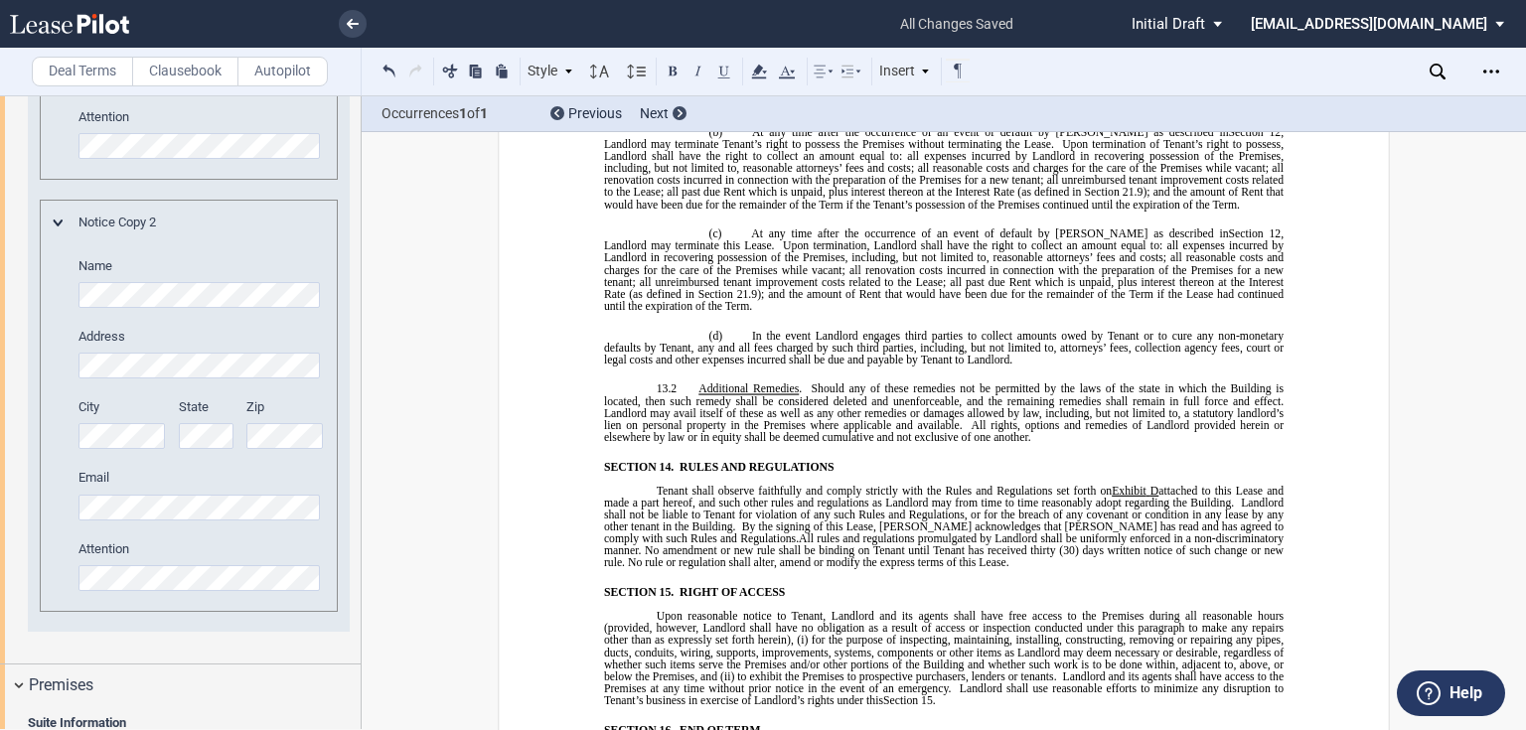
drag, startPoint x: 693, startPoint y: 396, endPoint x: 894, endPoint y: 553, distance: 254.8
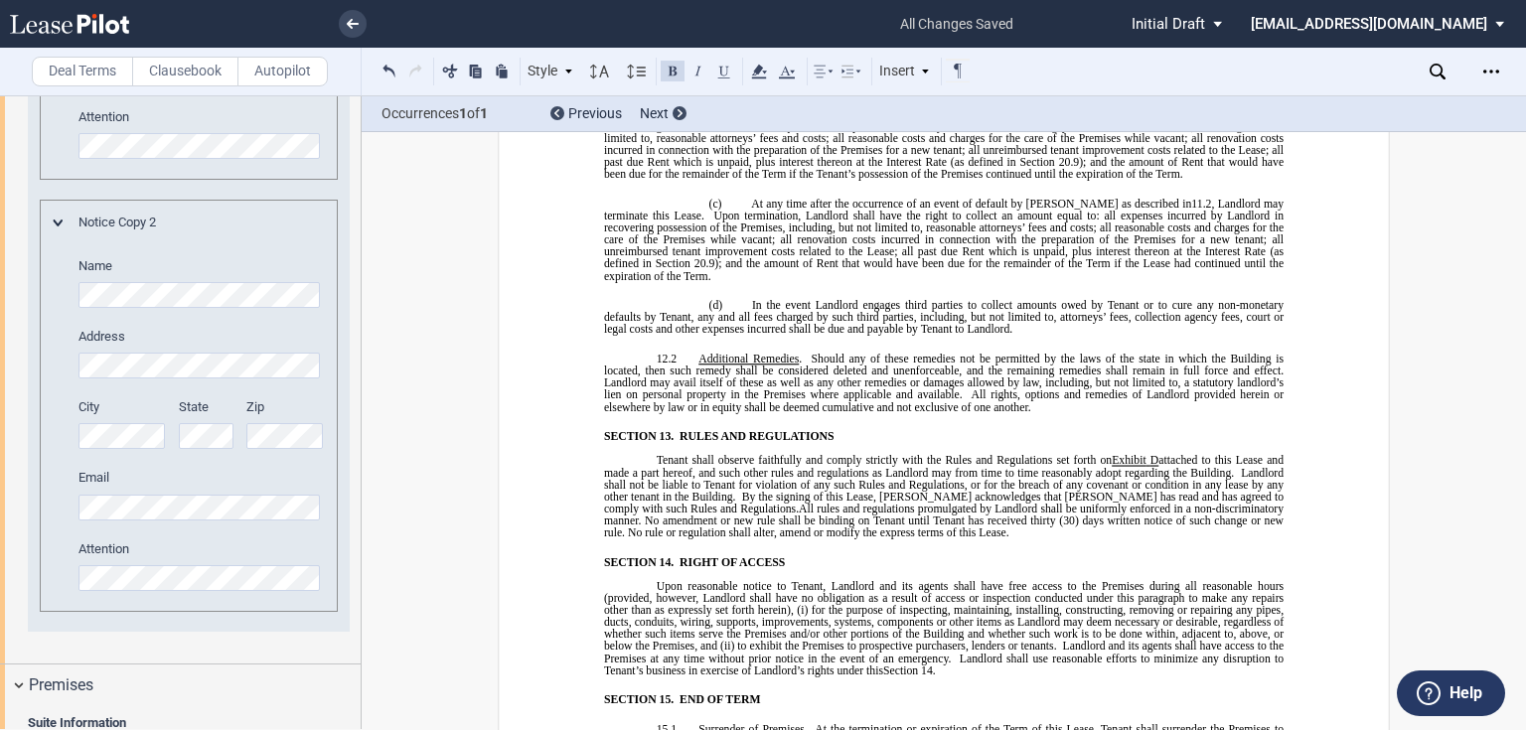
scroll to position [10958, 0]
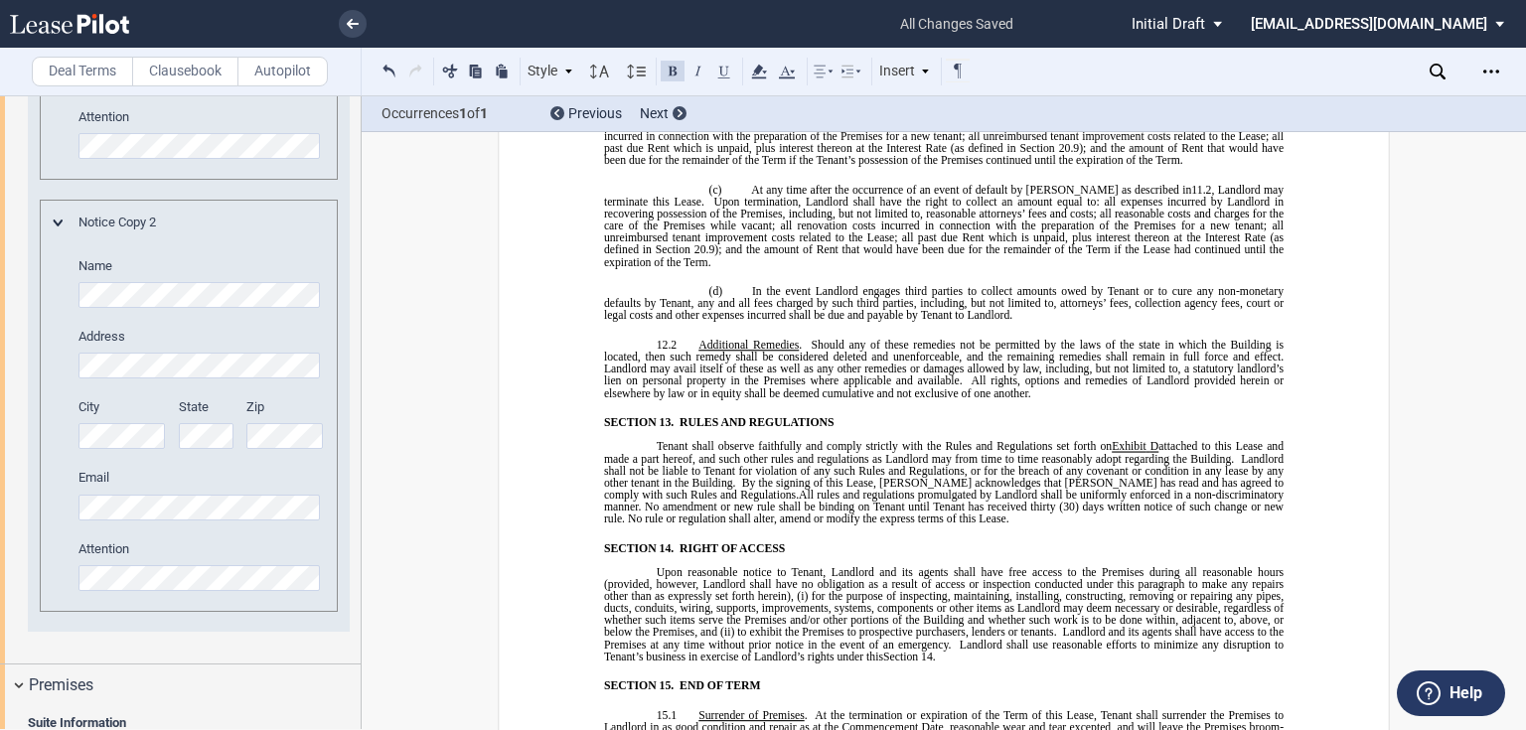
drag, startPoint x: 759, startPoint y: 573, endPoint x: 665, endPoint y: 181, distance: 403.6
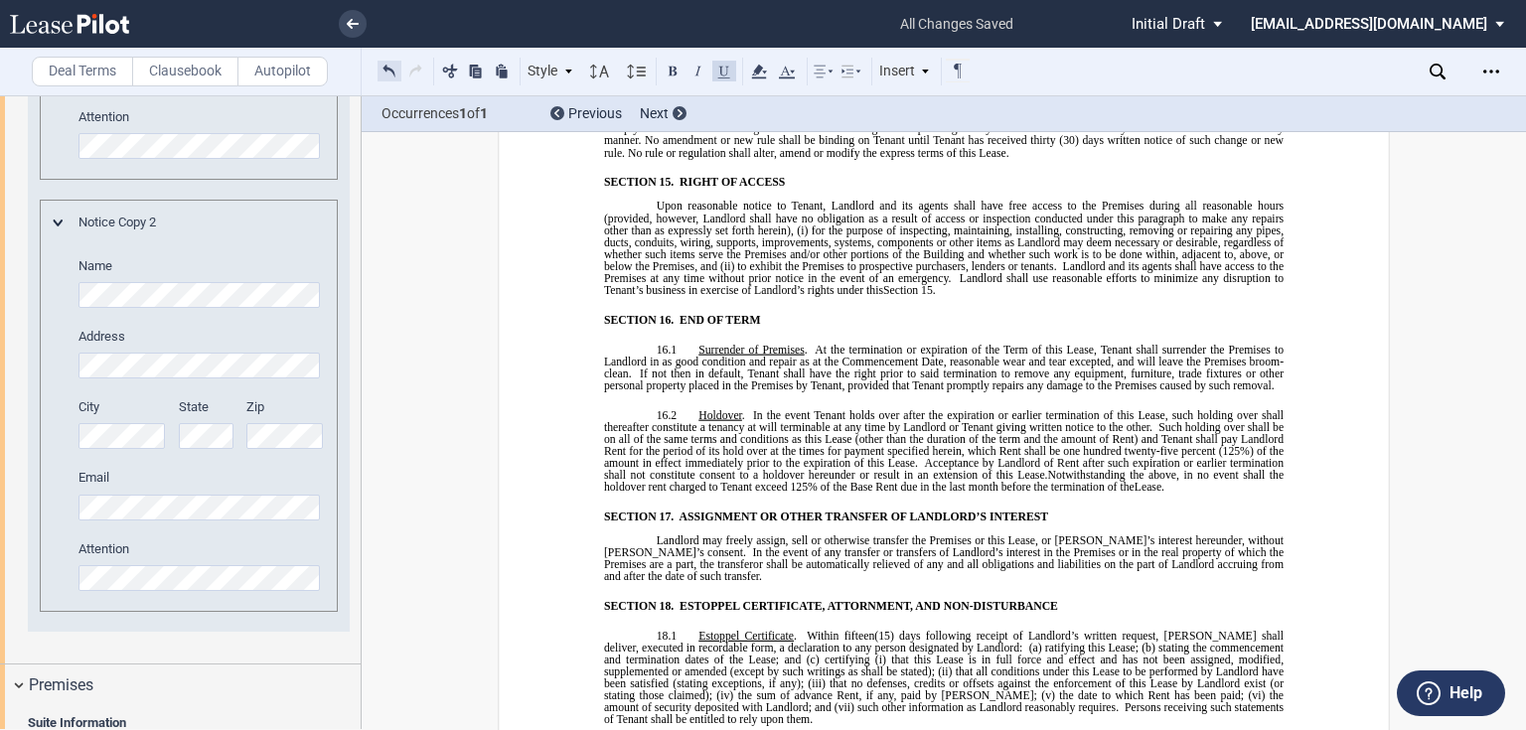
click at [391, 64] on button at bounding box center [390, 71] width 24 height 24
click at [391, 64] on div "Style SECTION 1. Section 1.1 Subsection 1 (a) Subsection 2 (i) Subsection 3 (1)…" at bounding box center [675, 72] width 594 height 26
click at [383, 67] on button at bounding box center [390, 71] width 24 height 24
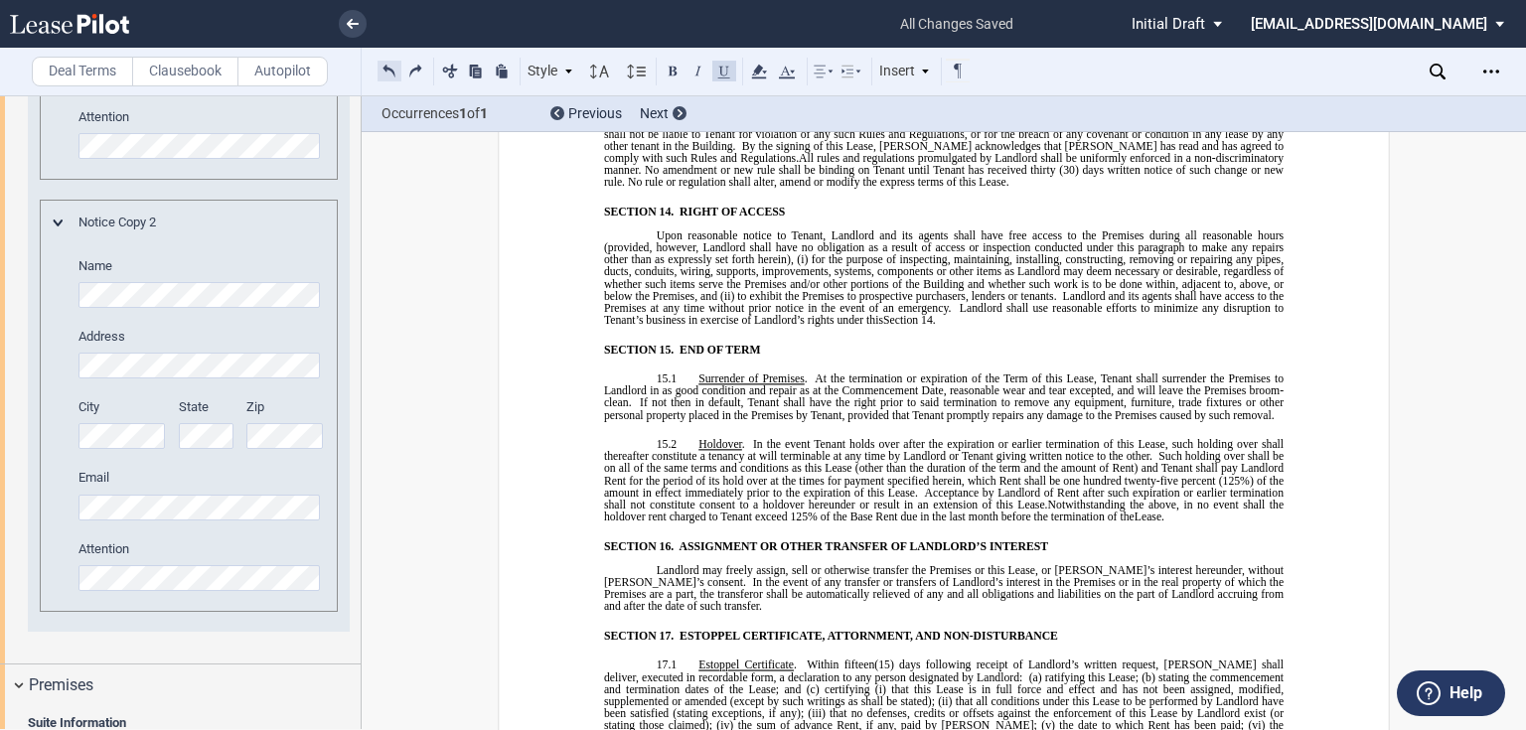
click at [392, 70] on button at bounding box center [390, 71] width 24 height 24
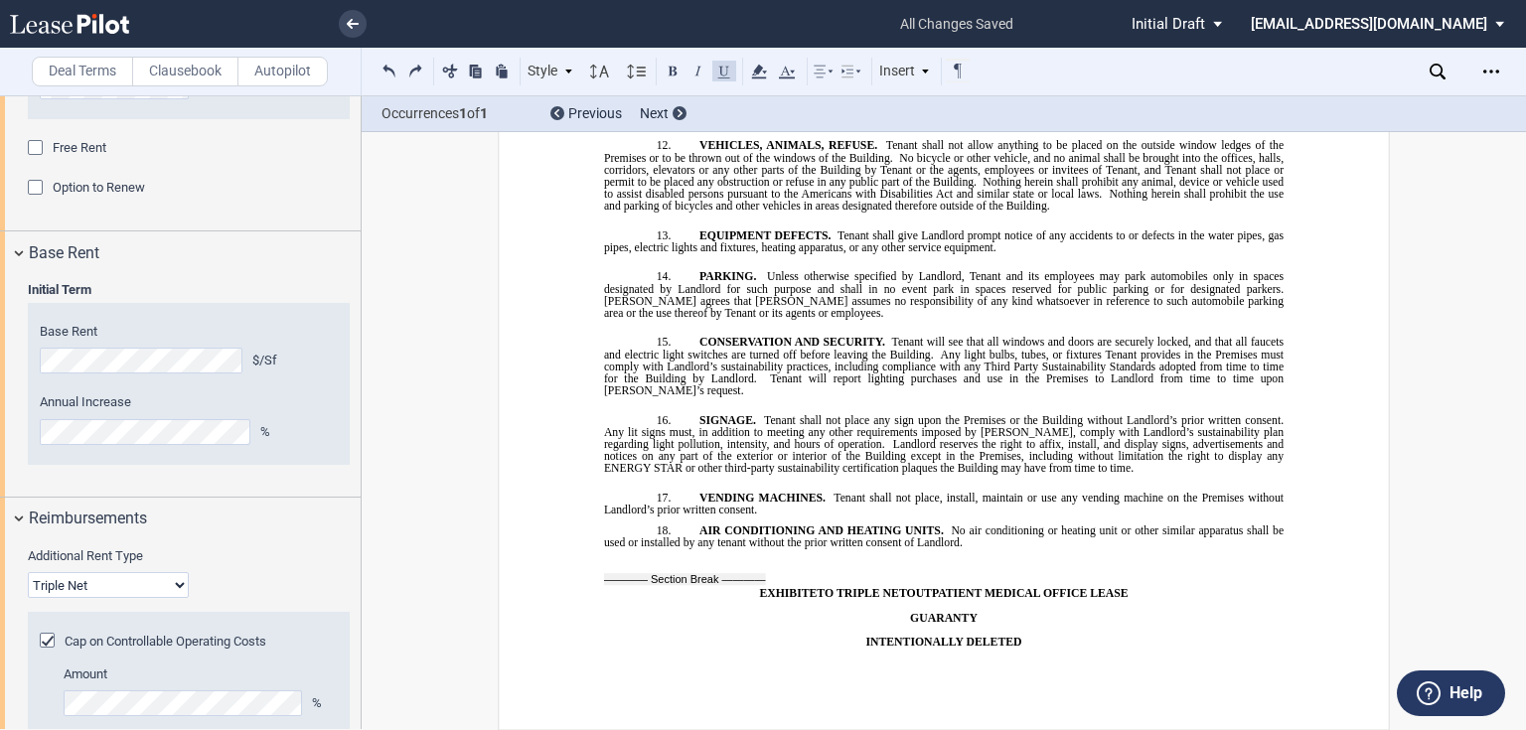
scroll to position [3008, 0]
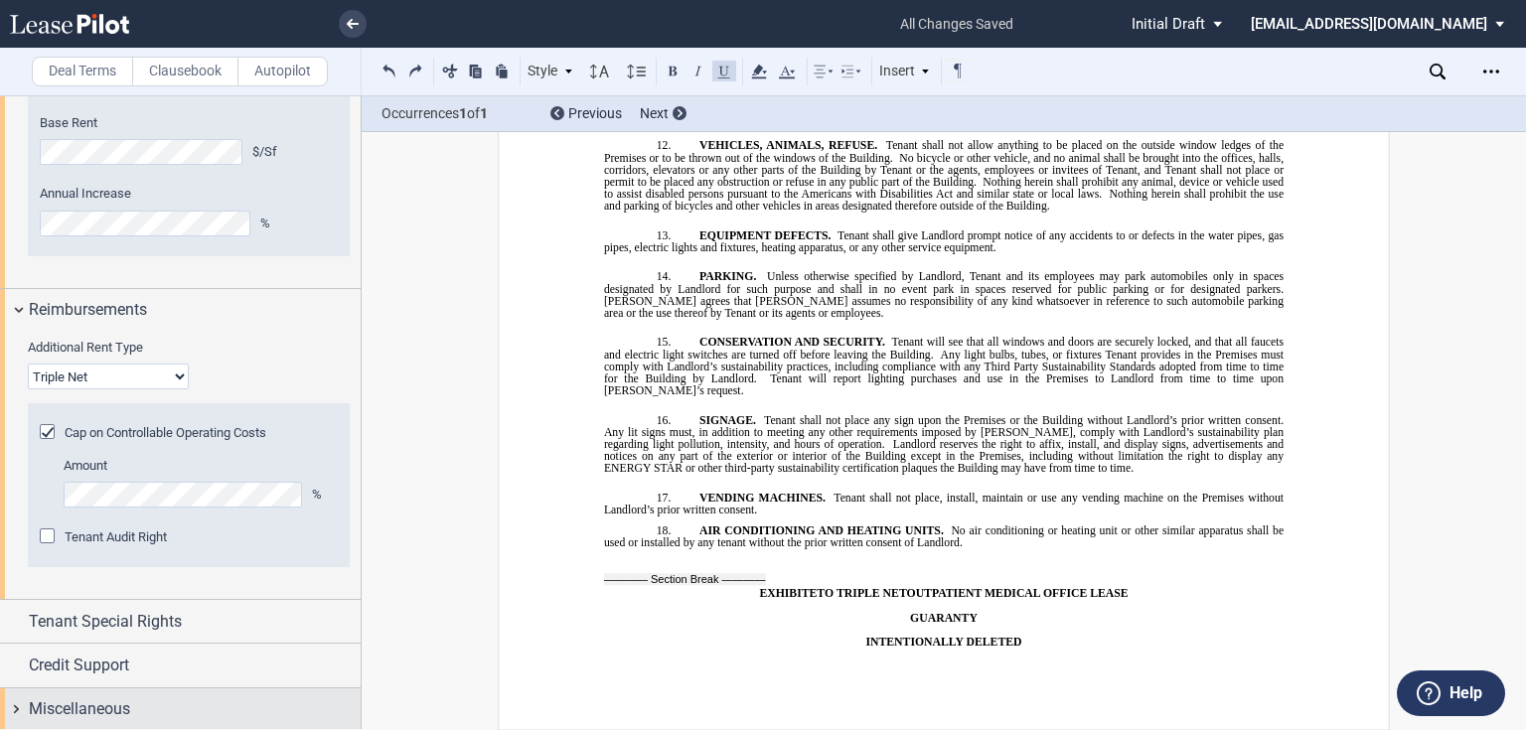
click at [41, 701] on span "Miscellaneous" at bounding box center [79, 709] width 101 height 24
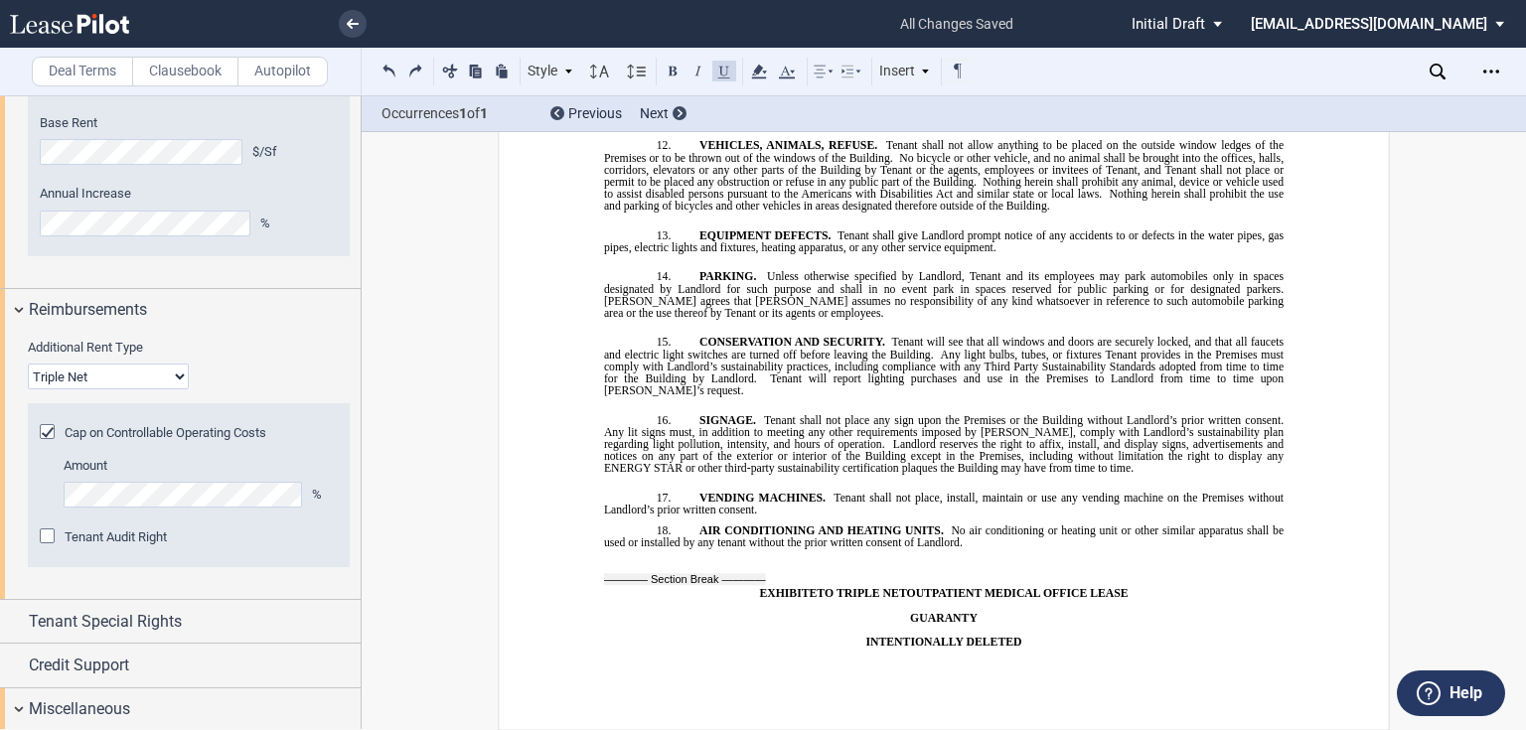
scroll to position [3215, 0]
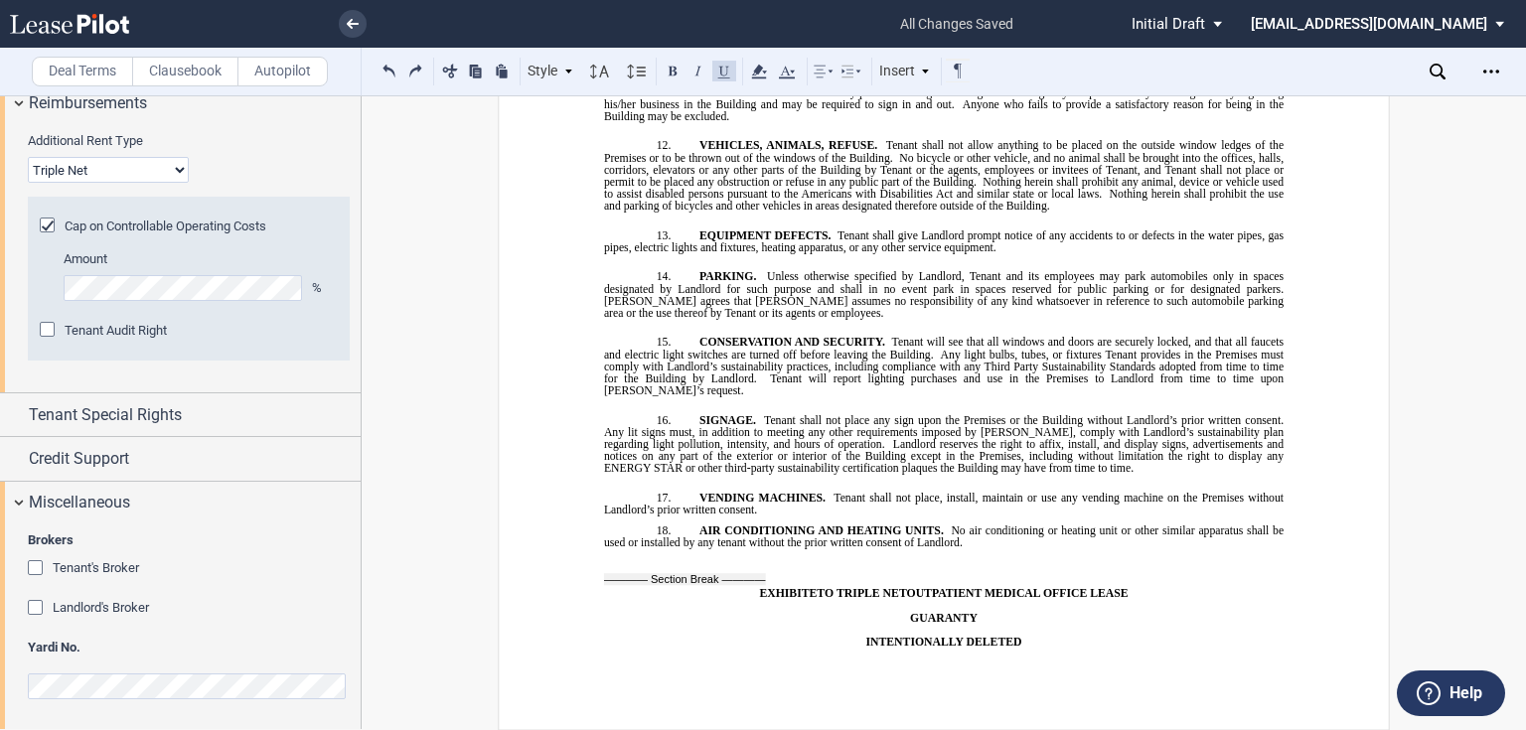
click at [88, 564] on span "Tenant's Broker" at bounding box center [96, 567] width 86 height 15
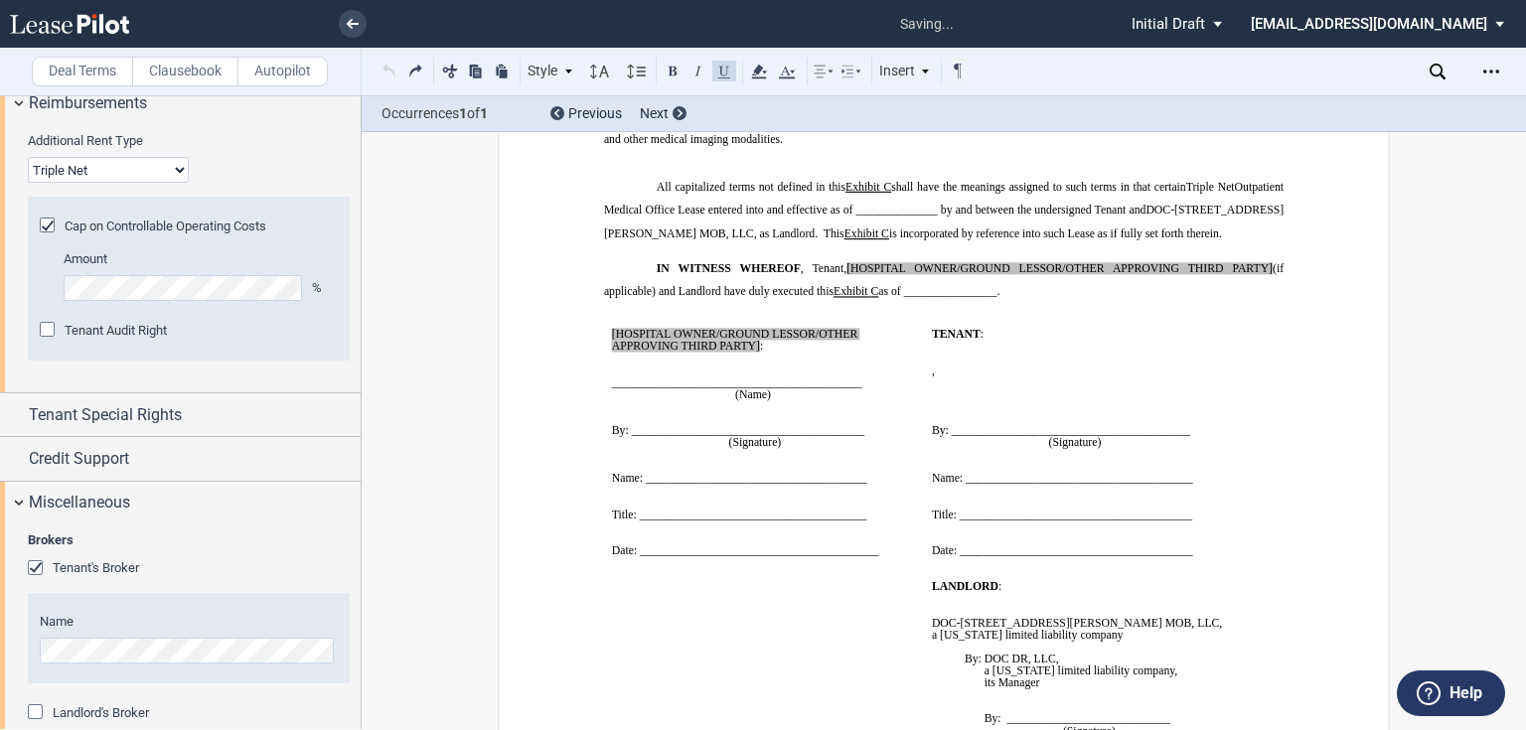
scroll to position [3320, 0]
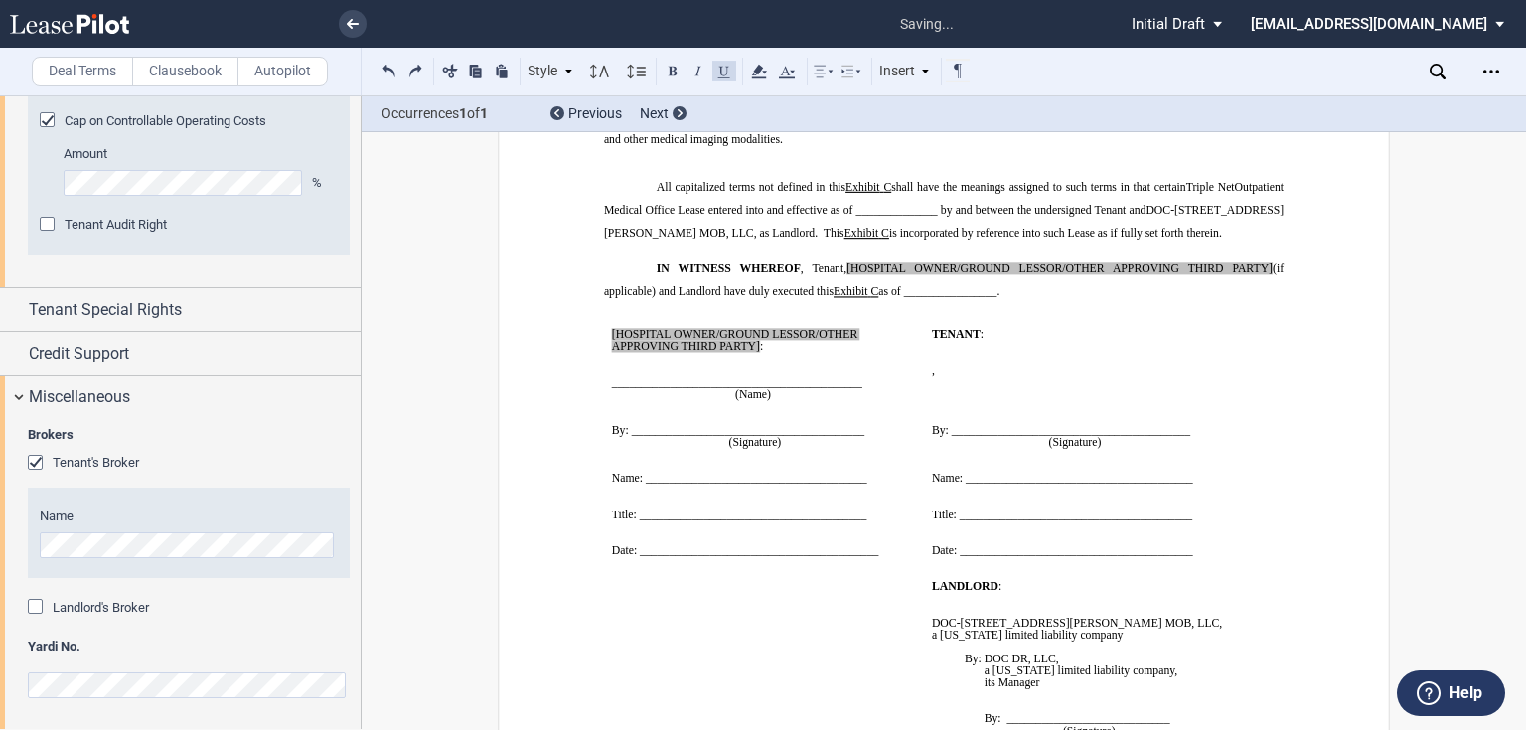
click at [115, 610] on span "Landlord's Broker" at bounding box center [101, 607] width 96 height 15
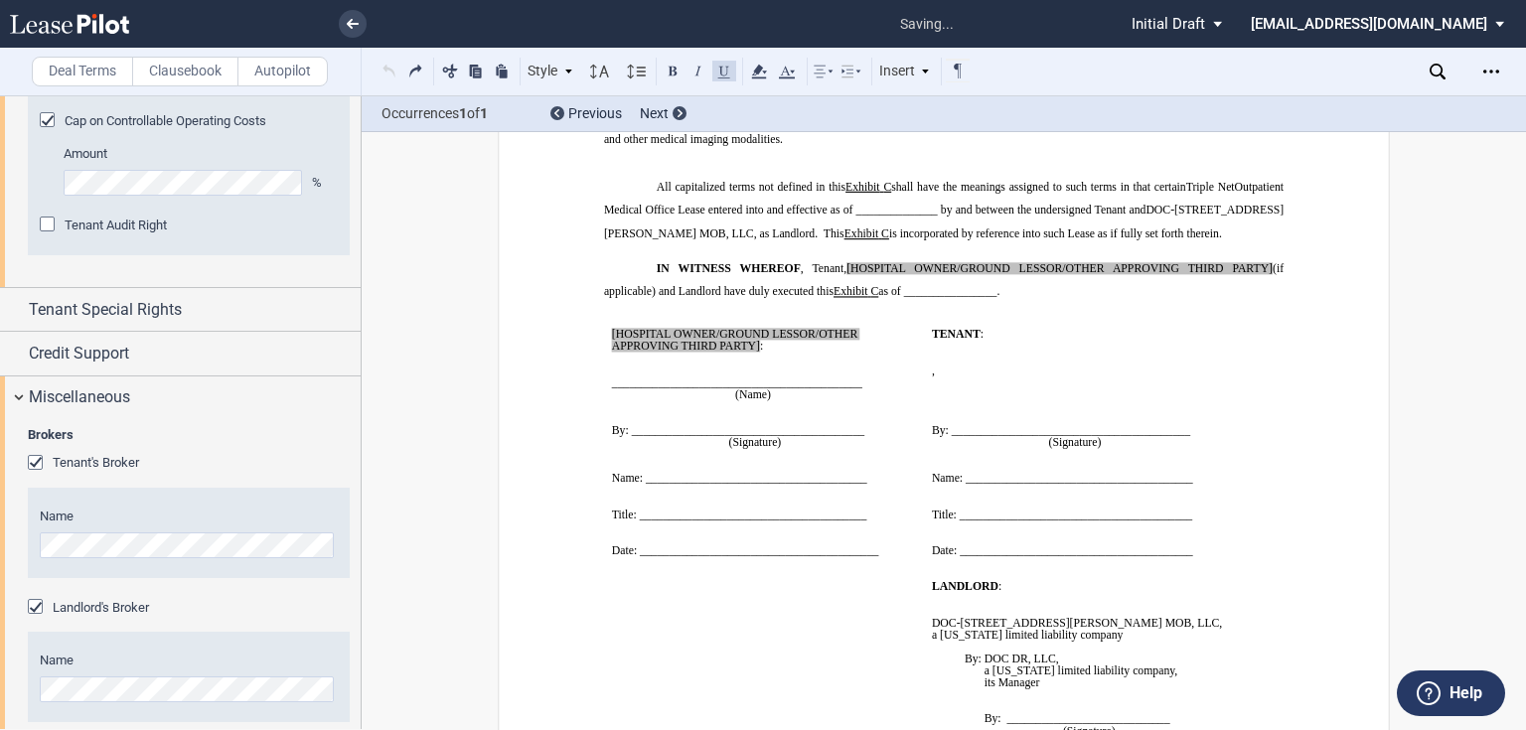
scroll to position [3425, 0]
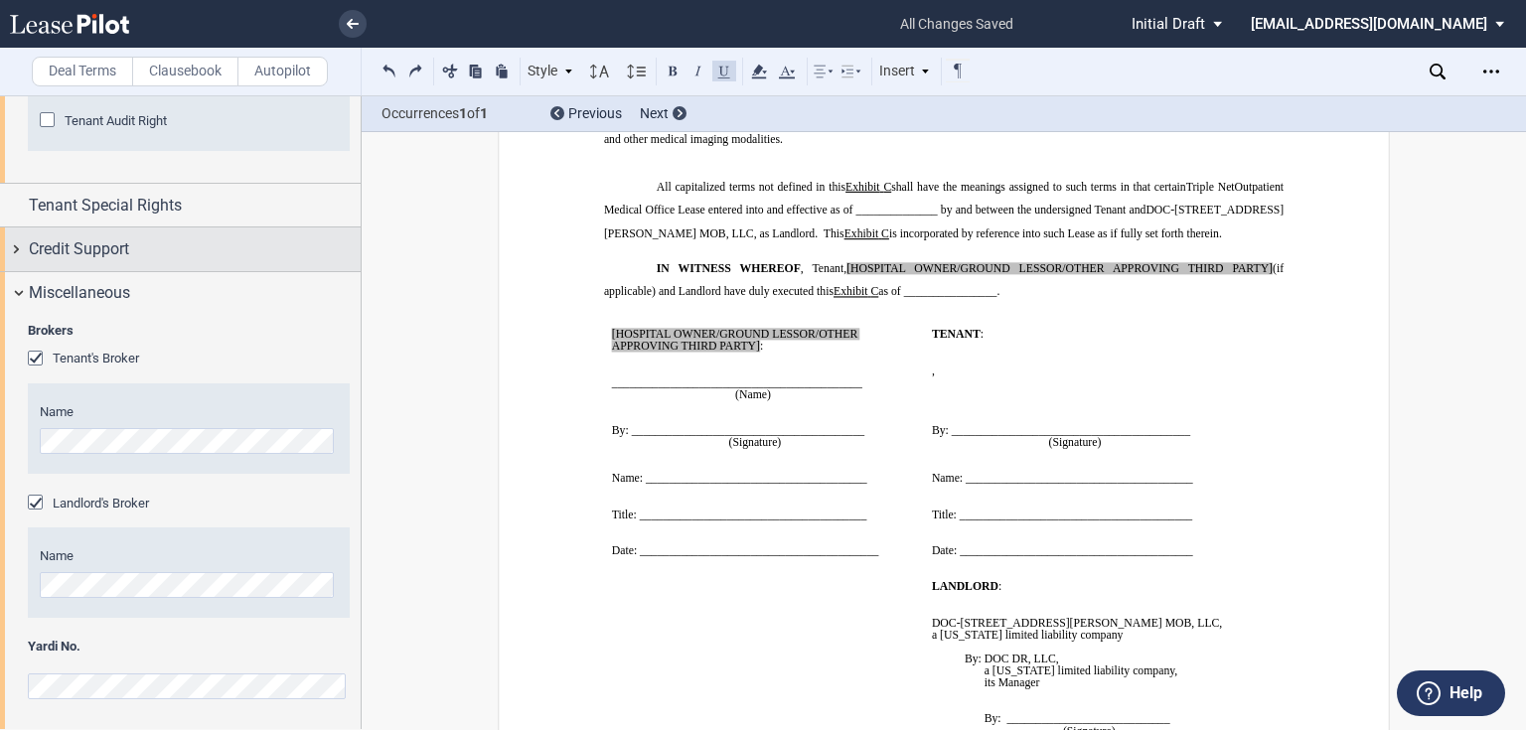
click at [87, 243] on span "Credit Support" at bounding box center [79, 249] width 100 height 24
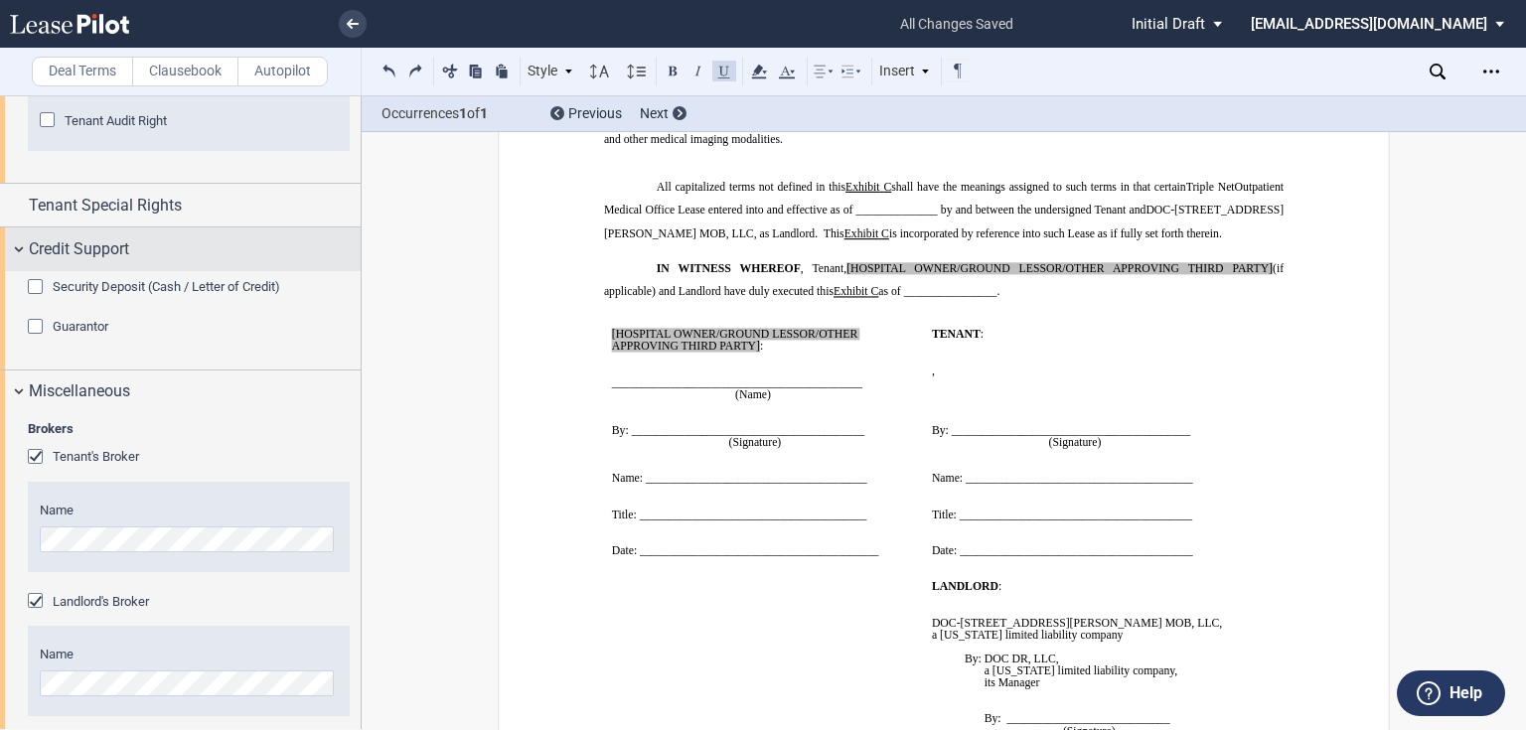
click at [77, 249] on span "Credit Support" at bounding box center [79, 249] width 100 height 24
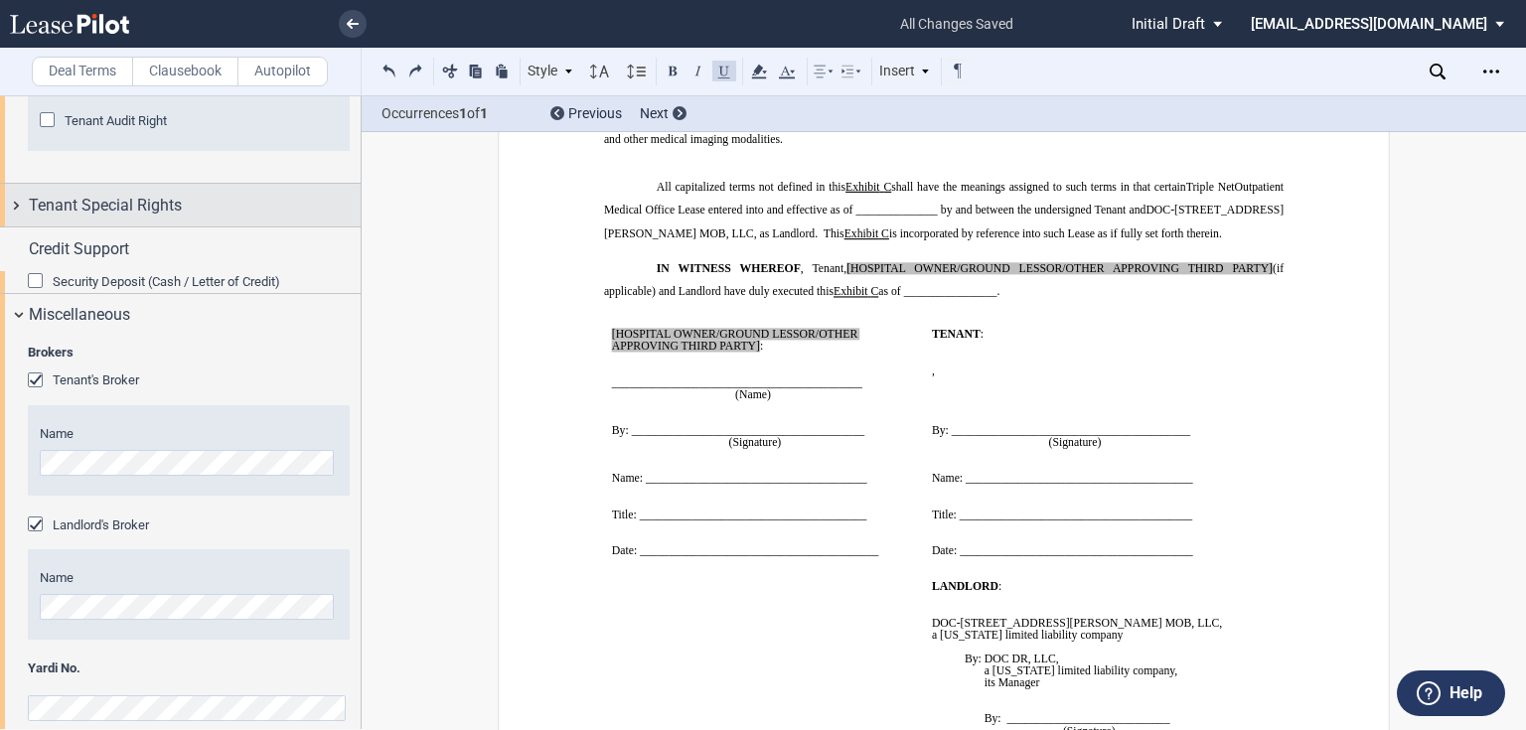
click at [82, 215] on span "Tenant Special Rights" at bounding box center [105, 206] width 153 height 24
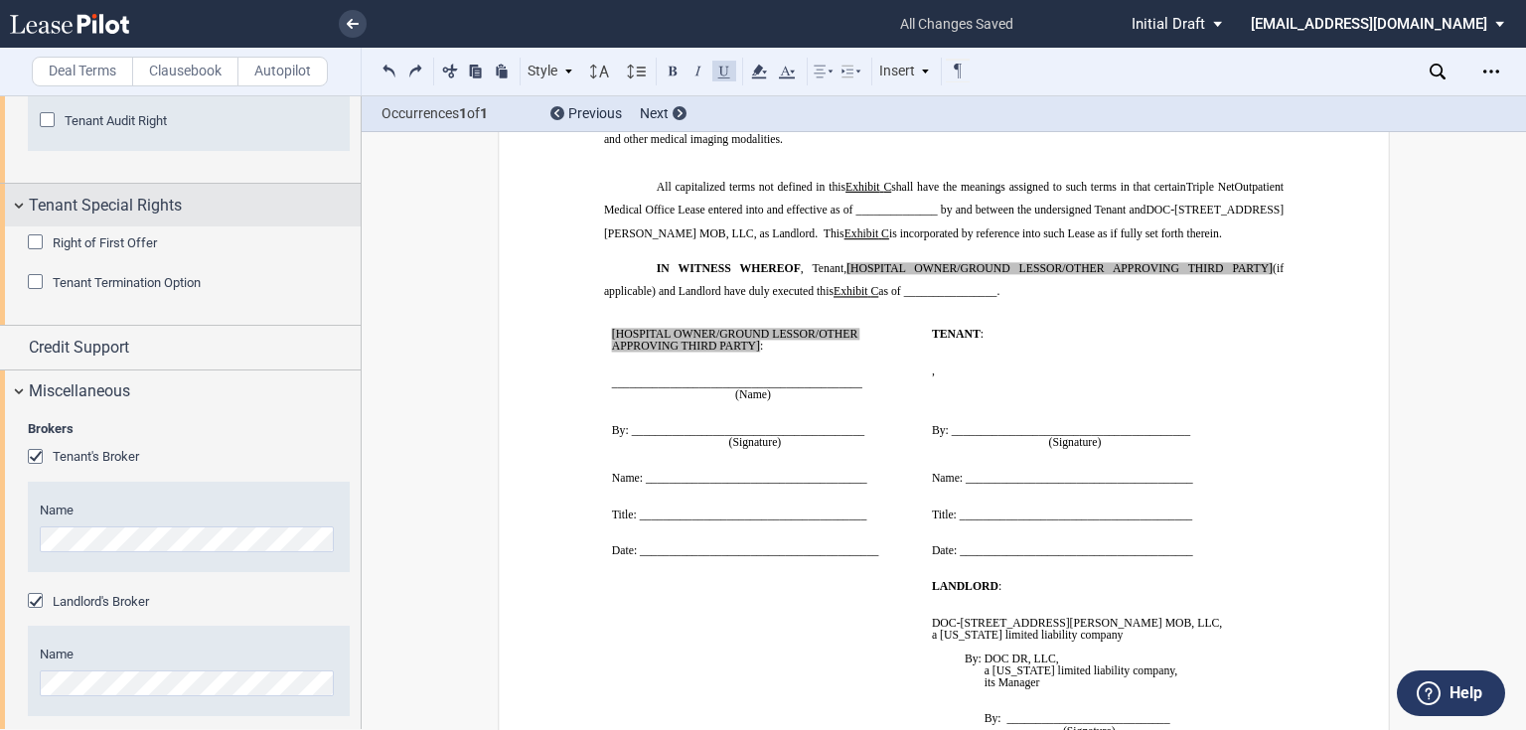
click at [111, 205] on span "Tenant Special Rights" at bounding box center [105, 206] width 153 height 24
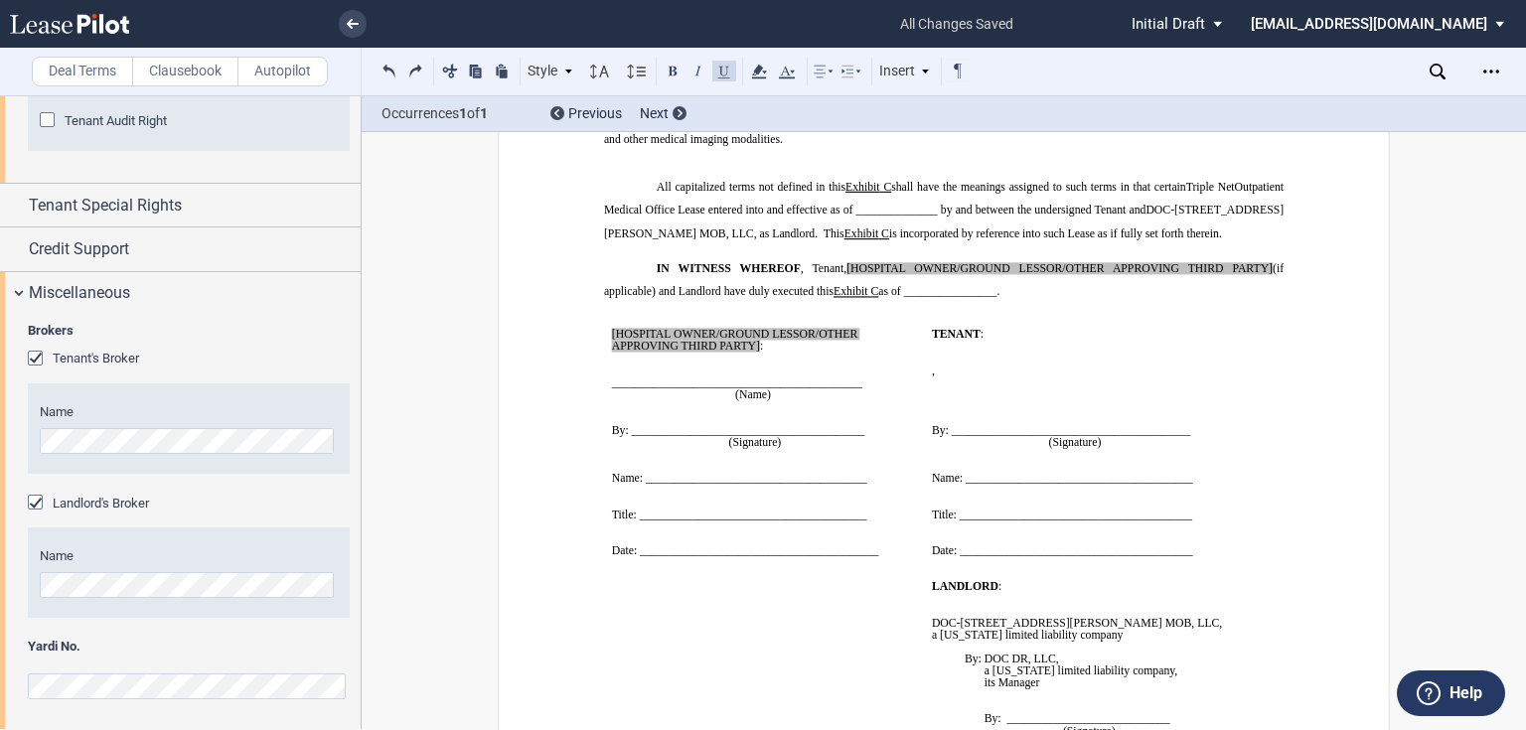
drag, startPoint x: 1045, startPoint y: 574, endPoint x: 1074, endPoint y: 566, distance: 29.9
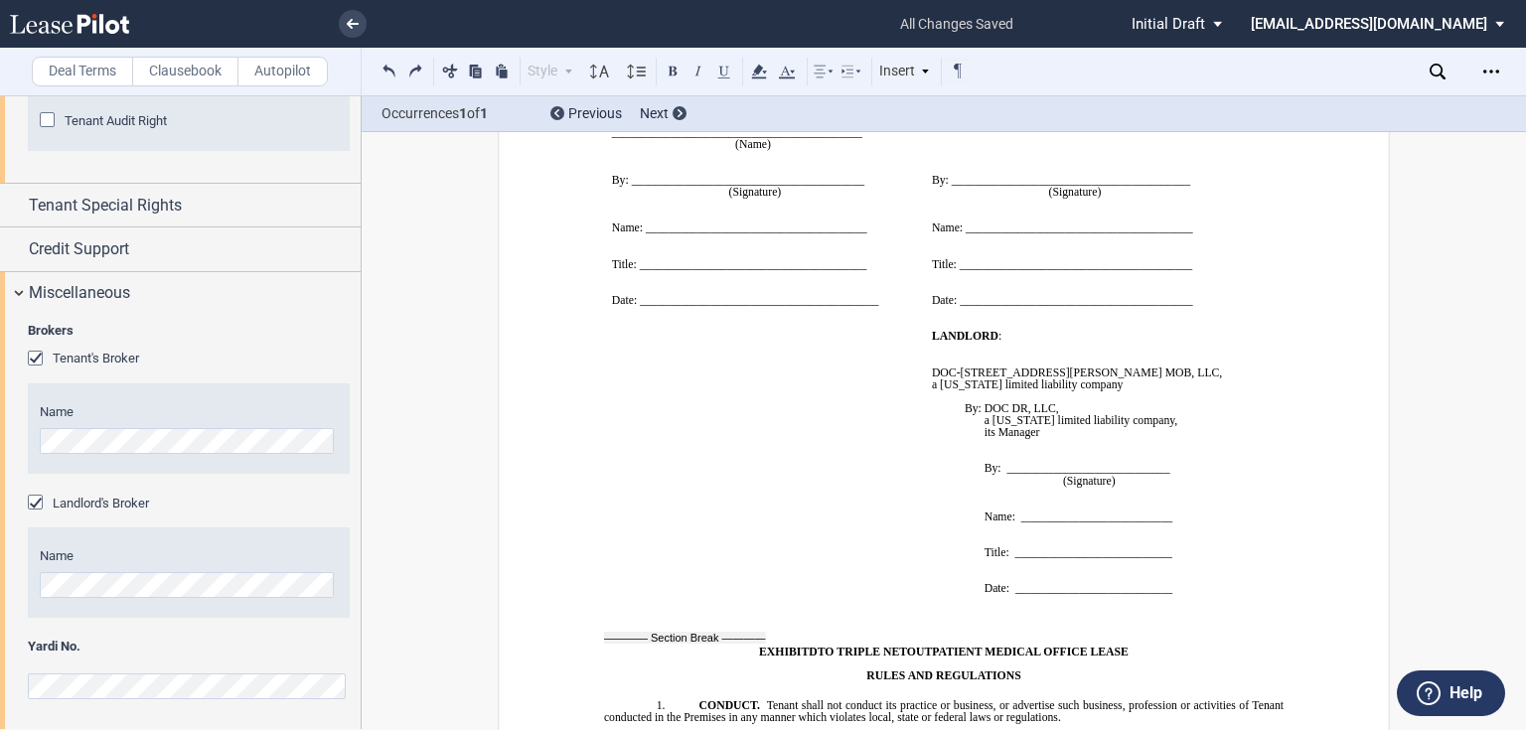
scroll to position [17009, 0]
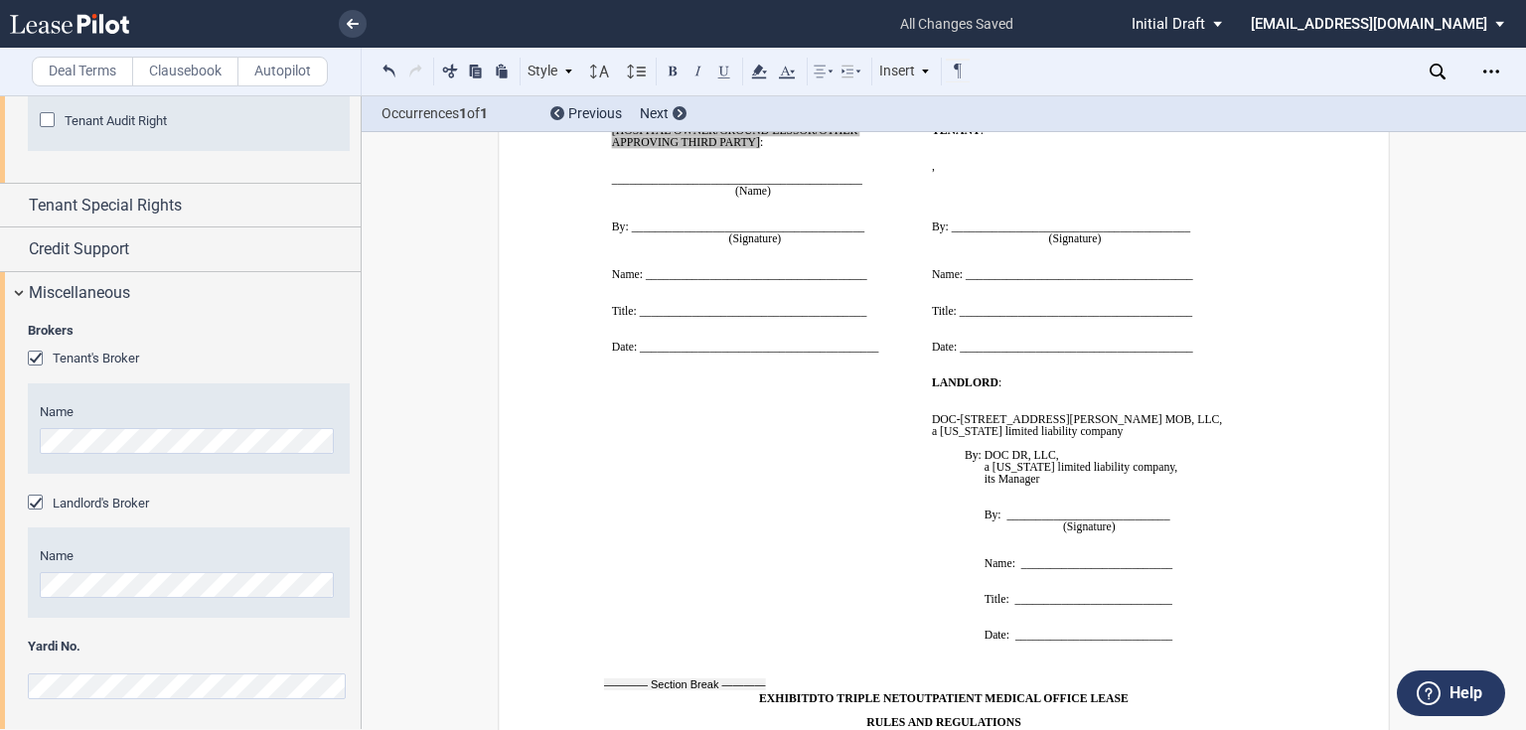
drag, startPoint x: 628, startPoint y: 485, endPoint x: 611, endPoint y: 501, distance: 23.2
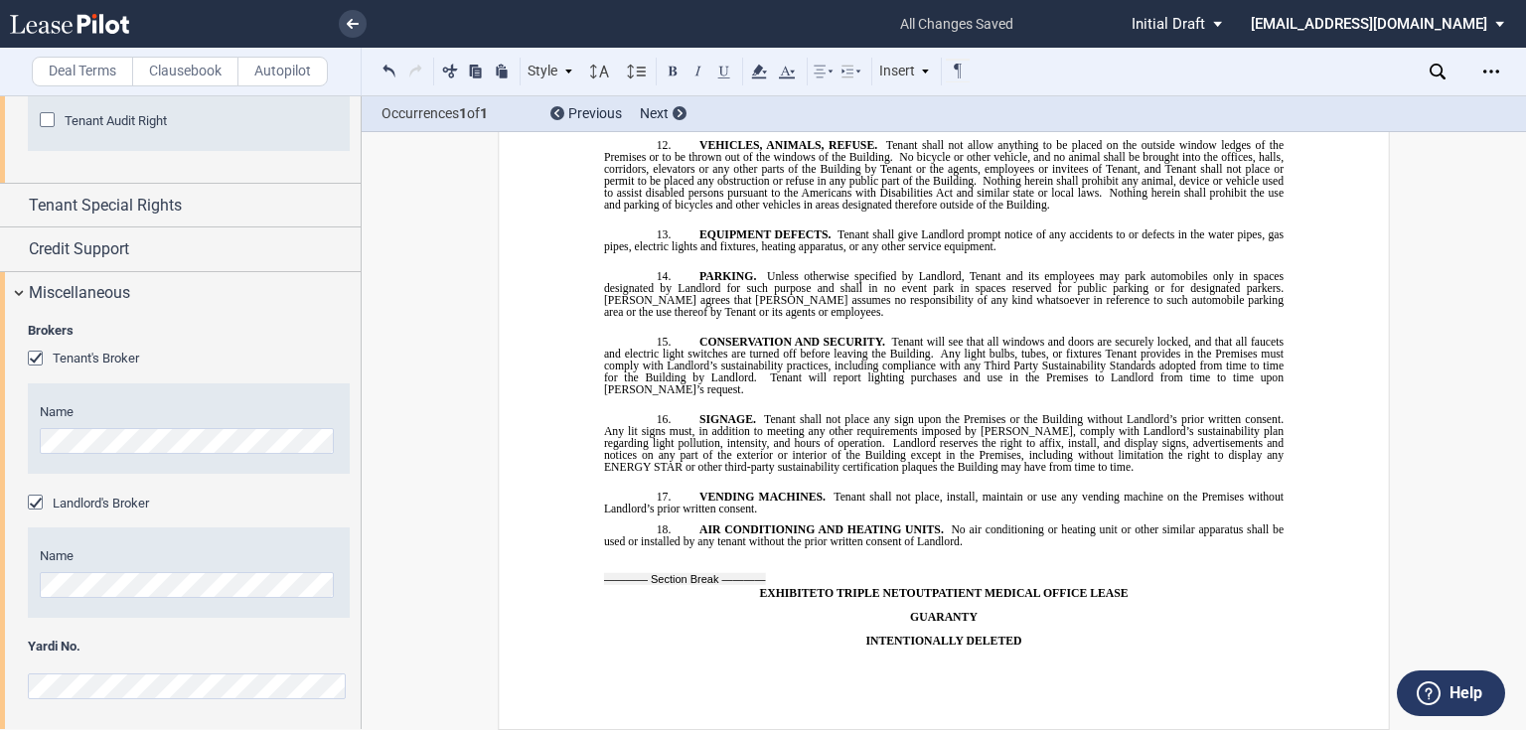
scroll to position [18823, 0]
drag, startPoint x: 619, startPoint y: 358, endPoint x: 672, endPoint y: 324, distance: 62.6
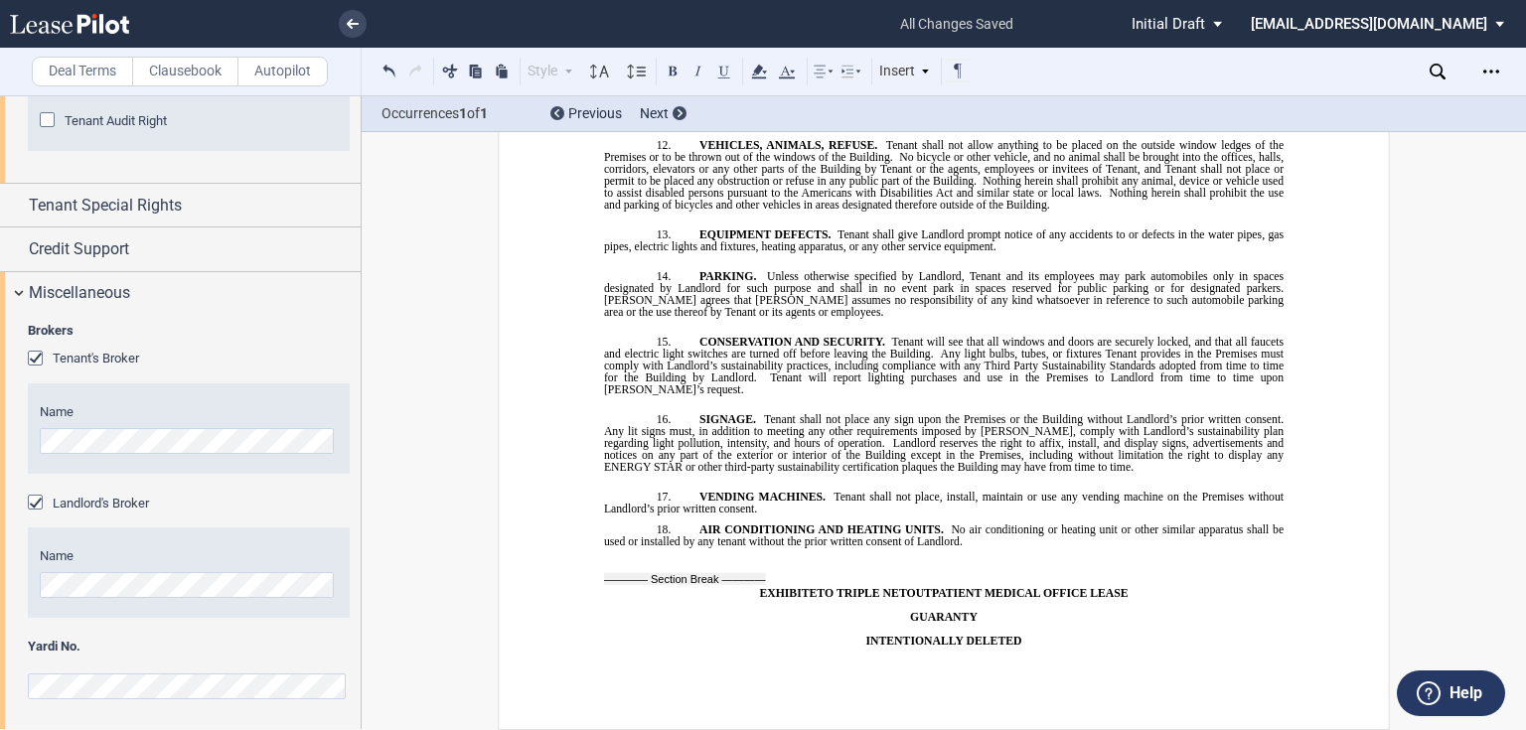
drag, startPoint x: 687, startPoint y: 284, endPoint x: 795, endPoint y: 240, distance: 116.8
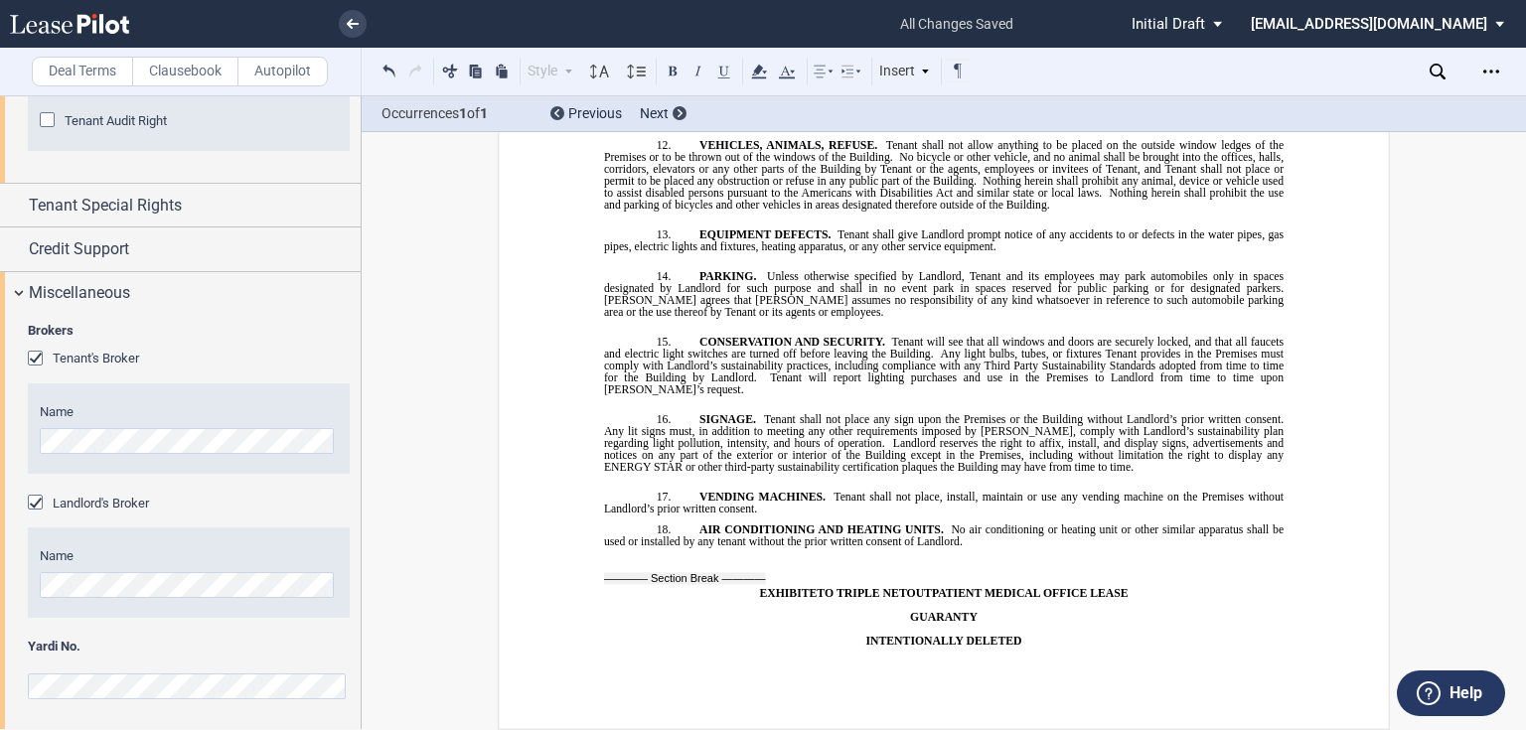
drag, startPoint x: 842, startPoint y: 202, endPoint x: 654, endPoint y: 223, distance: 189.9
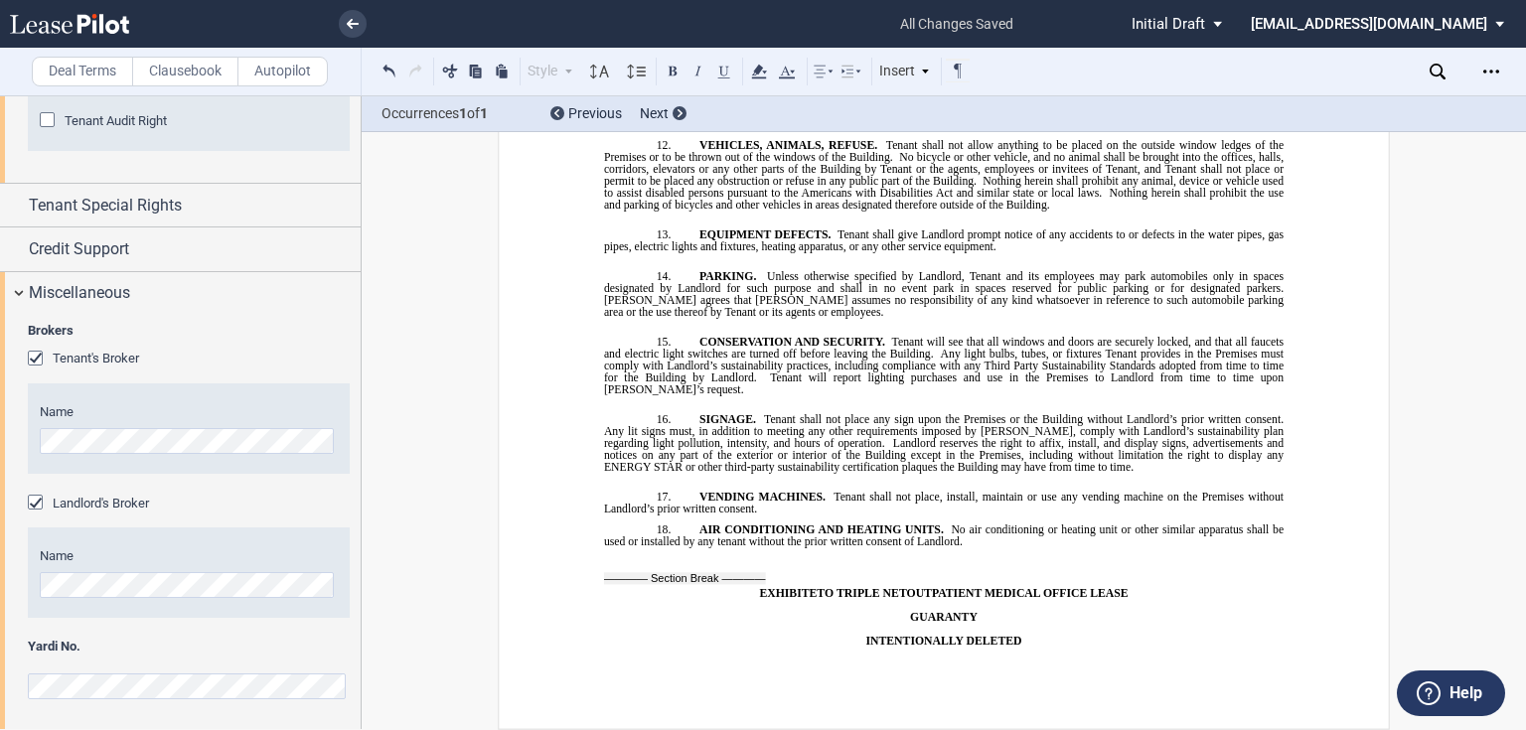
drag, startPoint x: 871, startPoint y: 499, endPoint x: 518, endPoint y: 334, distance: 390.2
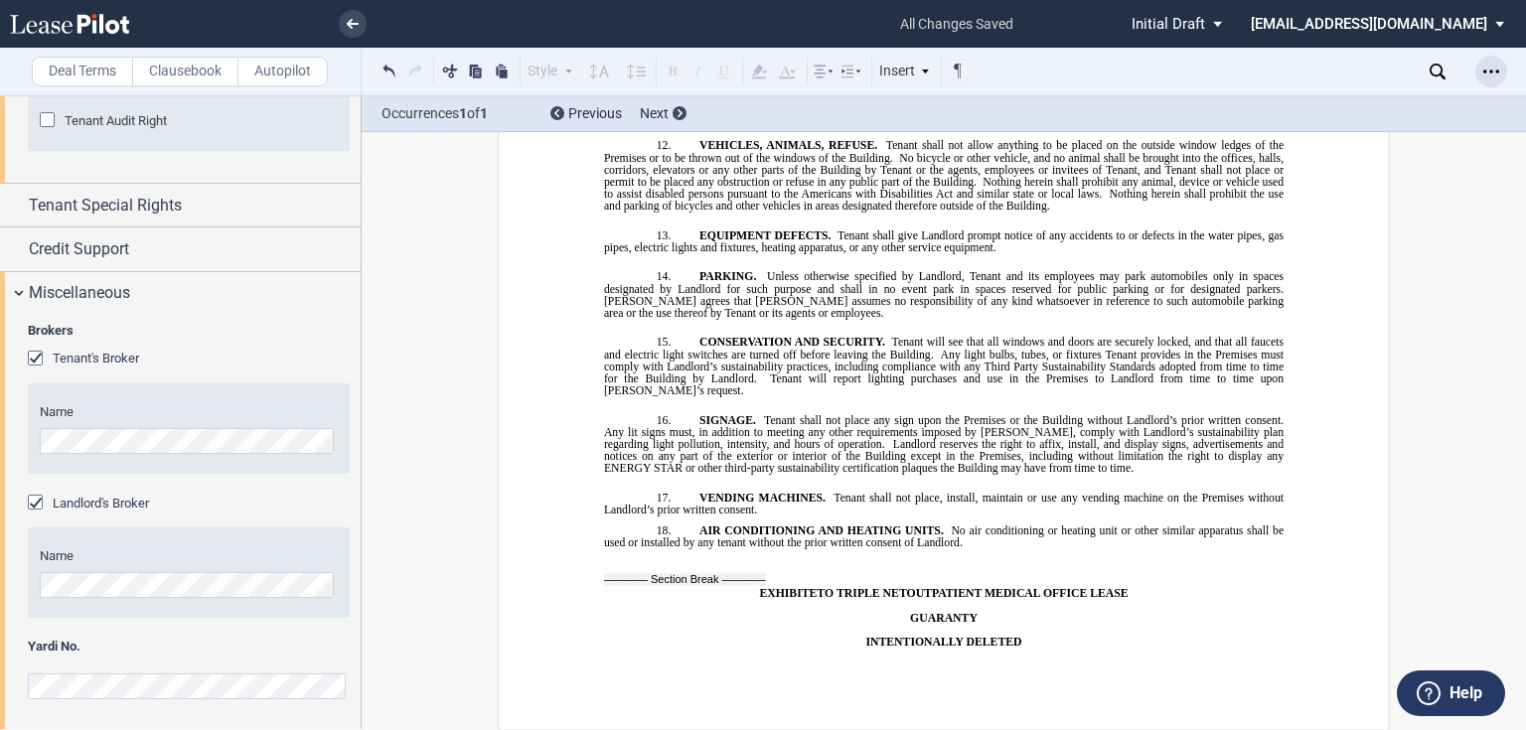
click at [1498, 76] on icon "Open Lease options menu" at bounding box center [1491, 72] width 16 height 16
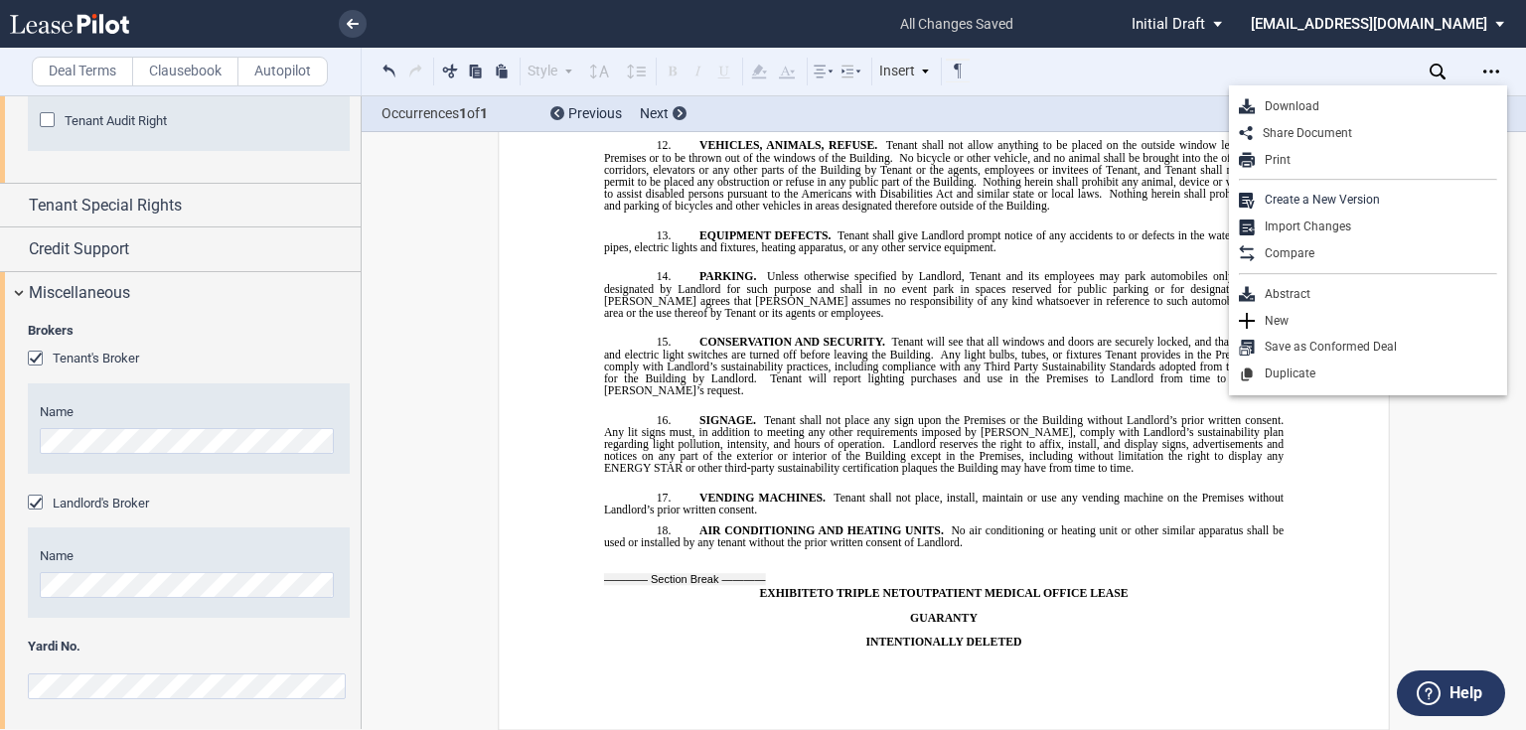
drag, startPoint x: 1421, startPoint y: 115, endPoint x: 1407, endPoint y: 122, distance: 15.6
click at [1417, 117] on div "Download" at bounding box center [1368, 106] width 278 height 27
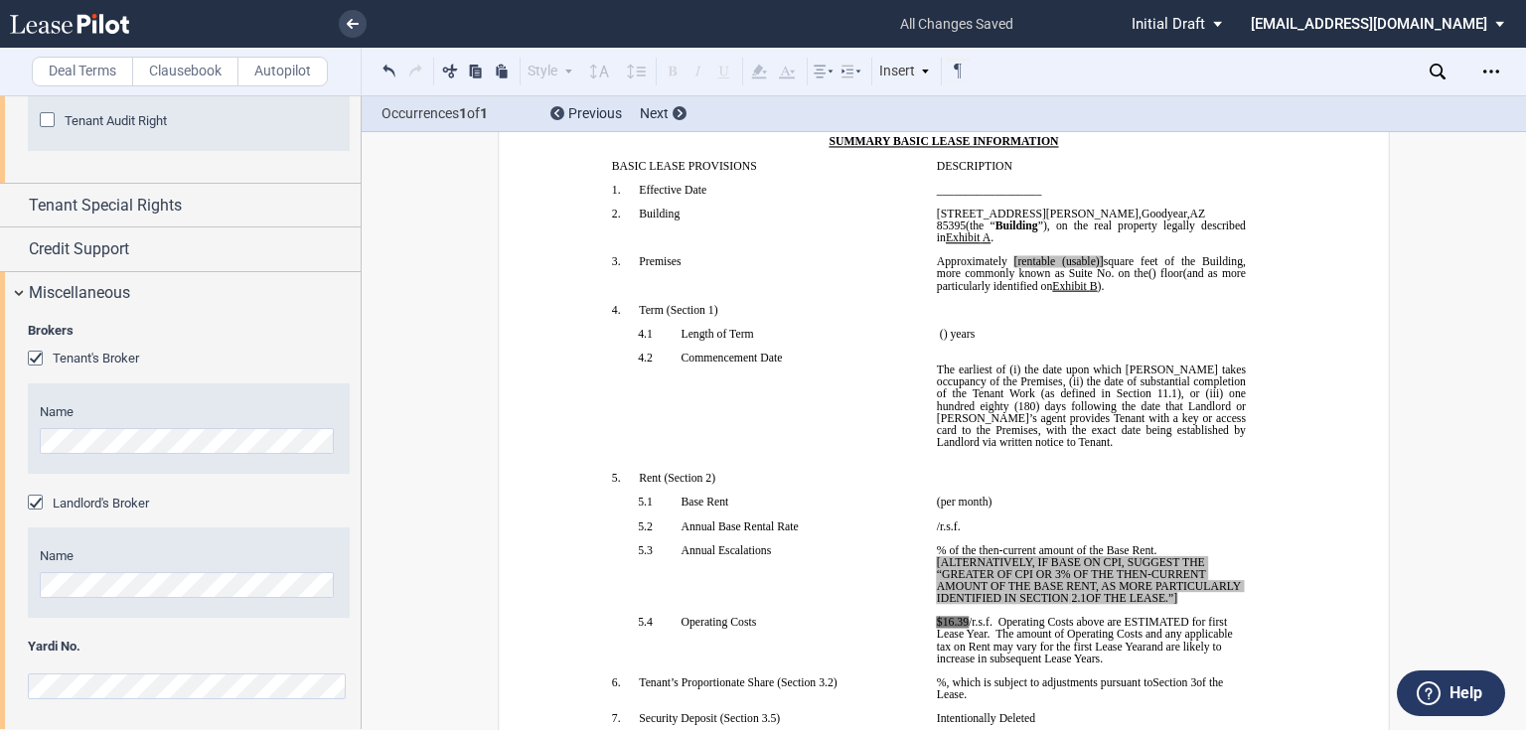
scroll to position [159, 0]
